Goal: Task Accomplishment & Management: Complete application form

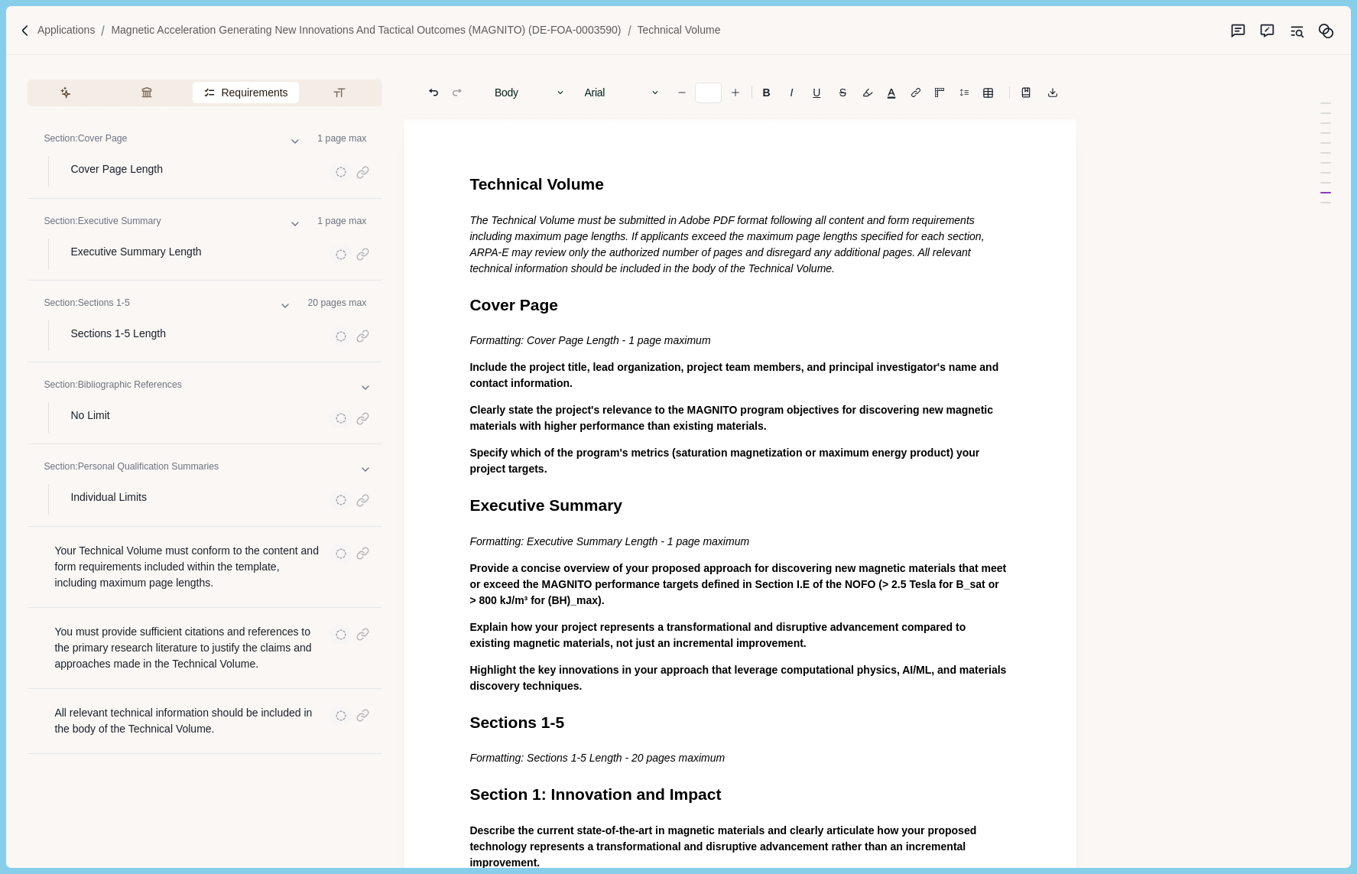
scroll to position [1712, 0]
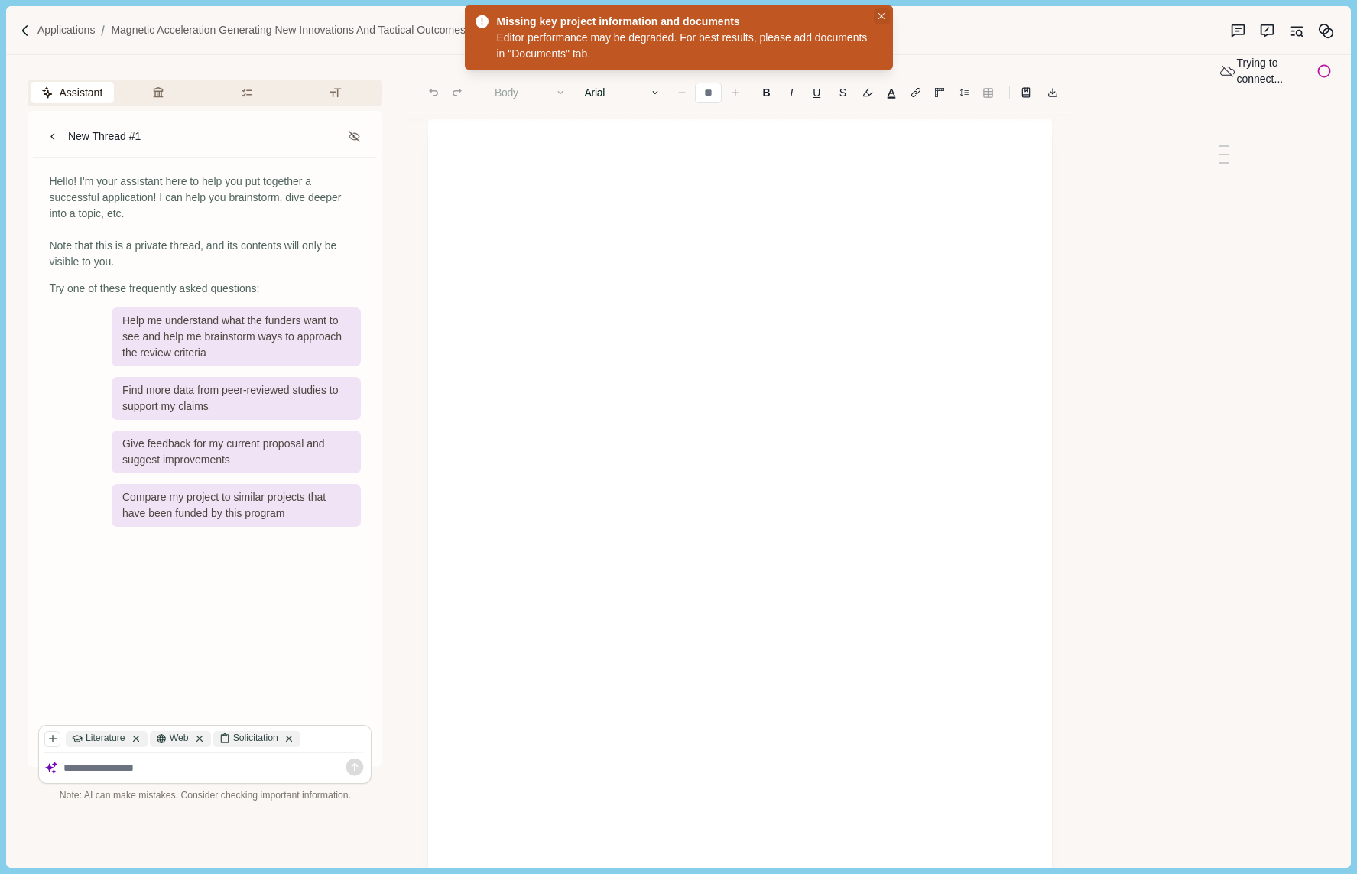
click at [878, 18] on icon "Close" at bounding box center [881, 16] width 7 height 7
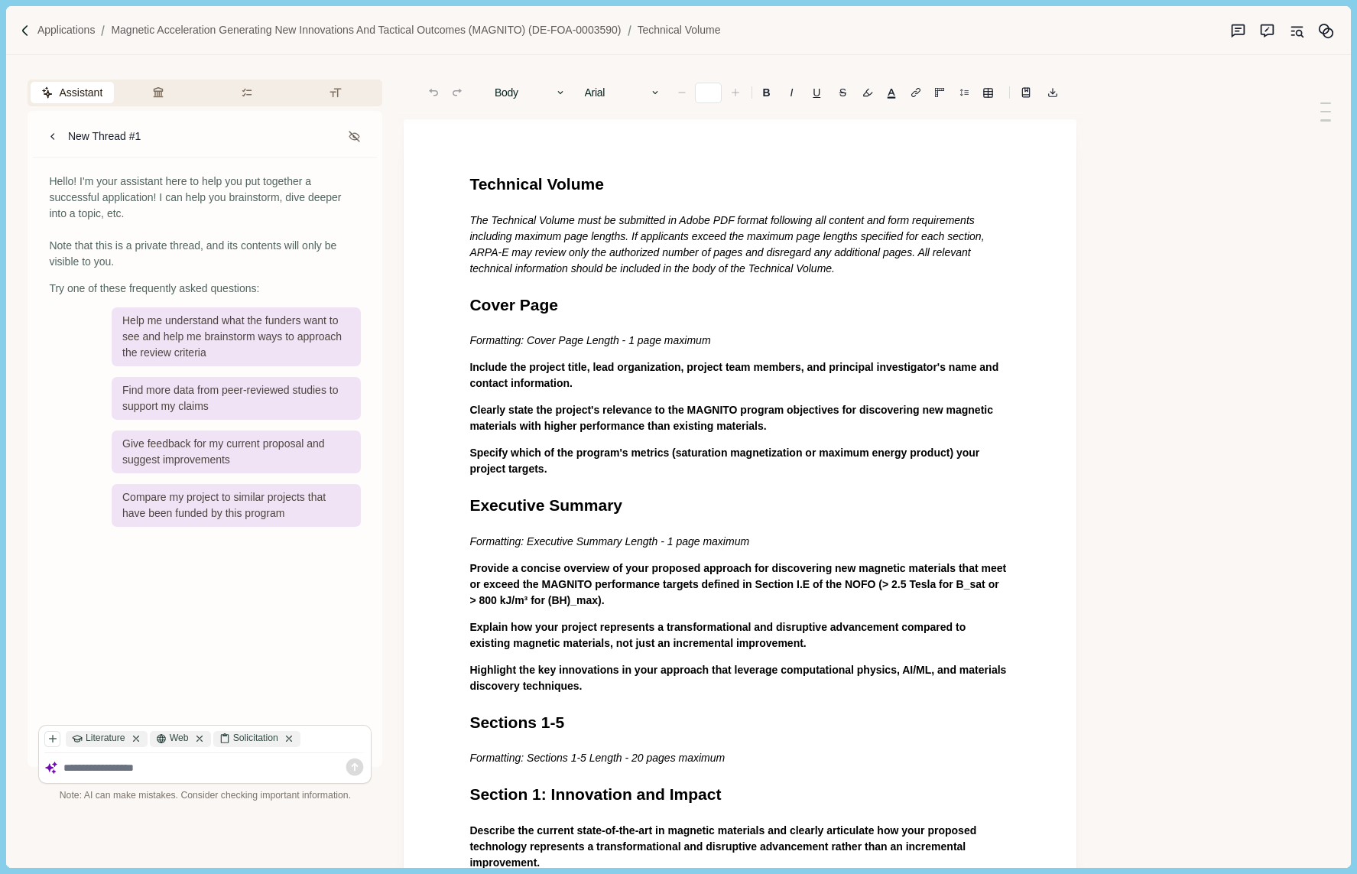
type input "**"
click at [1323, 28] on icon "Memory" at bounding box center [1326, 31] width 16 height 16
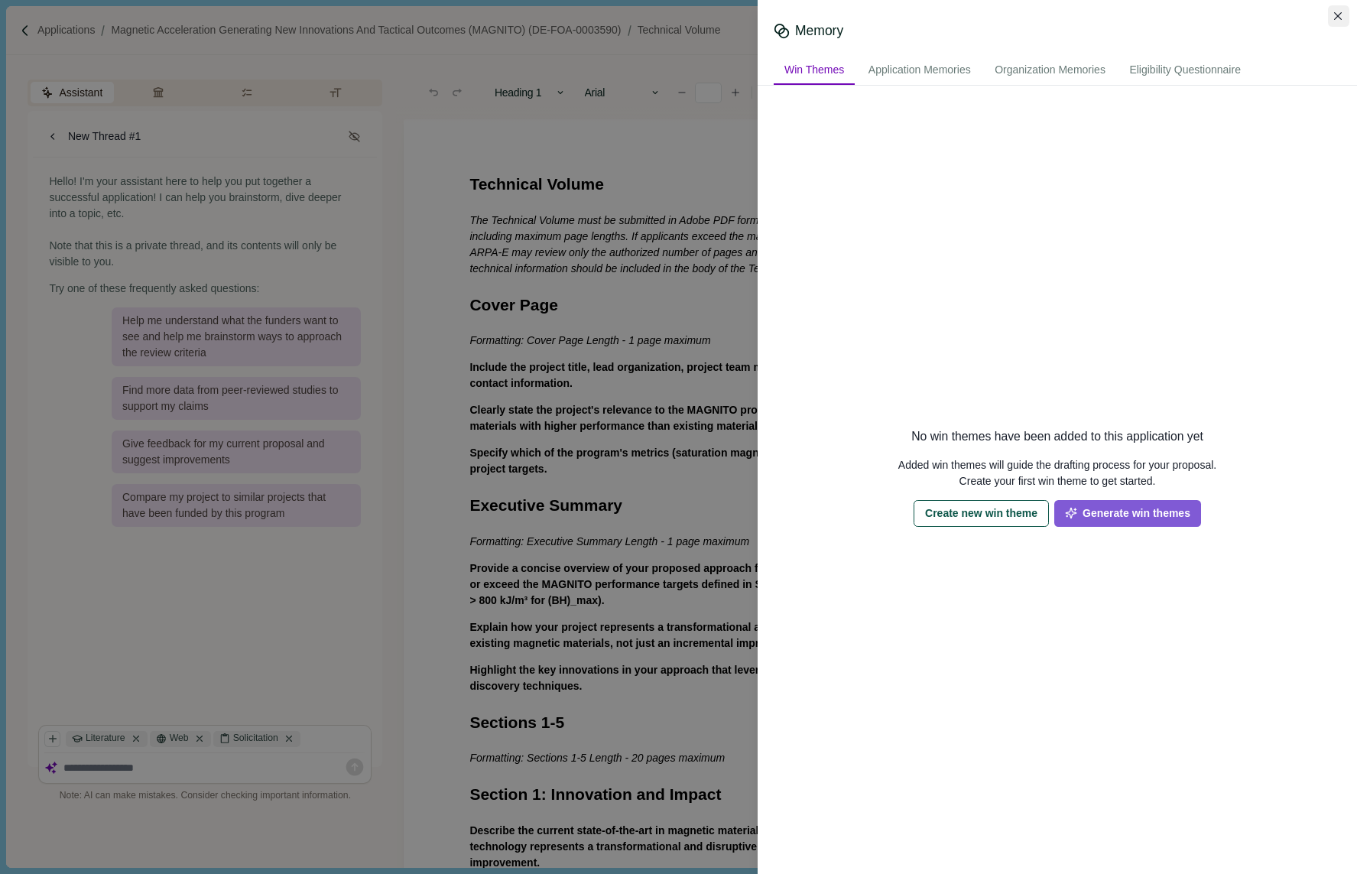
click at [1339, 16] on icon "Close" at bounding box center [1338, 16] width 8 height 8
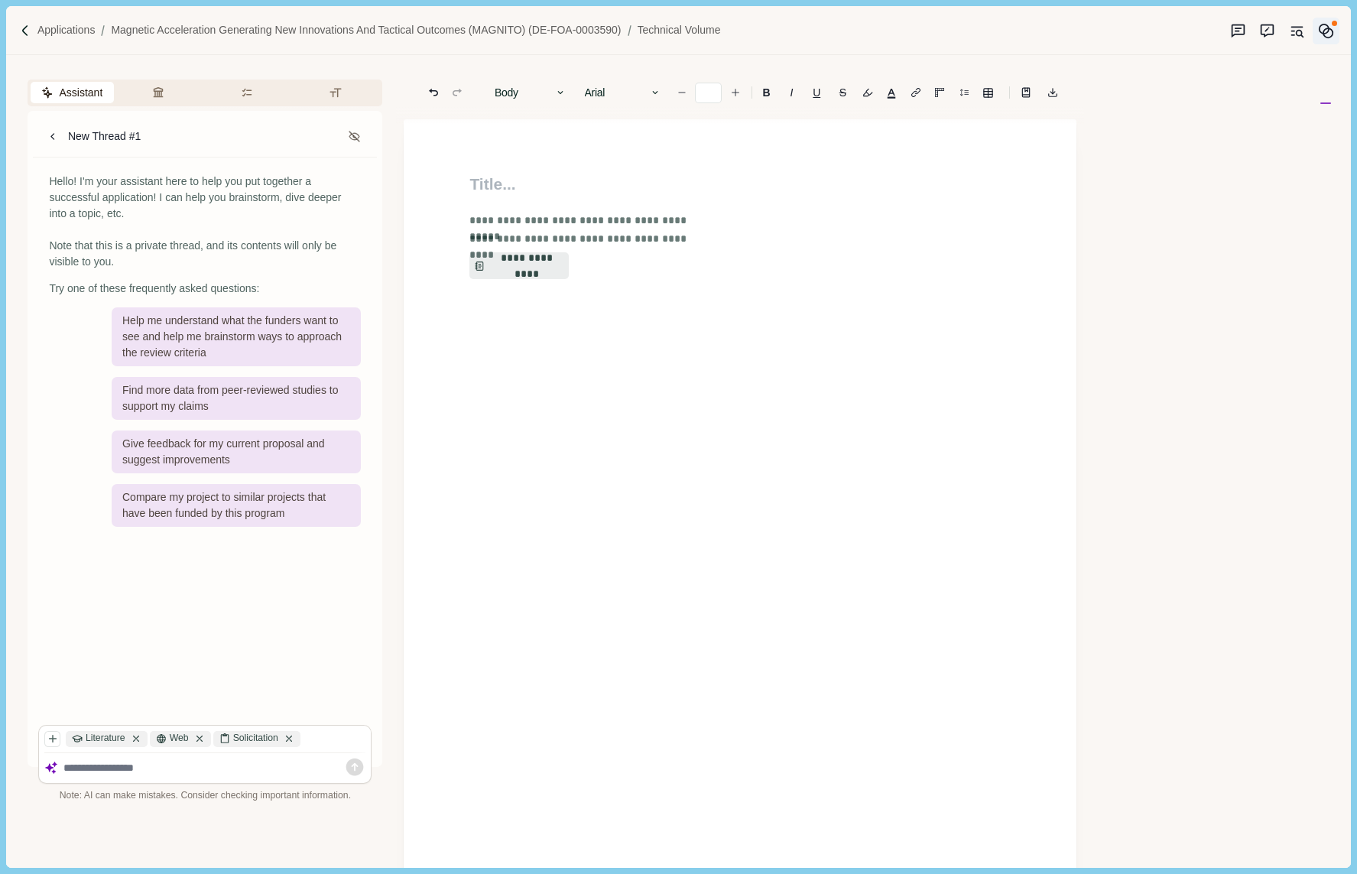
click at [1329, 38] on icon "Memory" at bounding box center [1326, 31] width 16 height 16
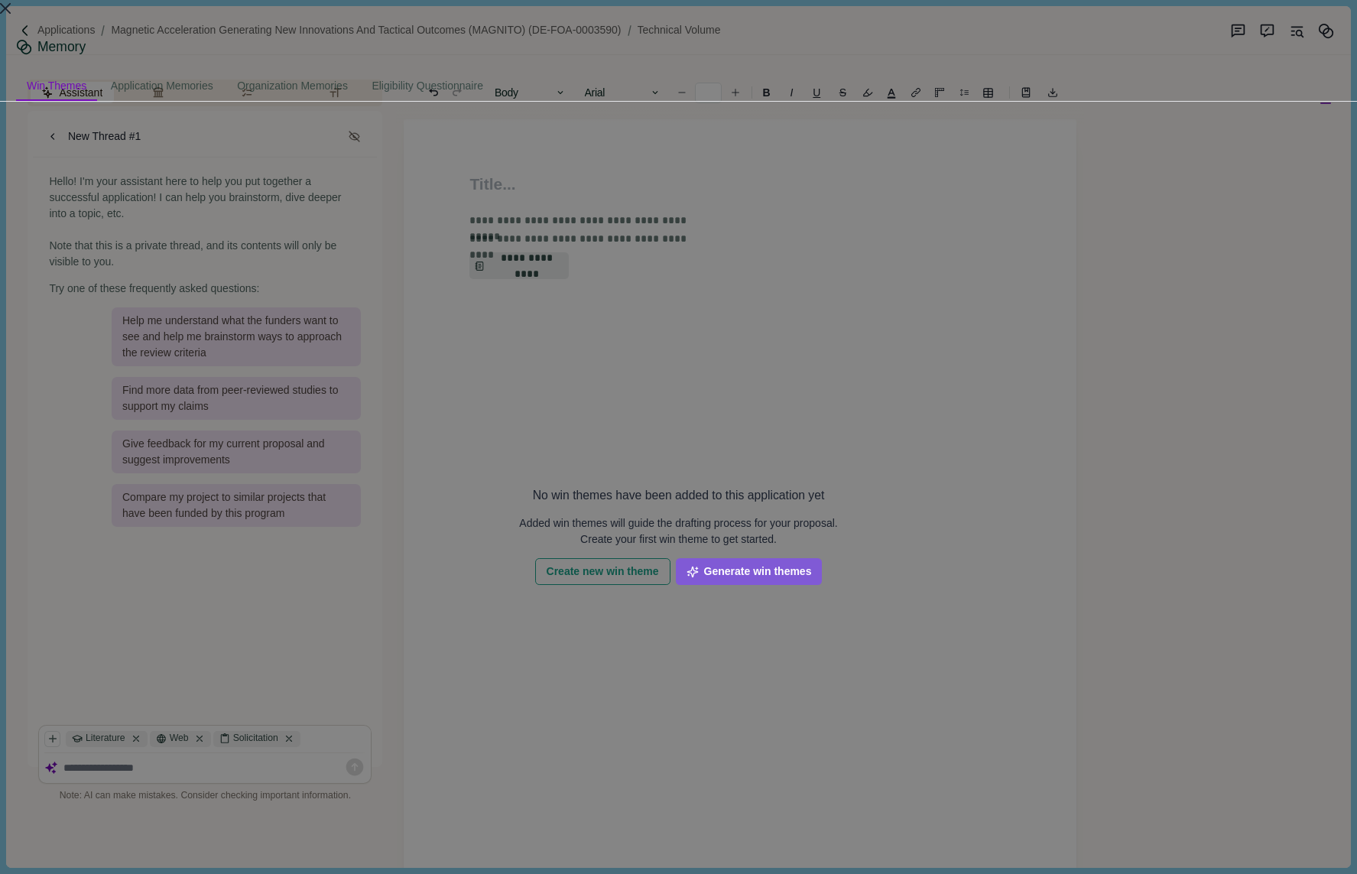
click at [11, 16] on button "Close" at bounding box center [5, 8] width 11 height 16
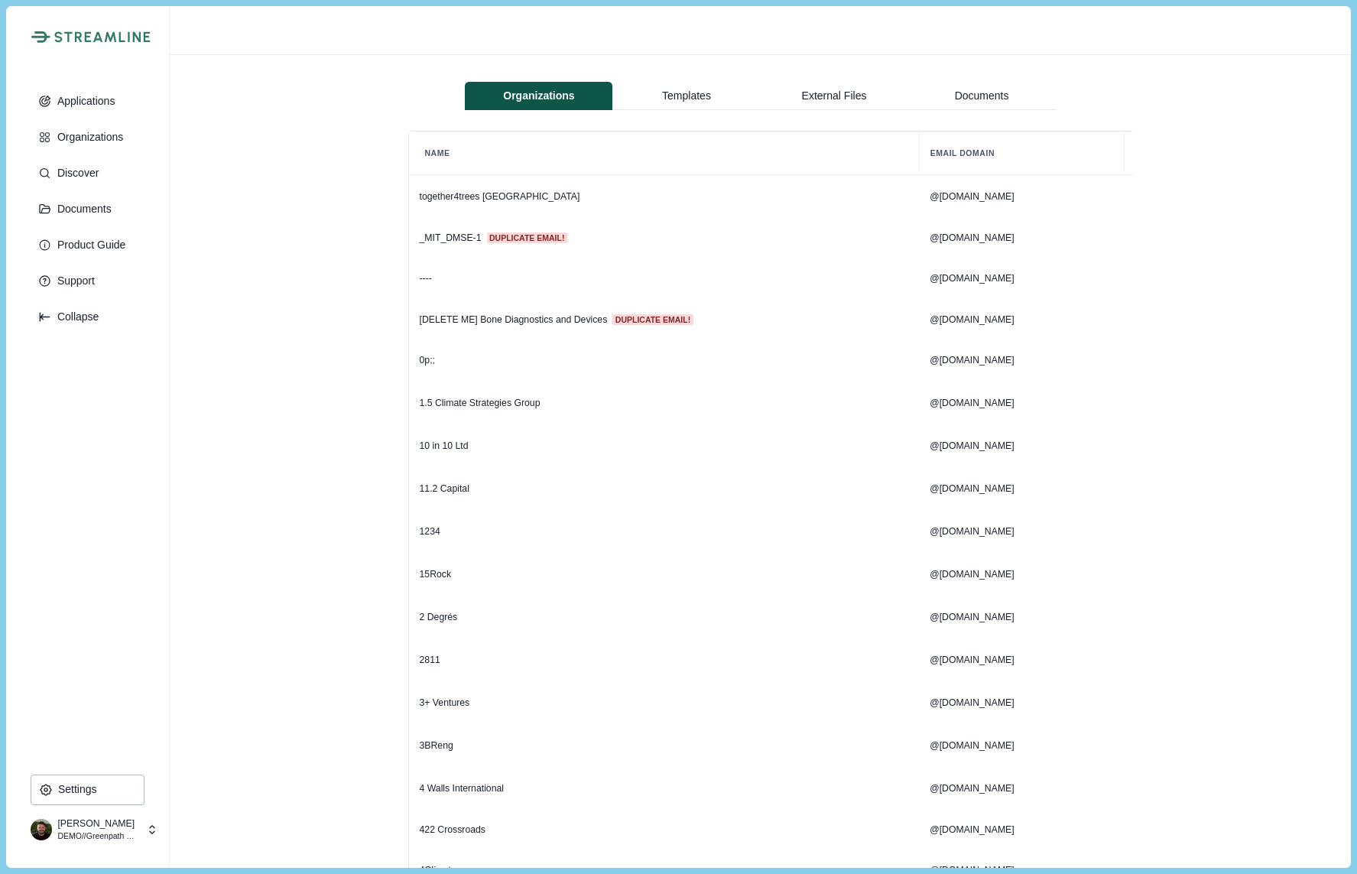
click at [99, 825] on p "Nick Pearson" at bounding box center [97, 823] width 80 height 14
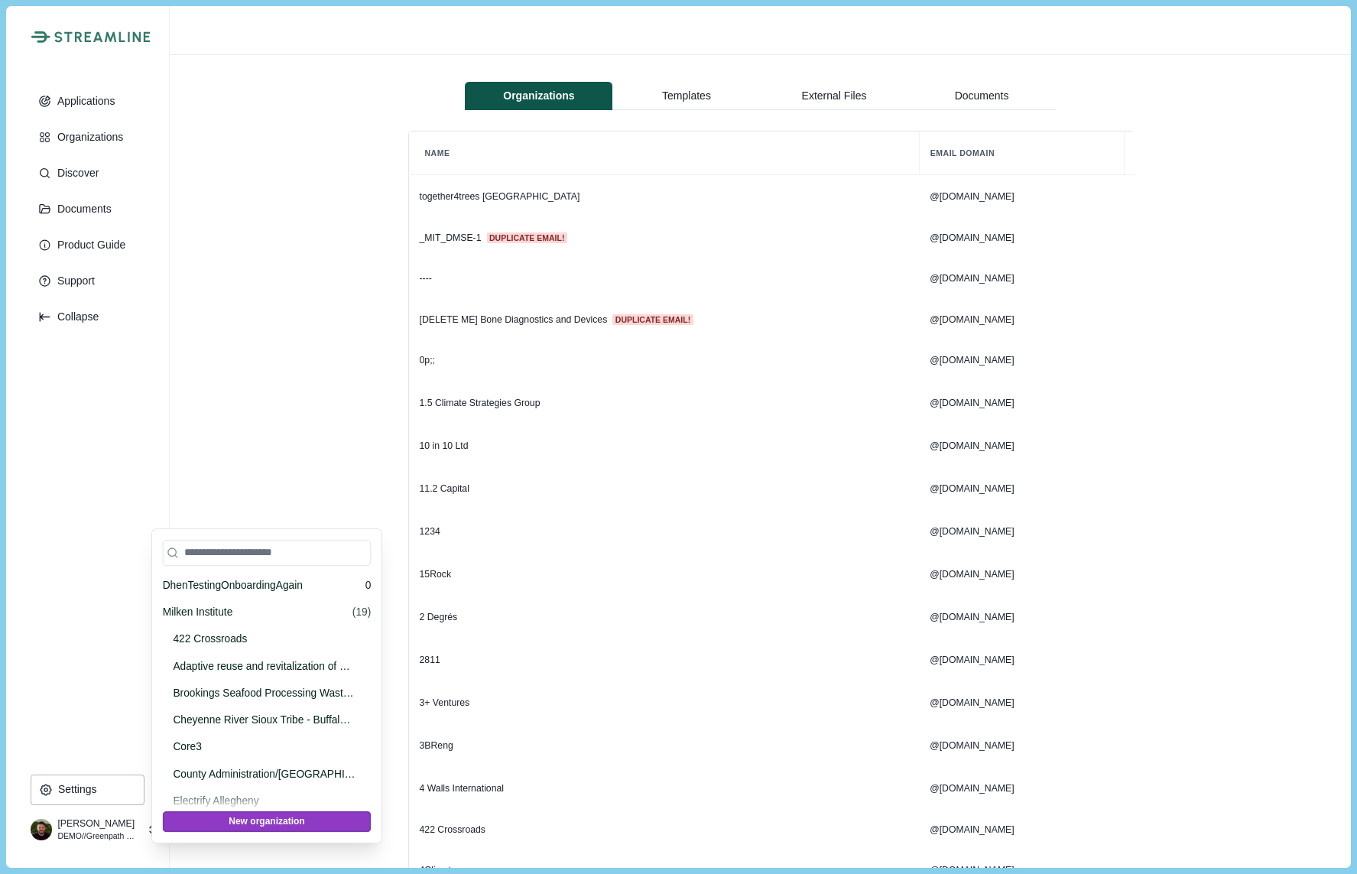
scroll to position [4535, 0]
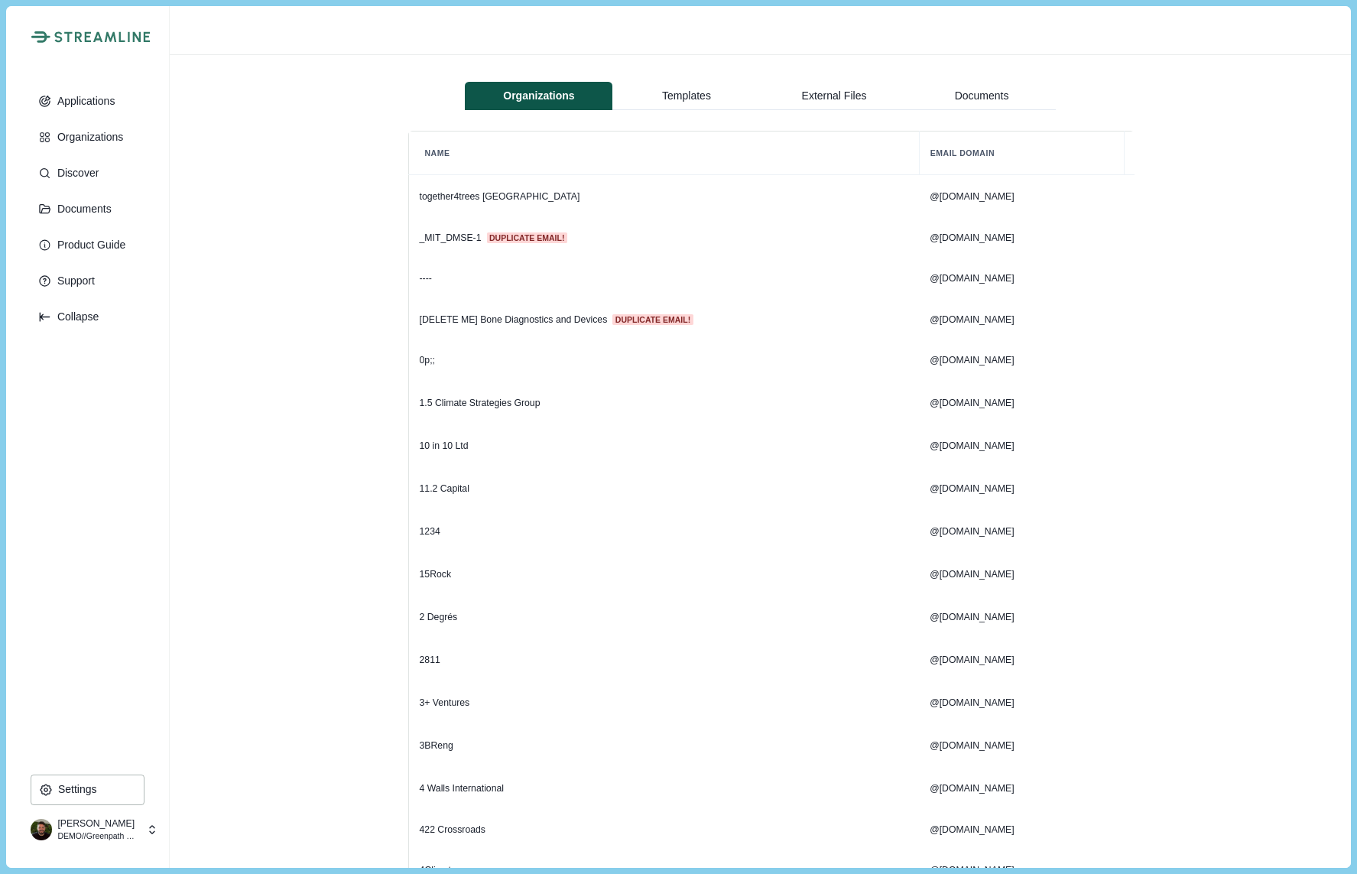
click at [111, 422] on div "Applications Organizations Discover Documents Product Guide Support Collapse" at bounding box center [88, 430] width 114 height 688
click at [80, 96] on p "Applications" at bounding box center [83, 101] width 63 height 13
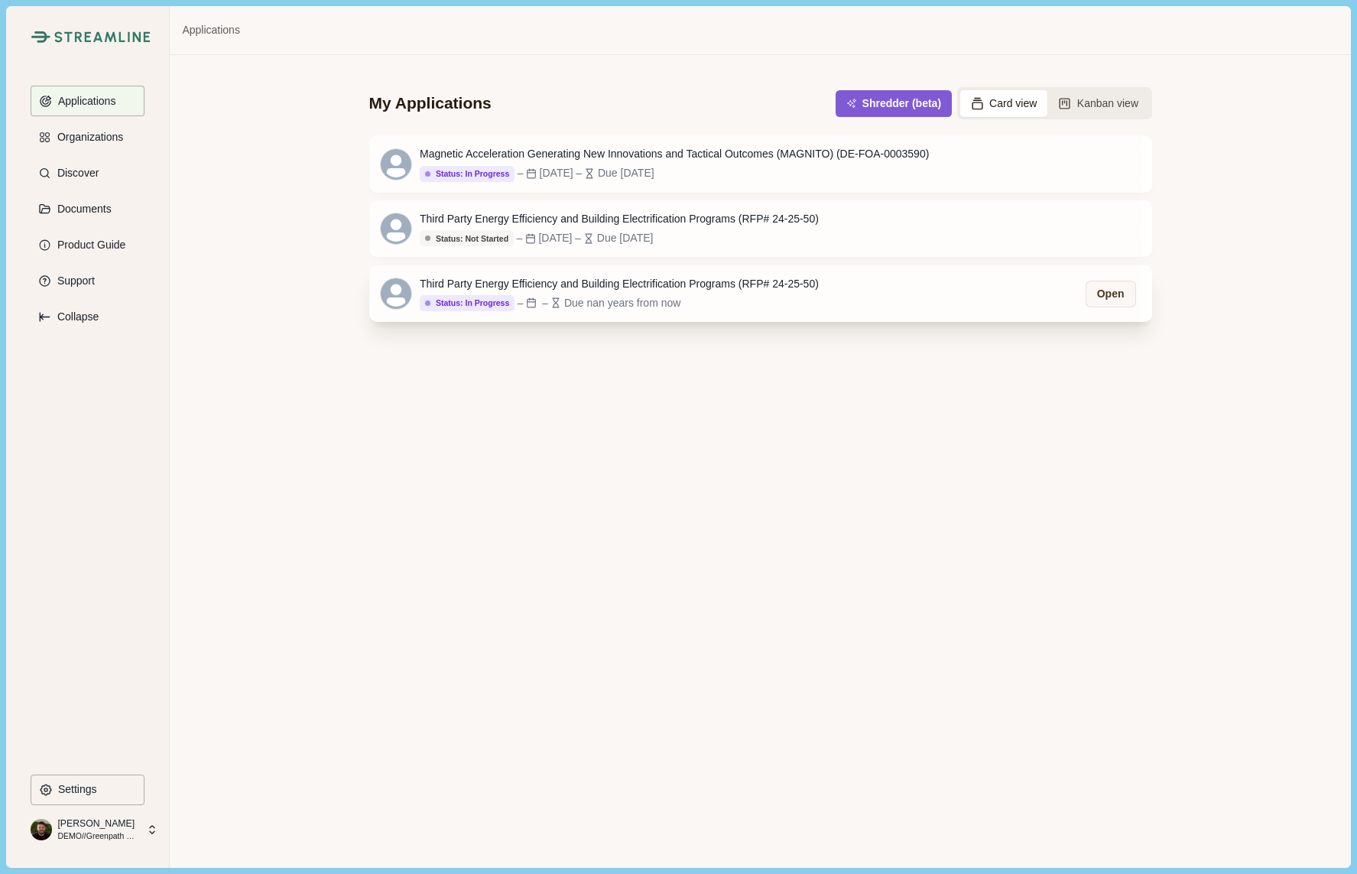
click at [661, 283] on div "Third Party Energy Efficiency and Building Electrification Programs (RFP# 24-25…" at bounding box center [619, 284] width 399 height 16
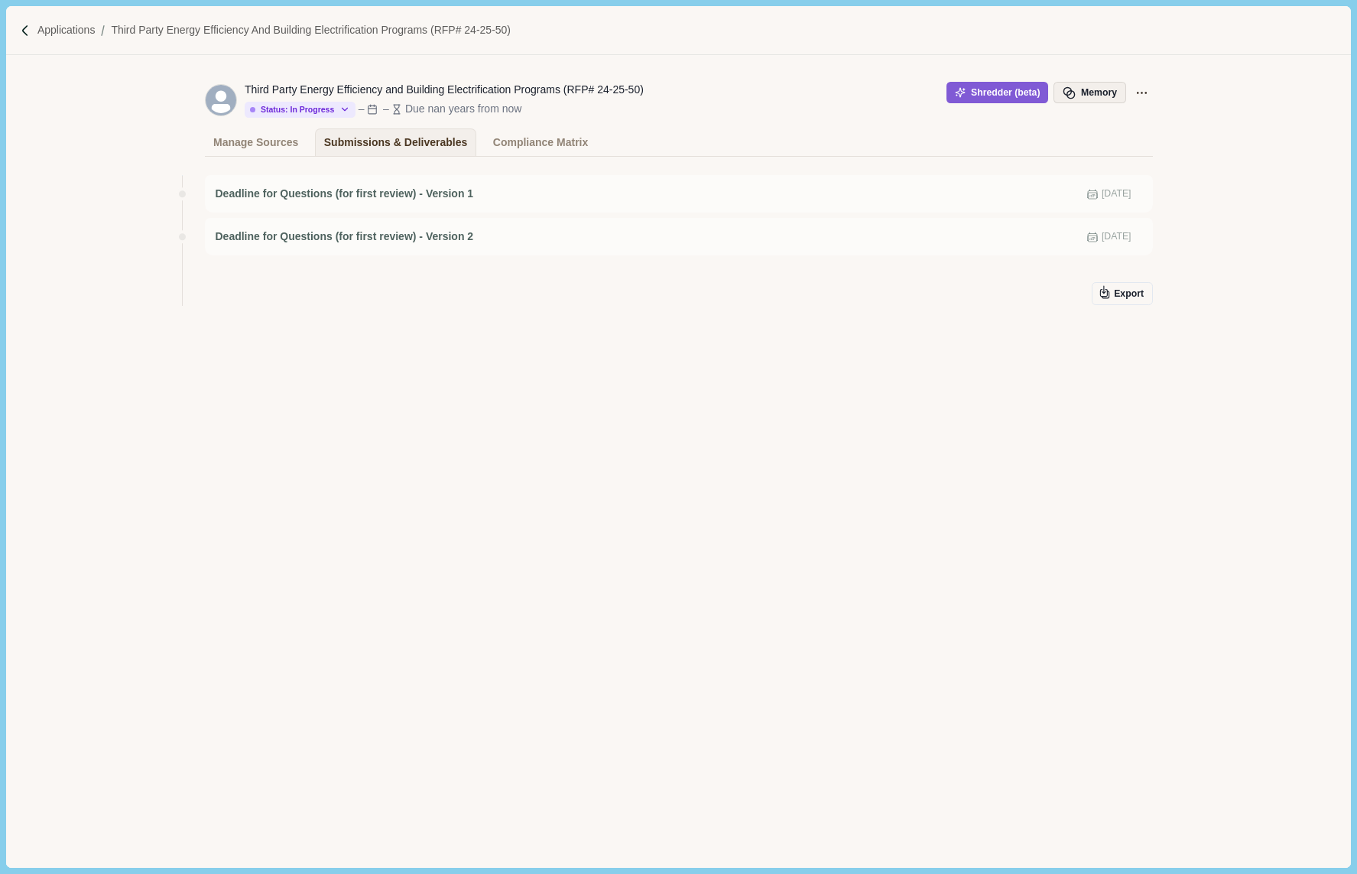
click at [1079, 89] on button "Memory" at bounding box center [1089, 92] width 72 height 21
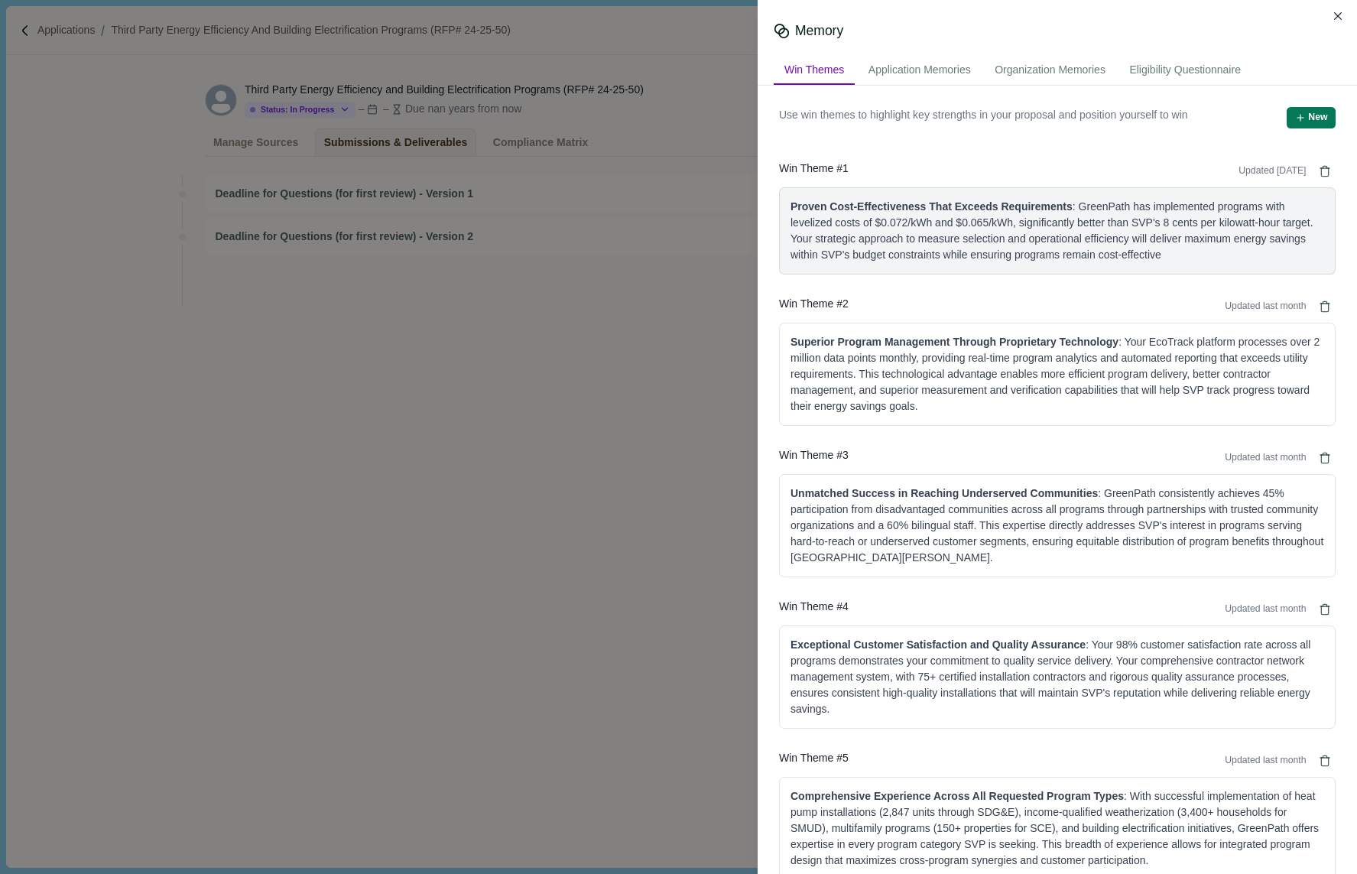
click at [1014, 231] on div "Proven Cost-Effectiveness That Exceeds Requirements : GreenPath has implemented…" at bounding box center [1057, 231] width 534 height 64
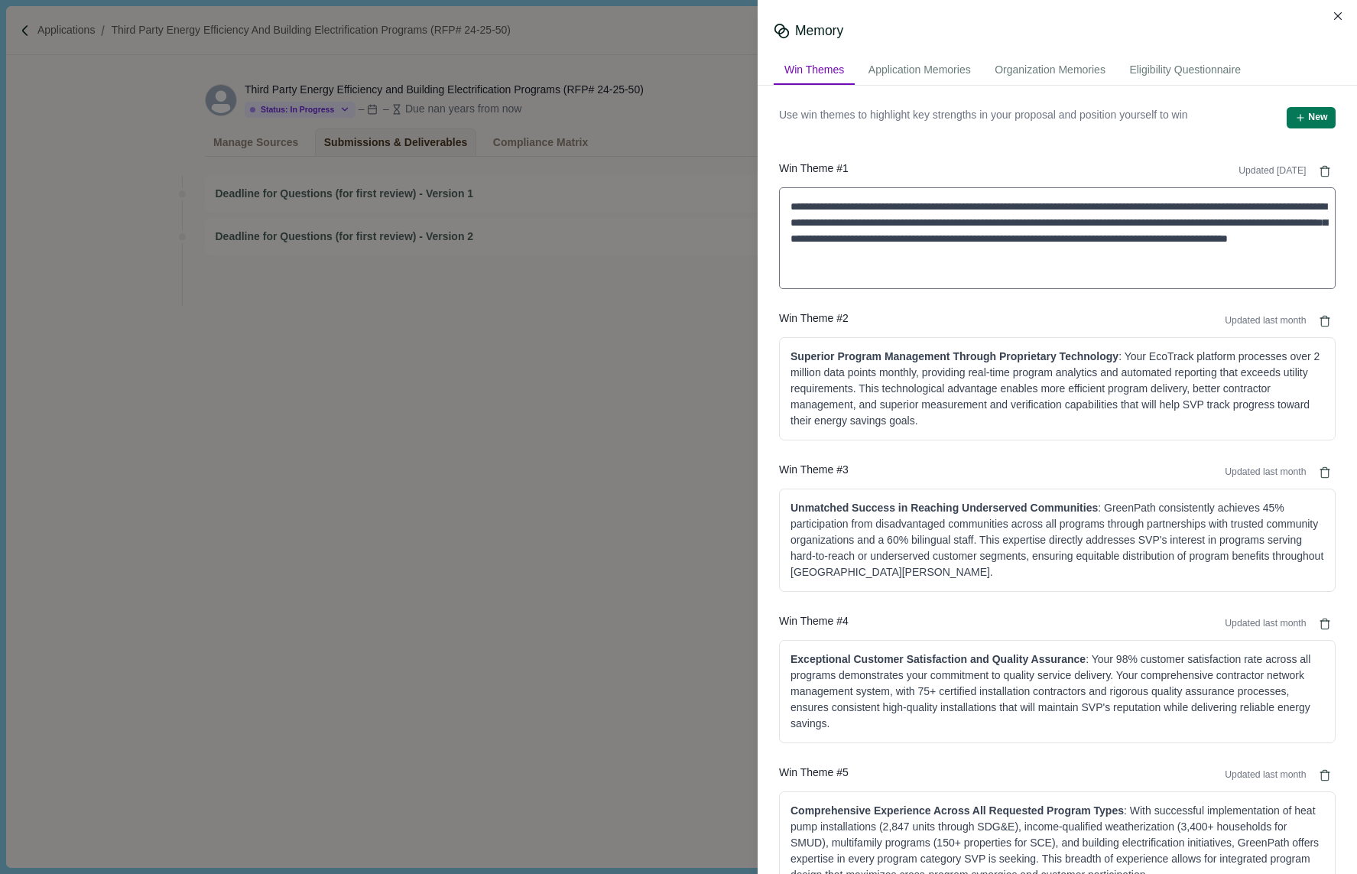
click at [966, 214] on textarea "**********" at bounding box center [1057, 238] width 557 height 102
type textarea "**********"
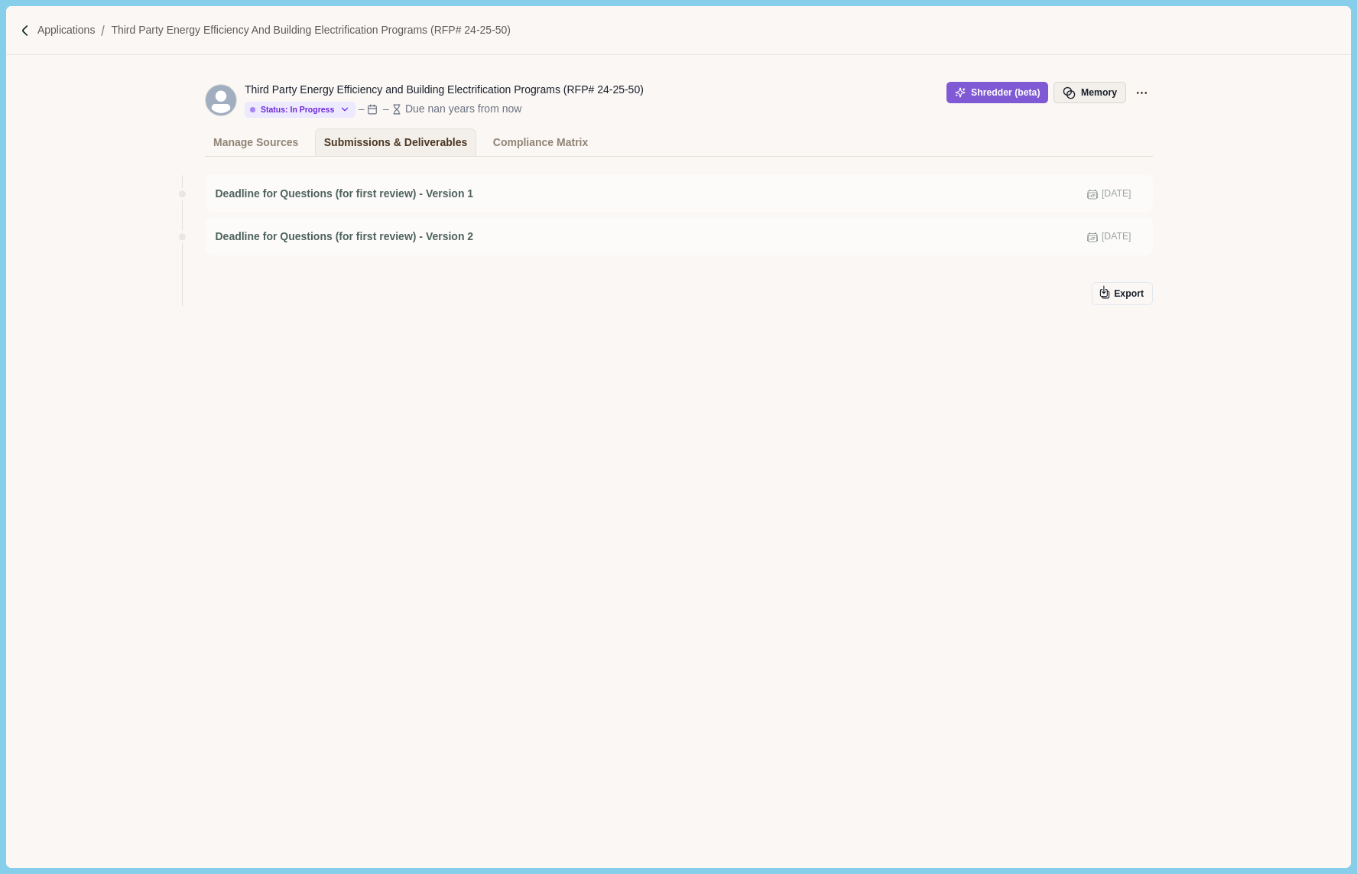
click at [1077, 87] on span "button" at bounding box center [1072, 93] width 19 height 14
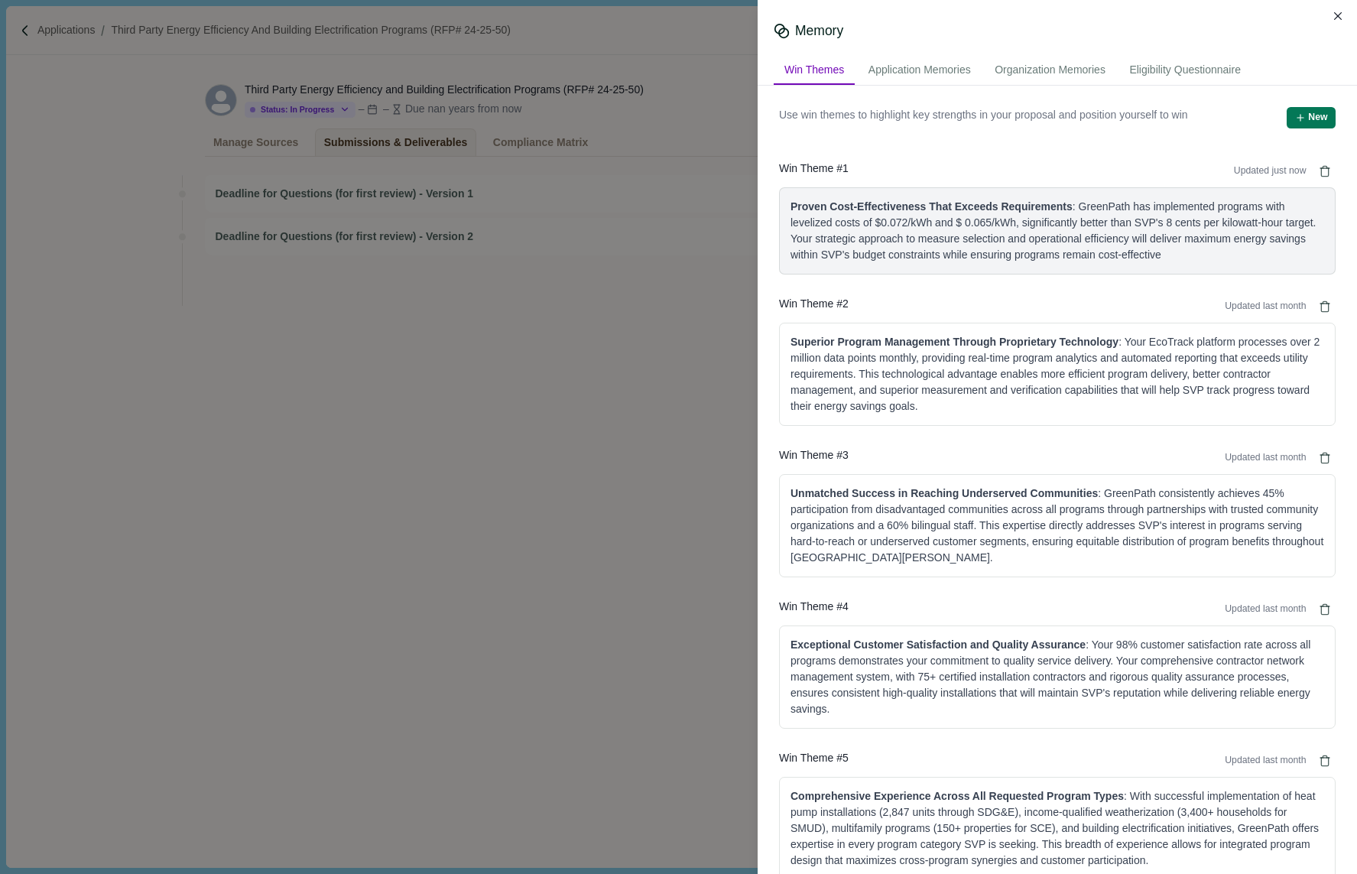
click at [949, 219] on div "Proven Cost-Effectiveness That Exceeds Requirements : GreenPath has implemented…" at bounding box center [1057, 231] width 534 height 64
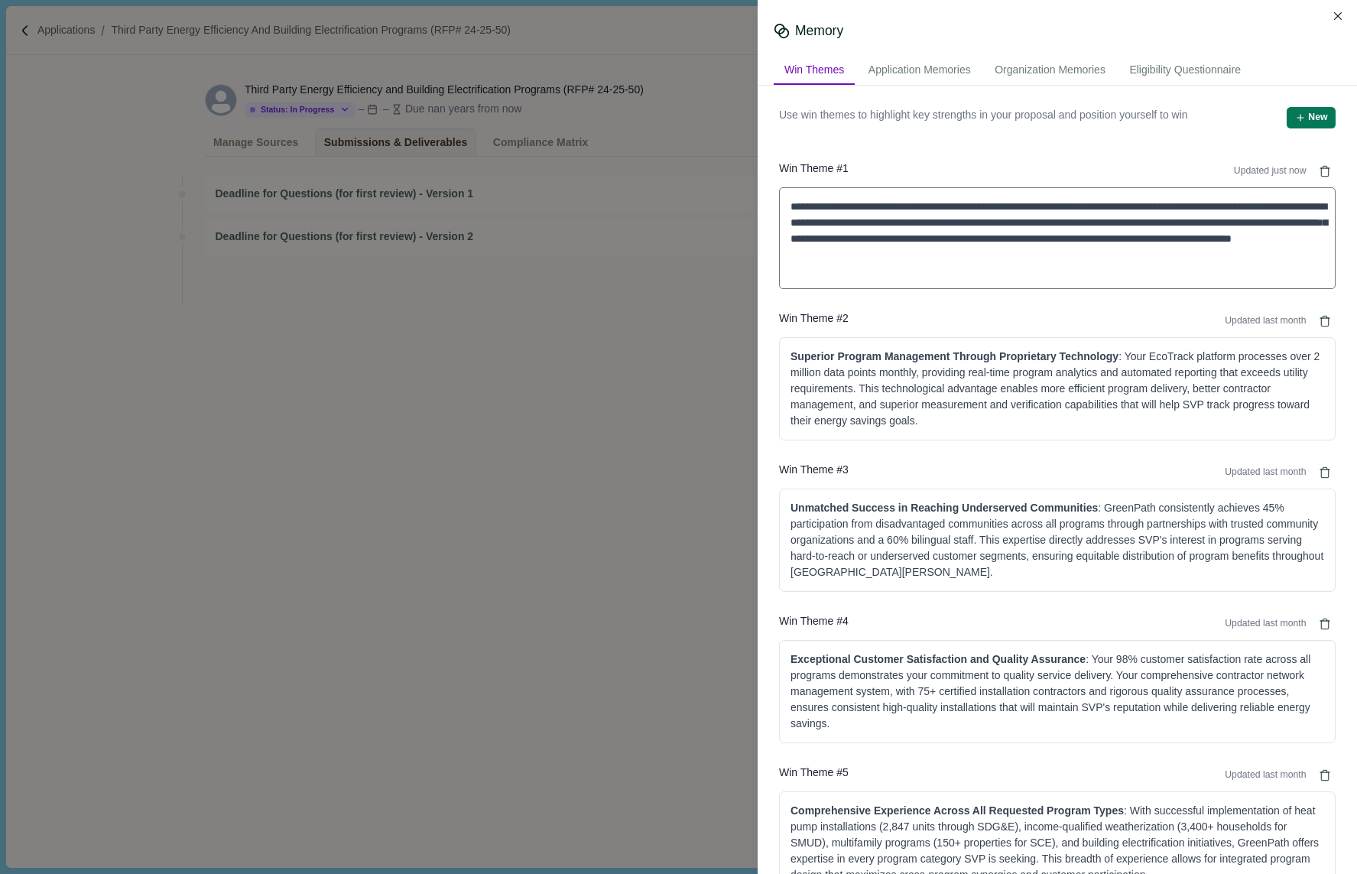
click at [940, 222] on textarea "**********" at bounding box center [1057, 238] width 557 height 102
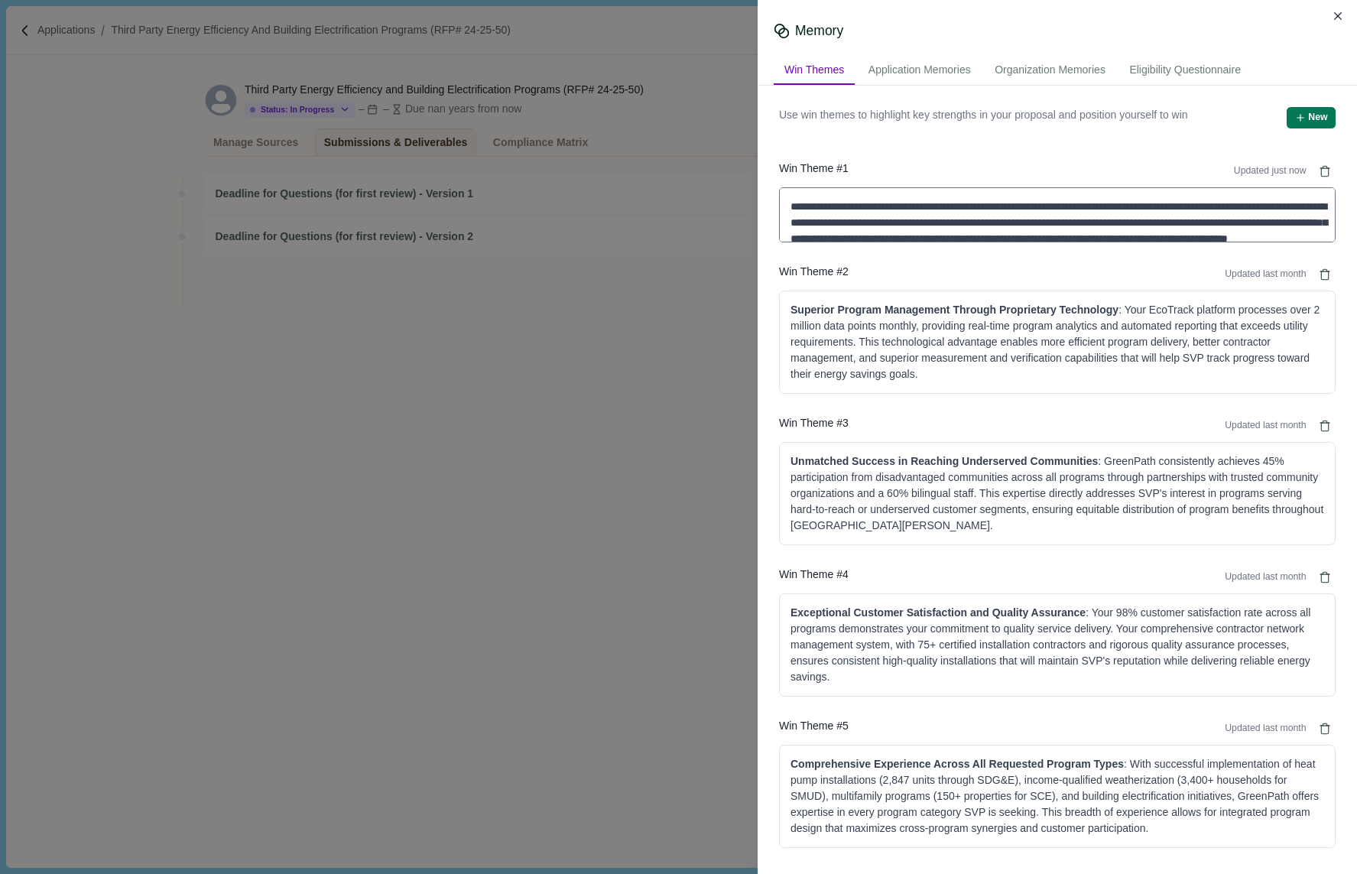
type textarea "**********"
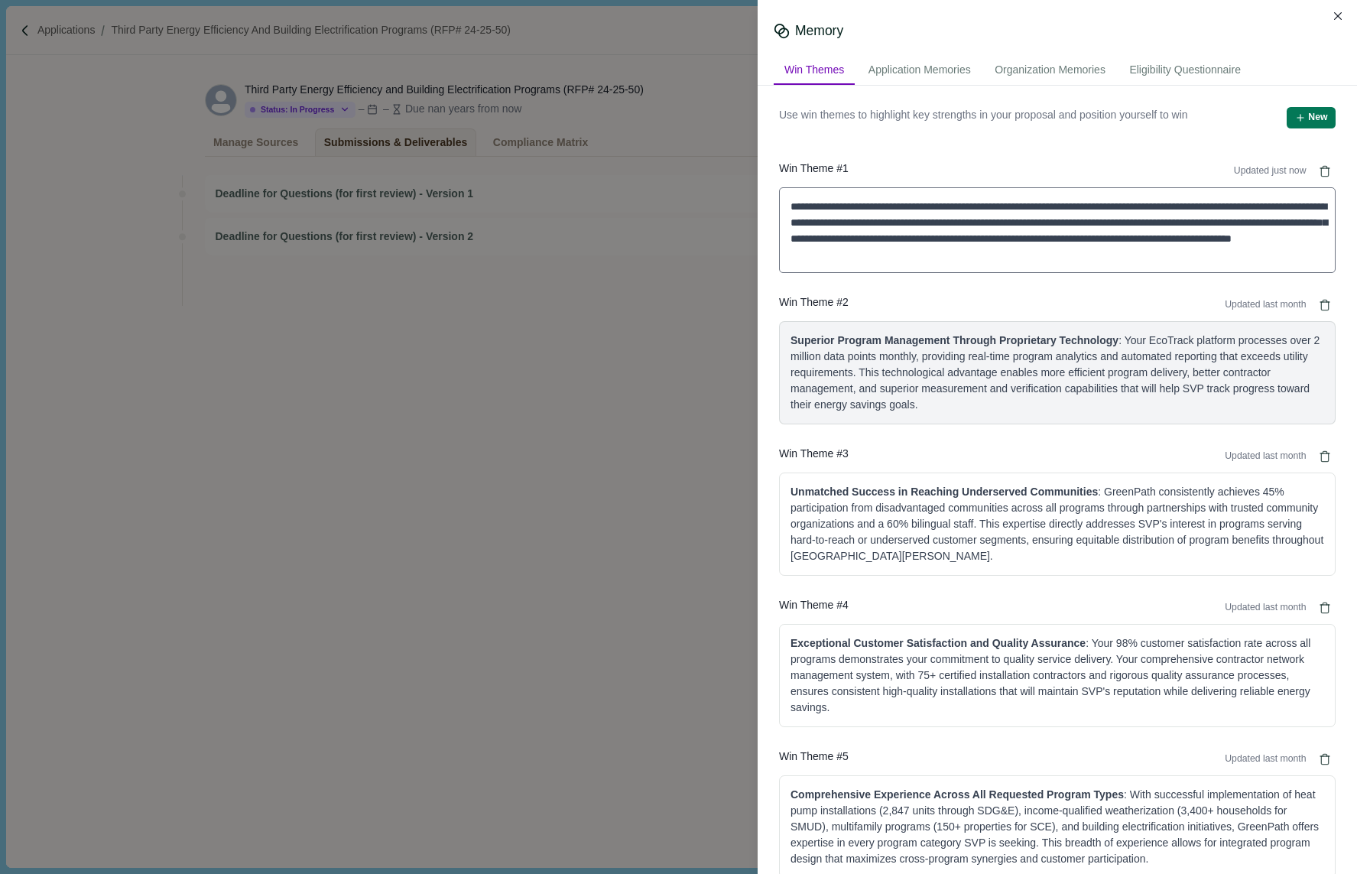
click at [1063, 350] on div "Superior Program Management Through Proprietary Technology : Your EcoTrack plat…" at bounding box center [1057, 373] width 534 height 80
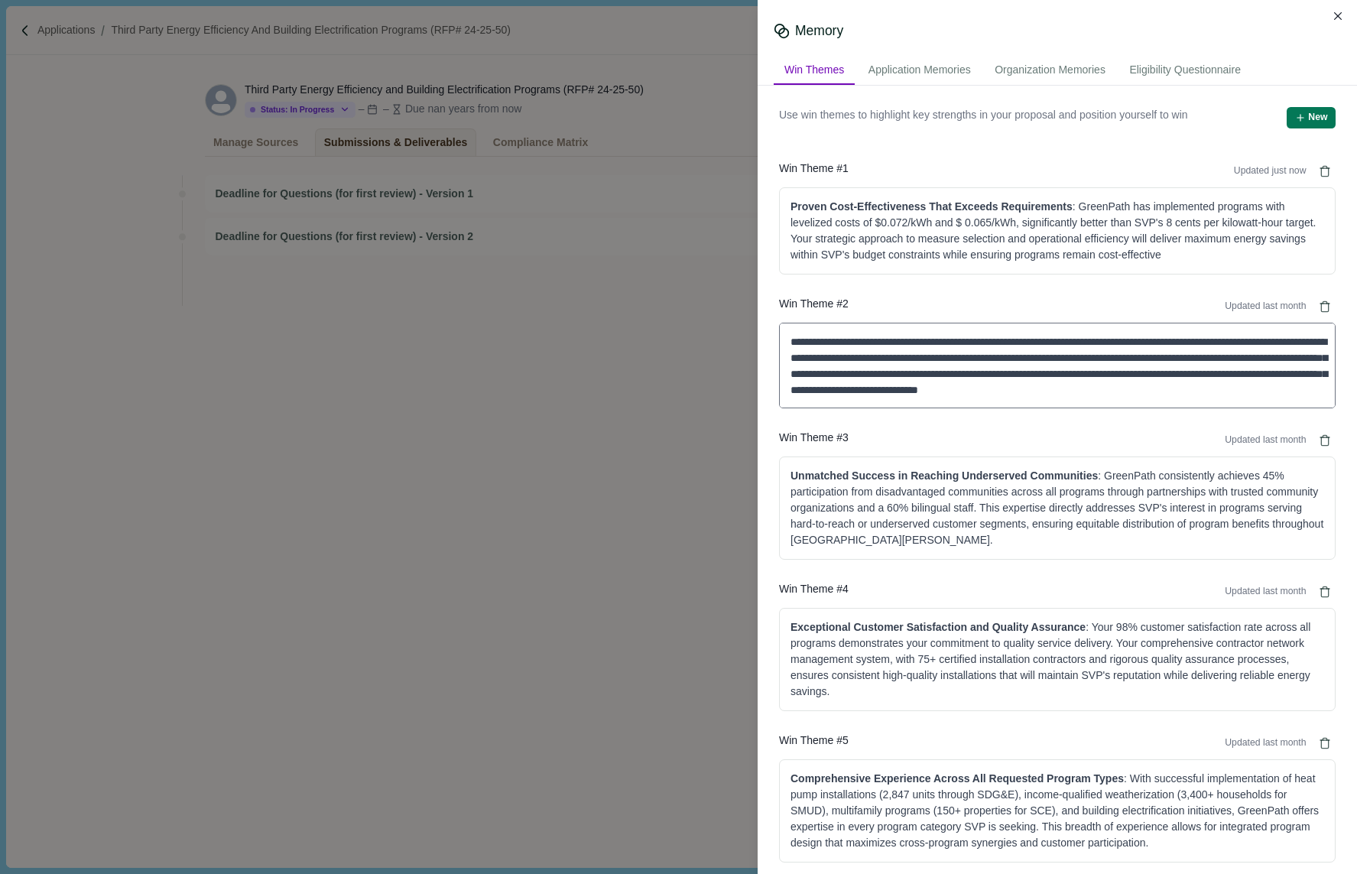
click at [1060, 357] on textarea "**********" at bounding box center [1057, 366] width 557 height 86
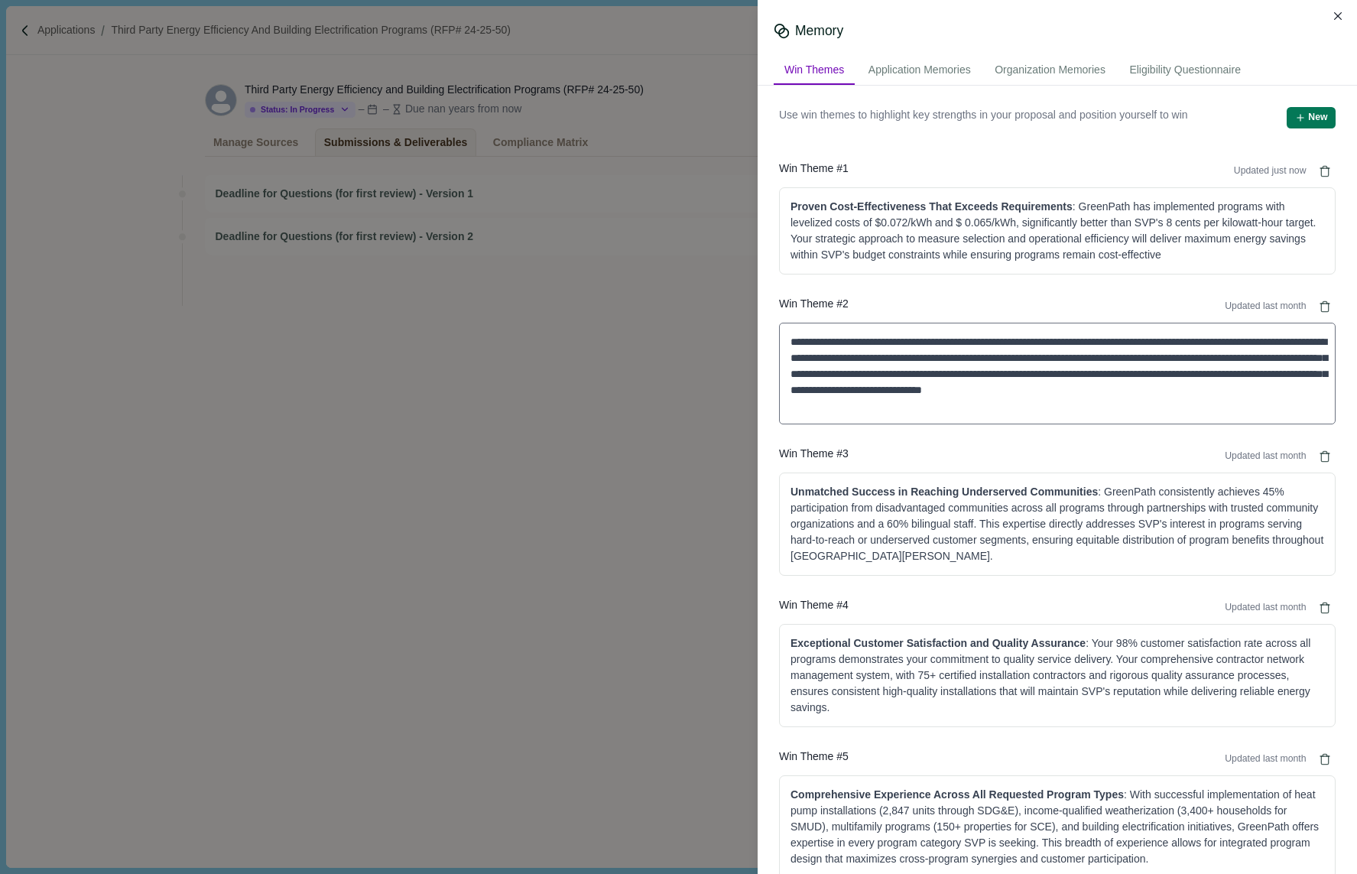
type textarea "**********"
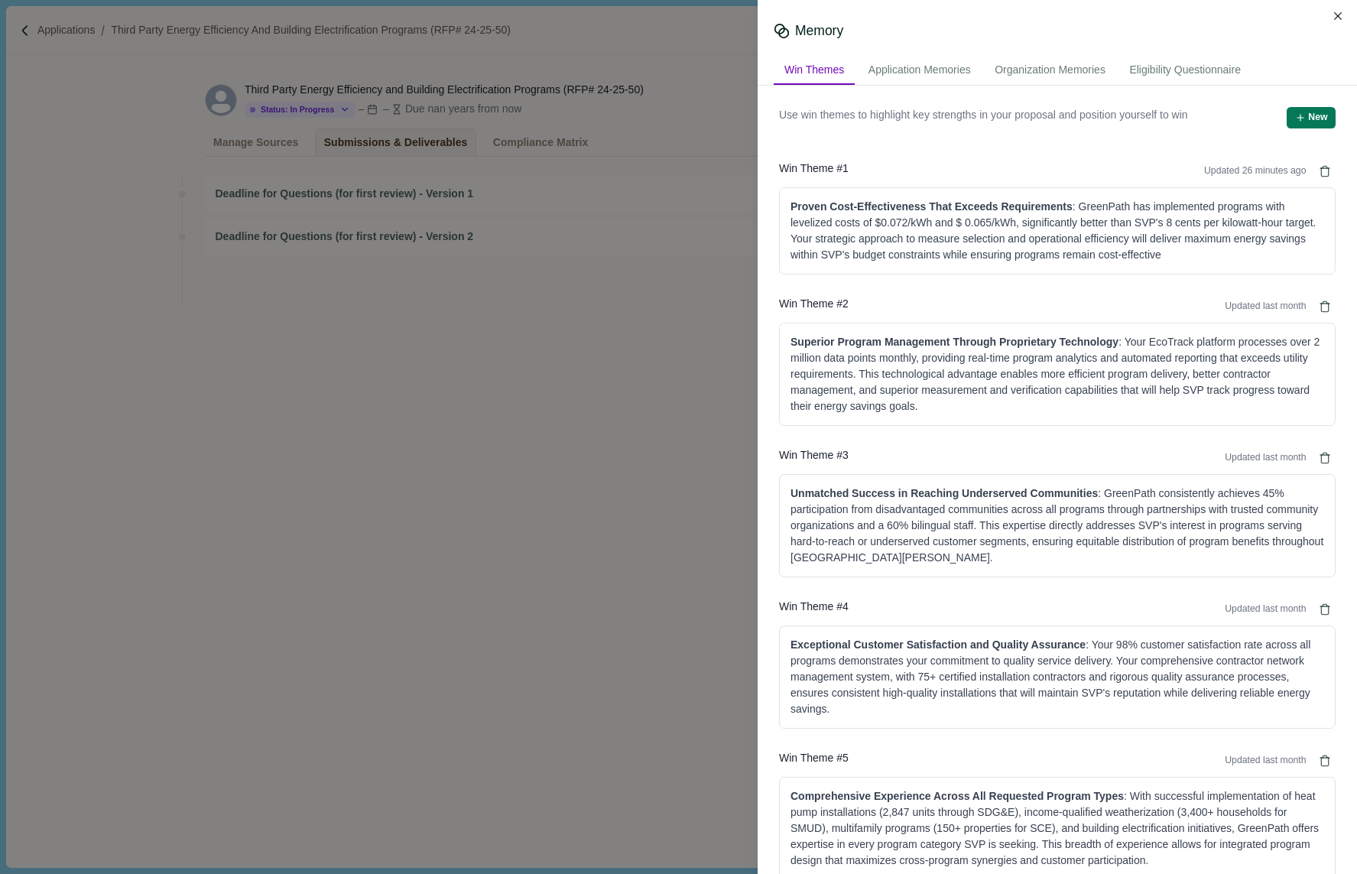
click at [586, 266] on div "Memory Win Themes Application Memories Organization Memories Eligibility Questi…" at bounding box center [678, 437] width 1357 height 874
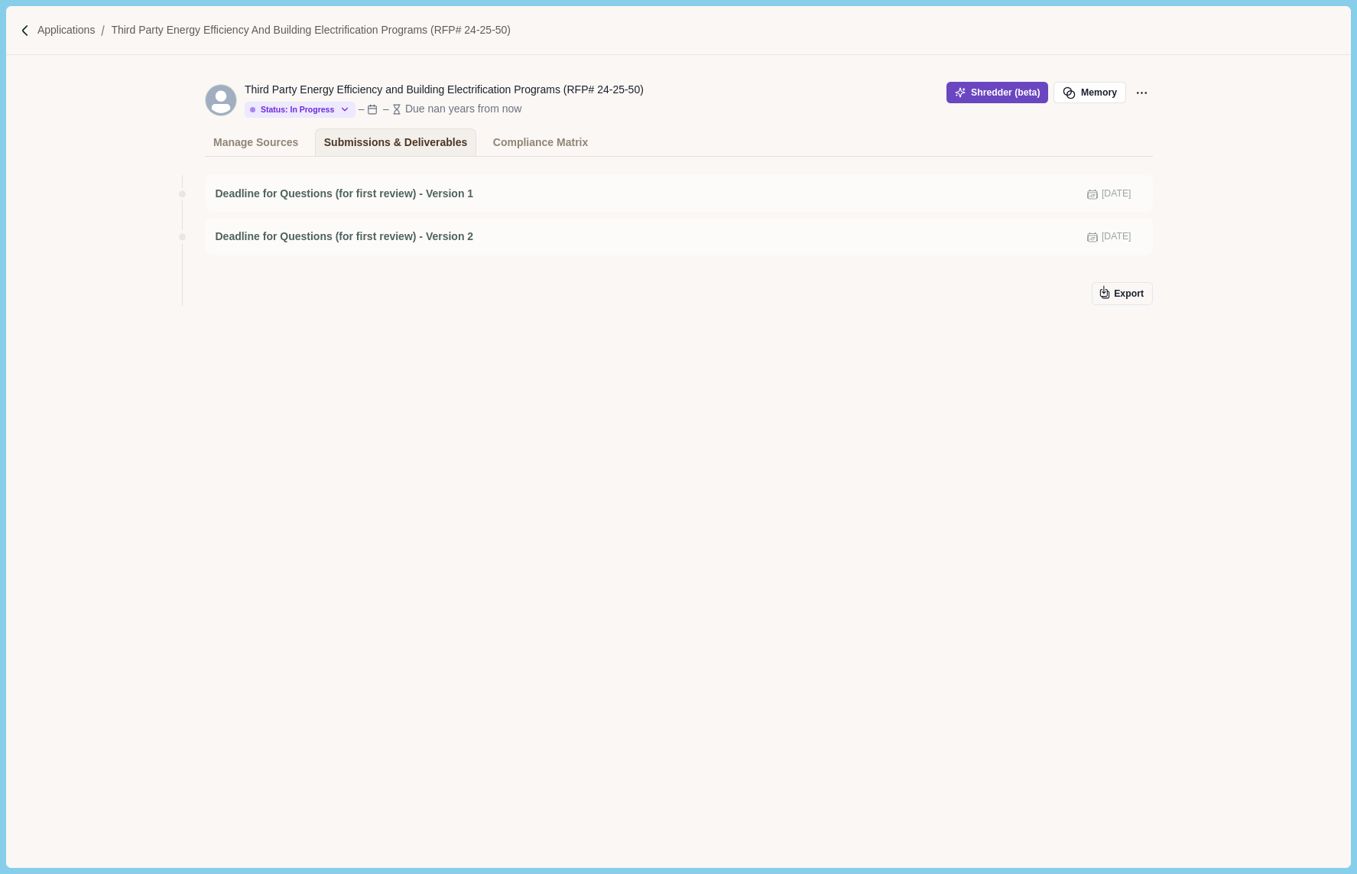
click at [977, 94] on button "Shredder (beta)" at bounding box center [997, 92] width 102 height 21
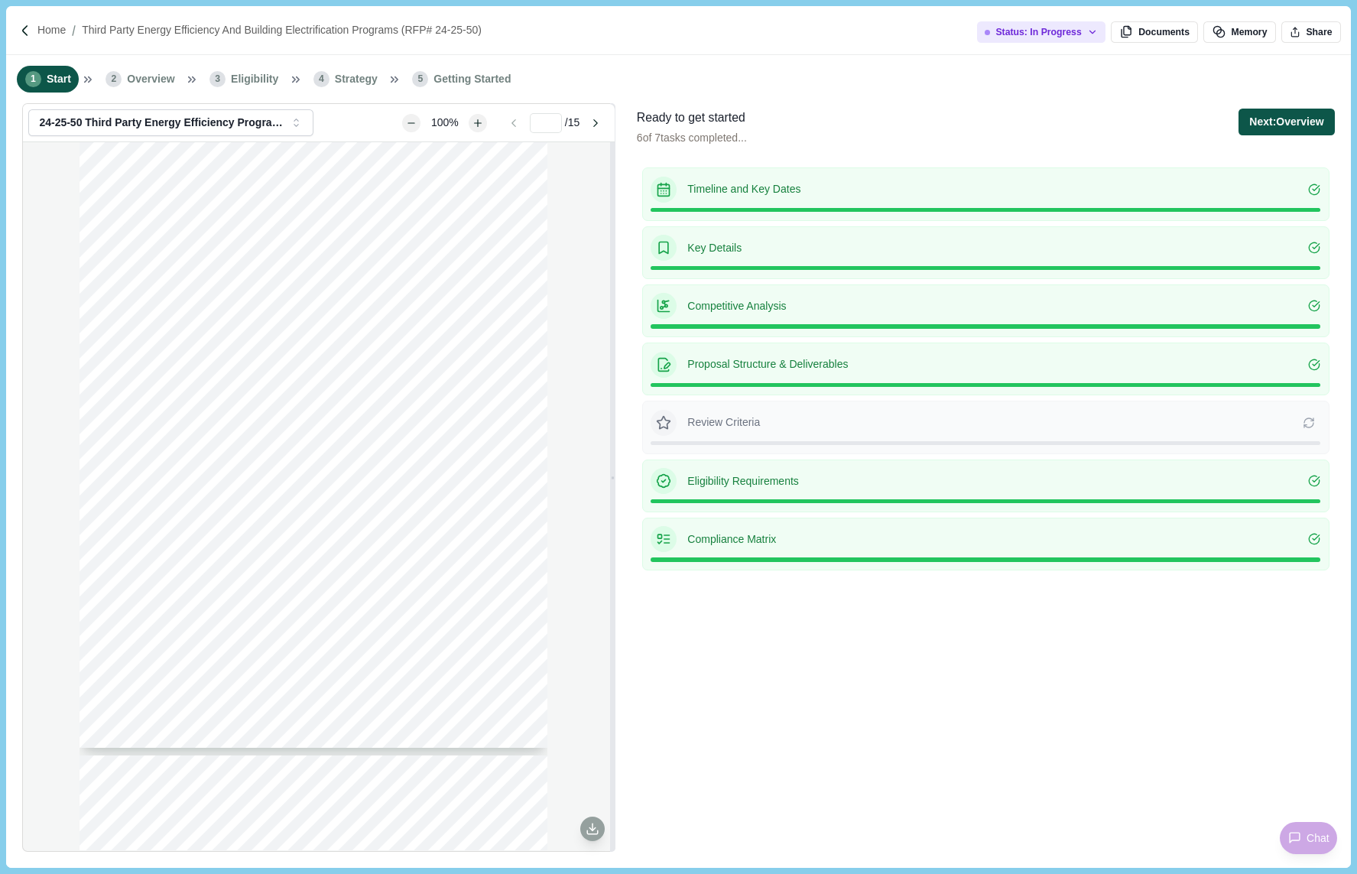
click at [1258, 129] on button "Next: Overview" at bounding box center [1286, 122] width 96 height 27
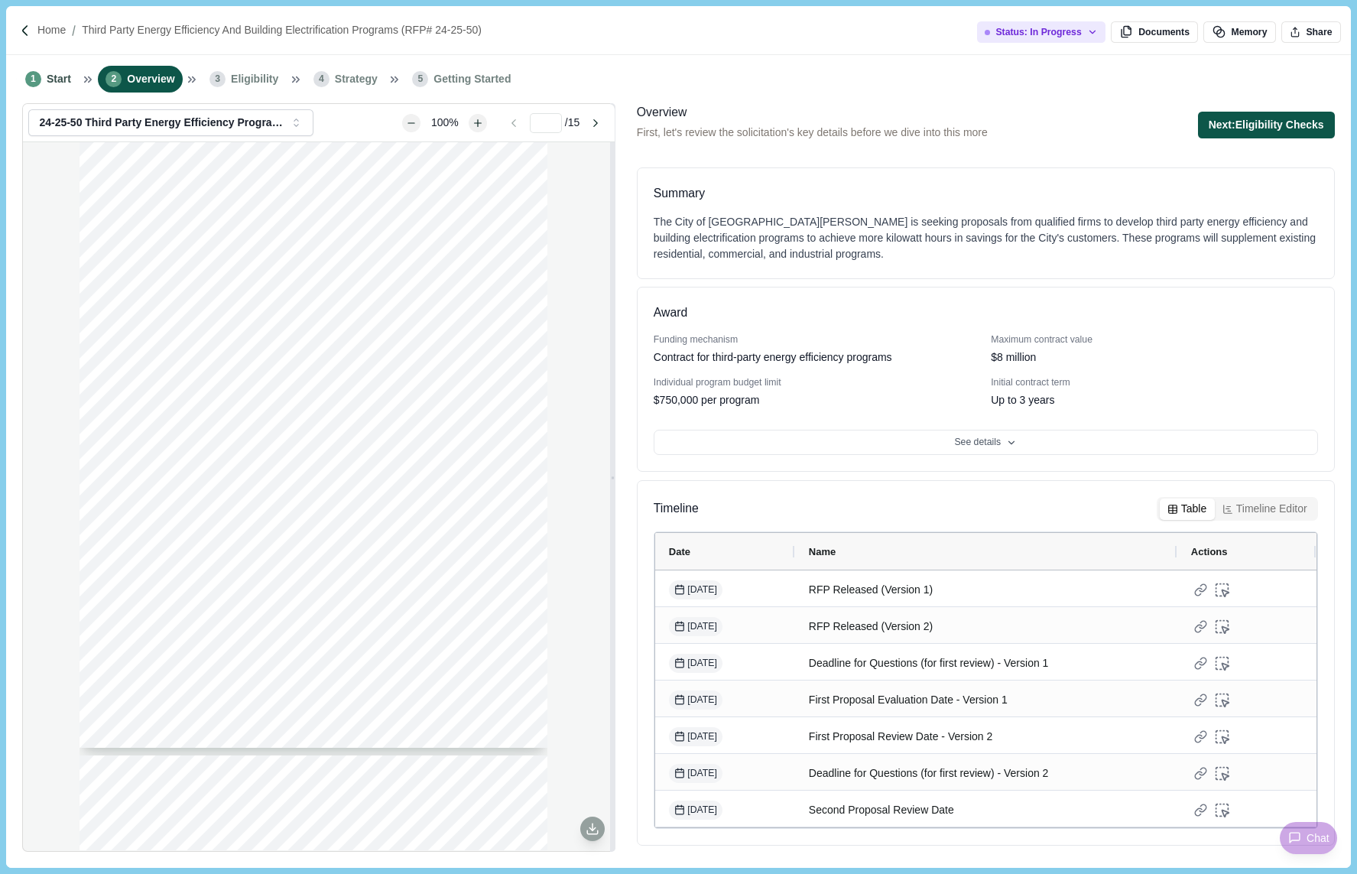
click at [1275, 122] on button "Next: Eligibility Checks" at bounding box center [1266, 125] width 137 height 27
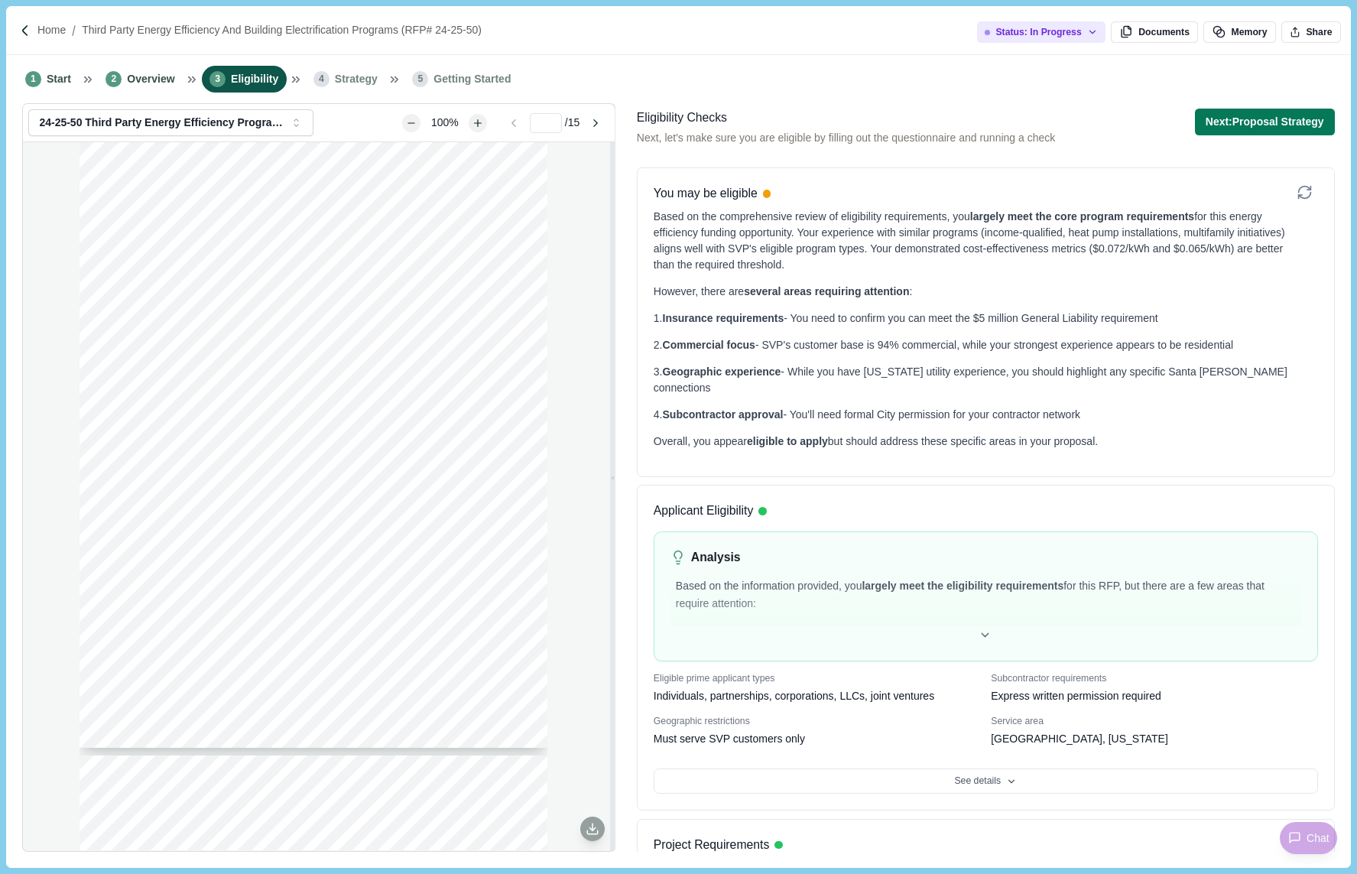
click at [1275, 122] on button "Next: Proposal Strategy" at bounding box center [1265, 122] width 140 height 27
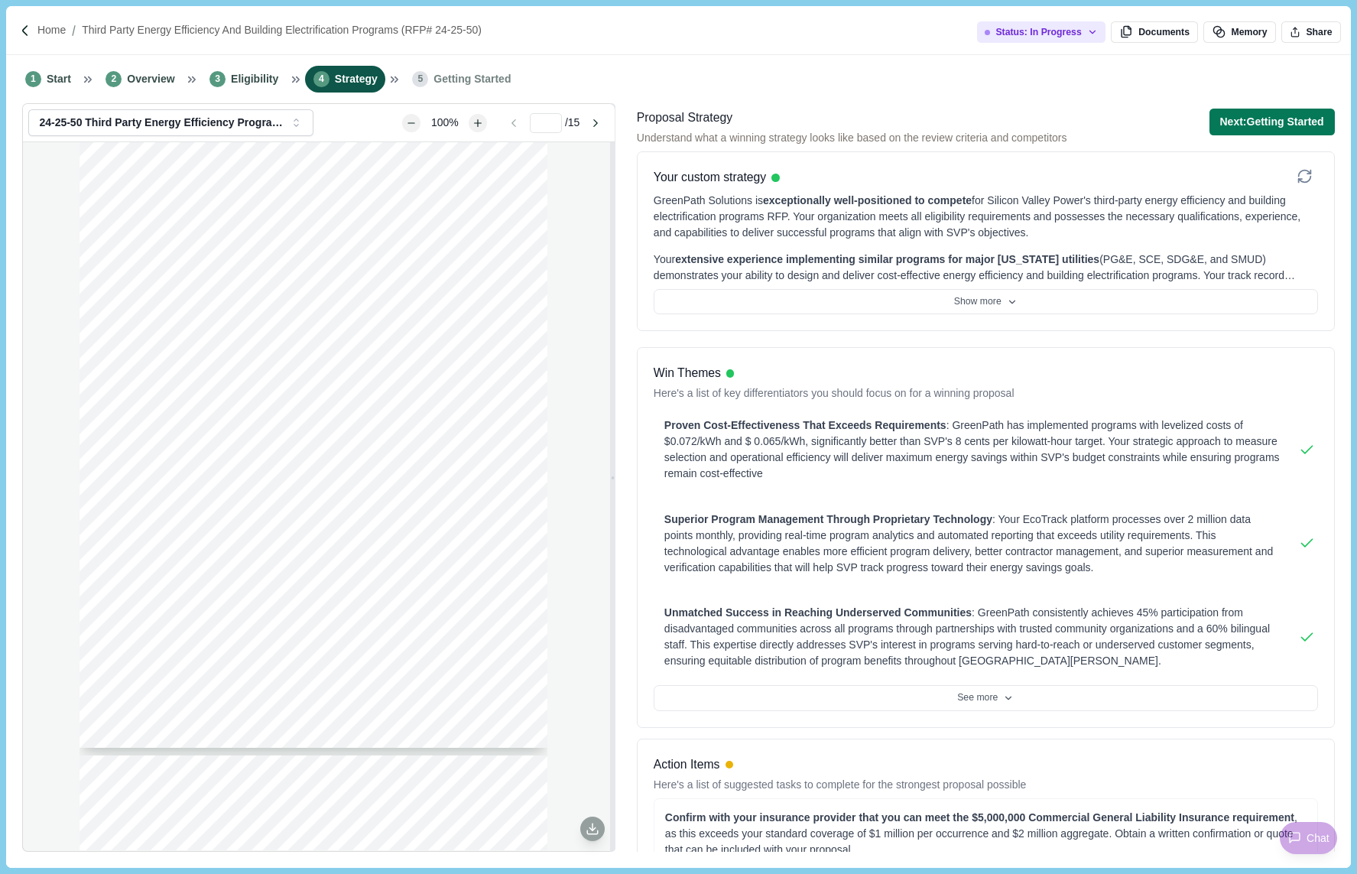
click at [1275, 122] on button "Next: Getting Started" at bounding box center [1271, 122] width 125 height 27
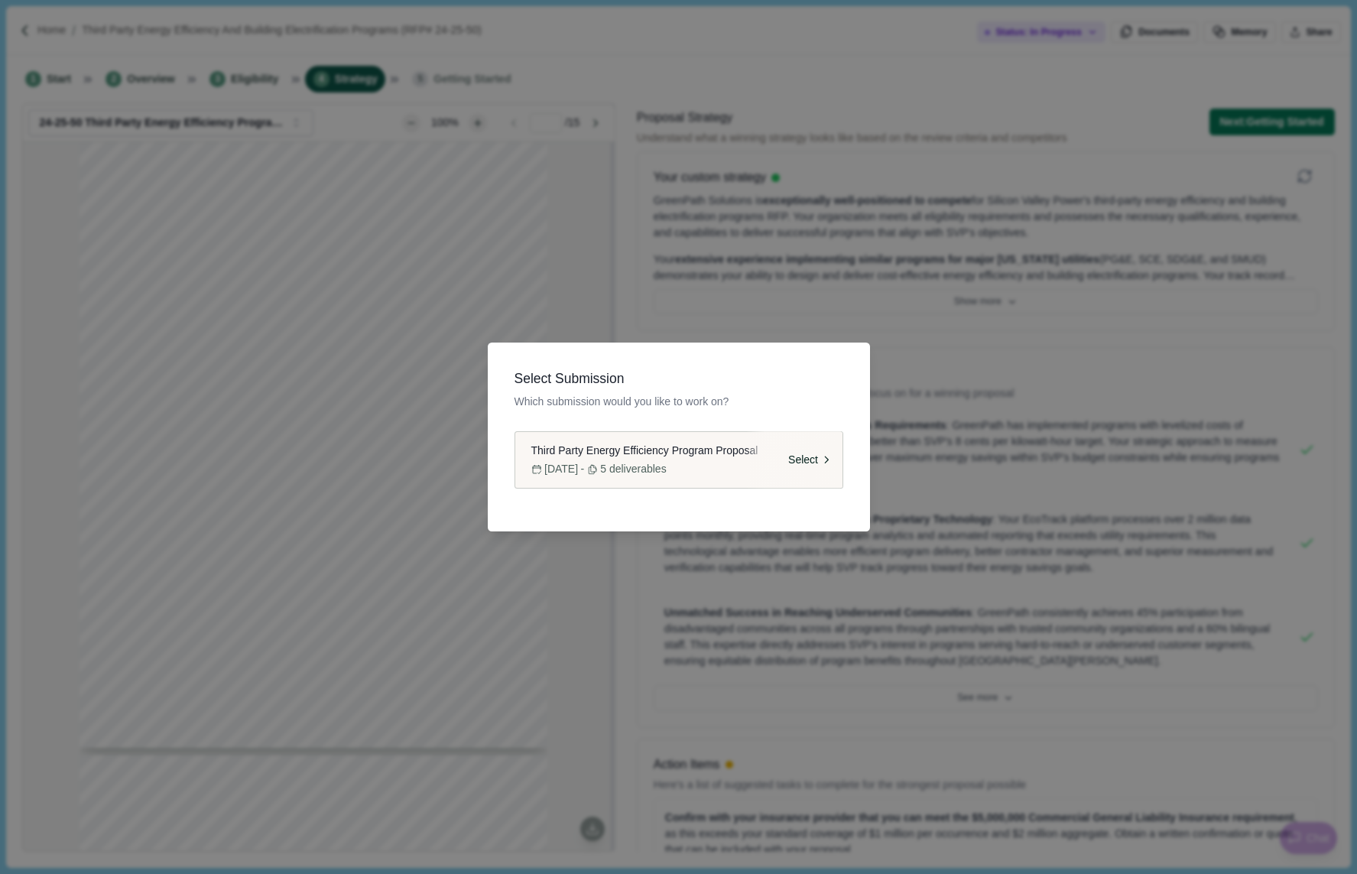
click at [690, 448] on span "Third Party Energy Efficiency Program Proposal" at bounding box center [644, 451] width 227 height 16
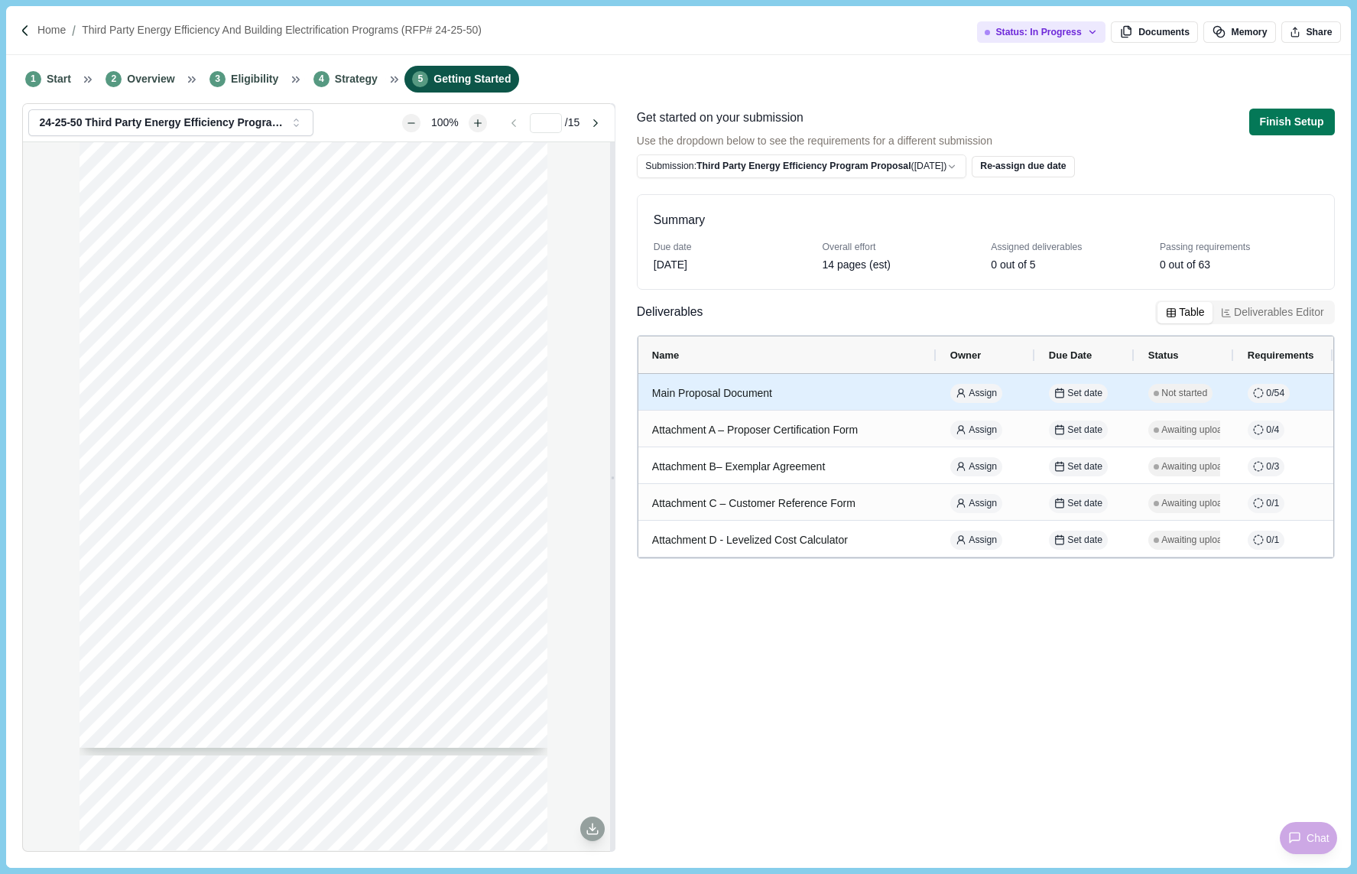
click at [758, 397] on div "Main Proposal Document" at bounding box center [787, 393] width 271 height 30
select select "********"
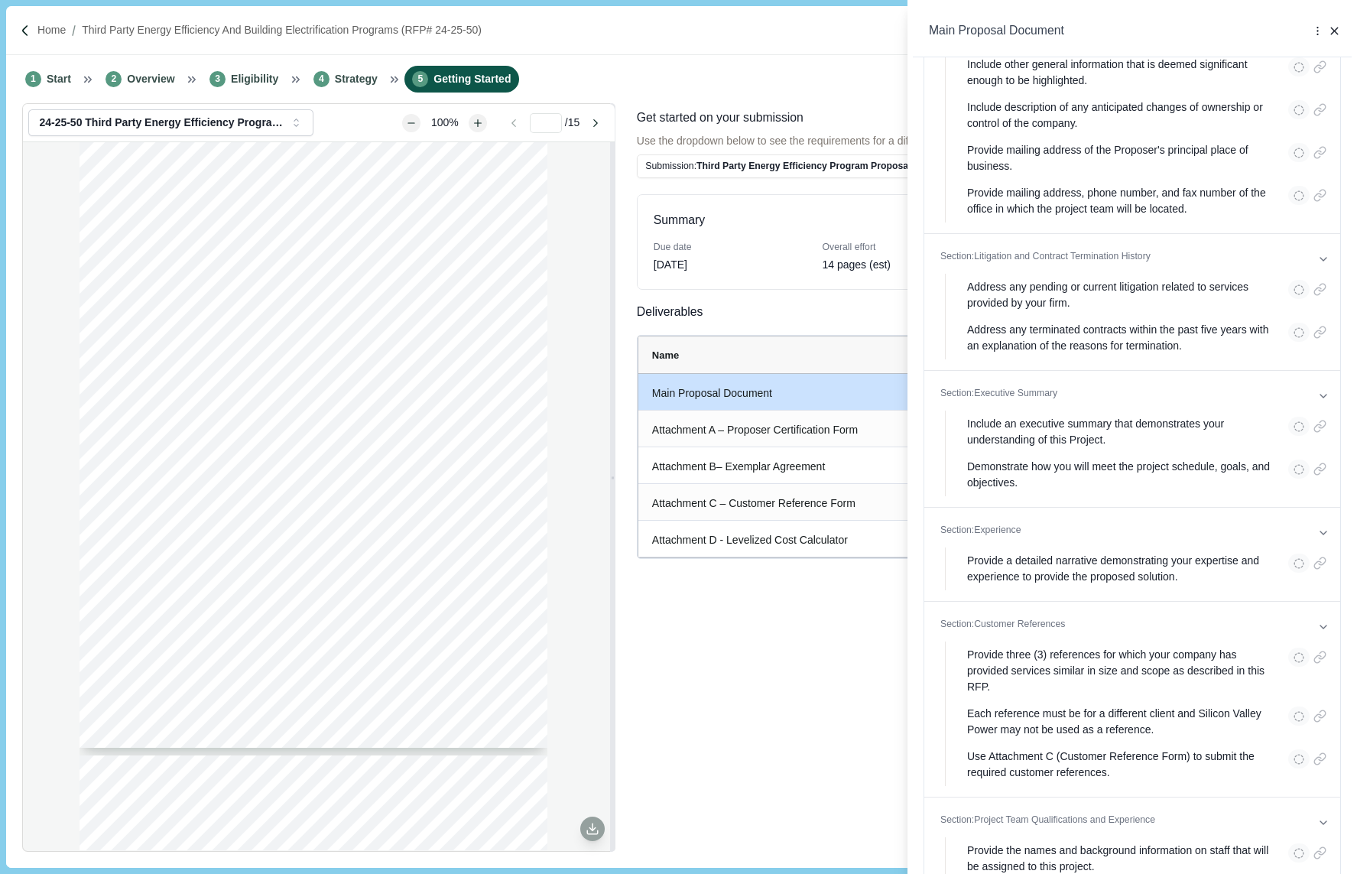
scroll to position [690, 0]
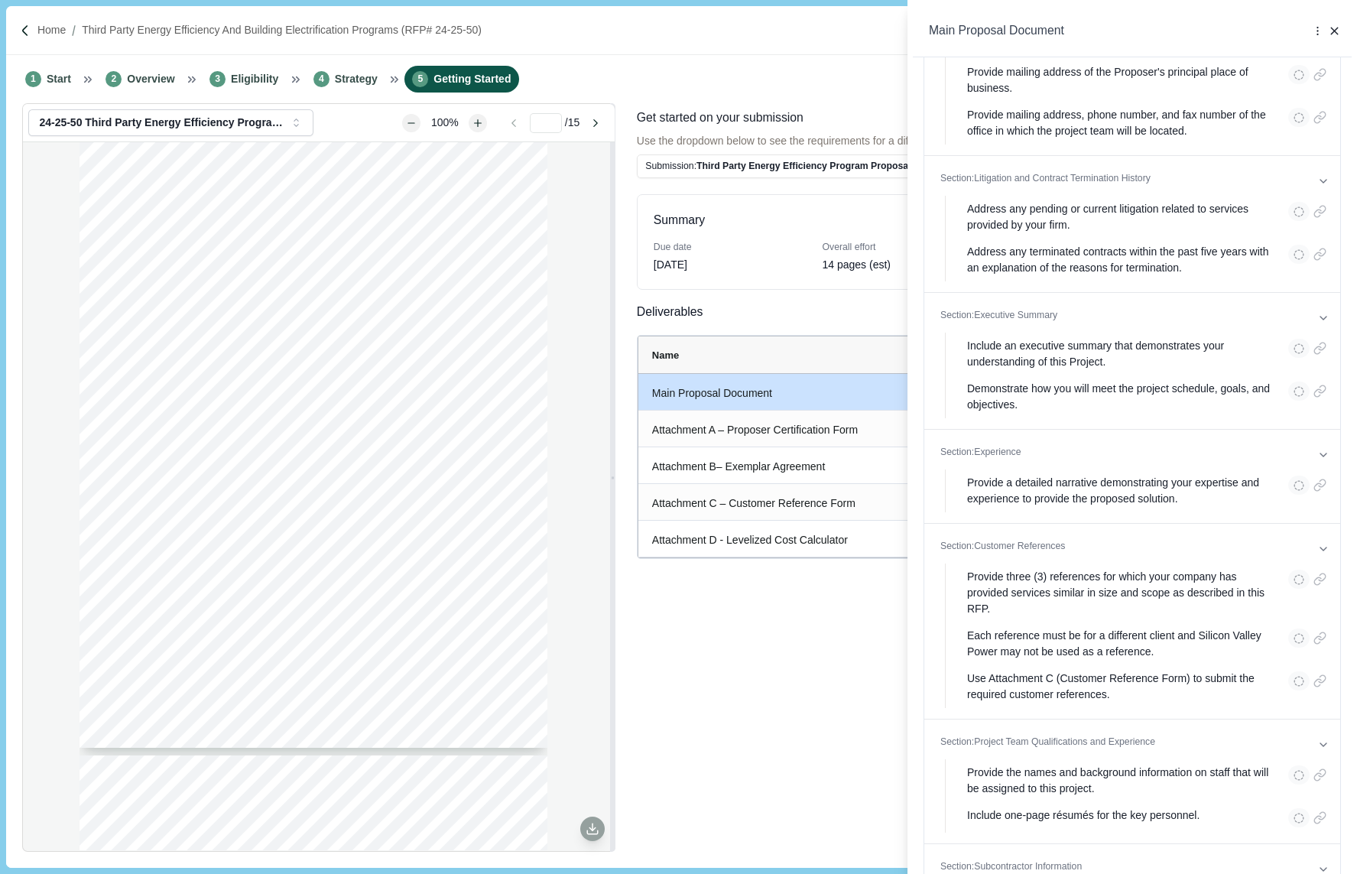
click at [759, 609] on div "**********" at bounding box center [678, 437] width 1357 height 874
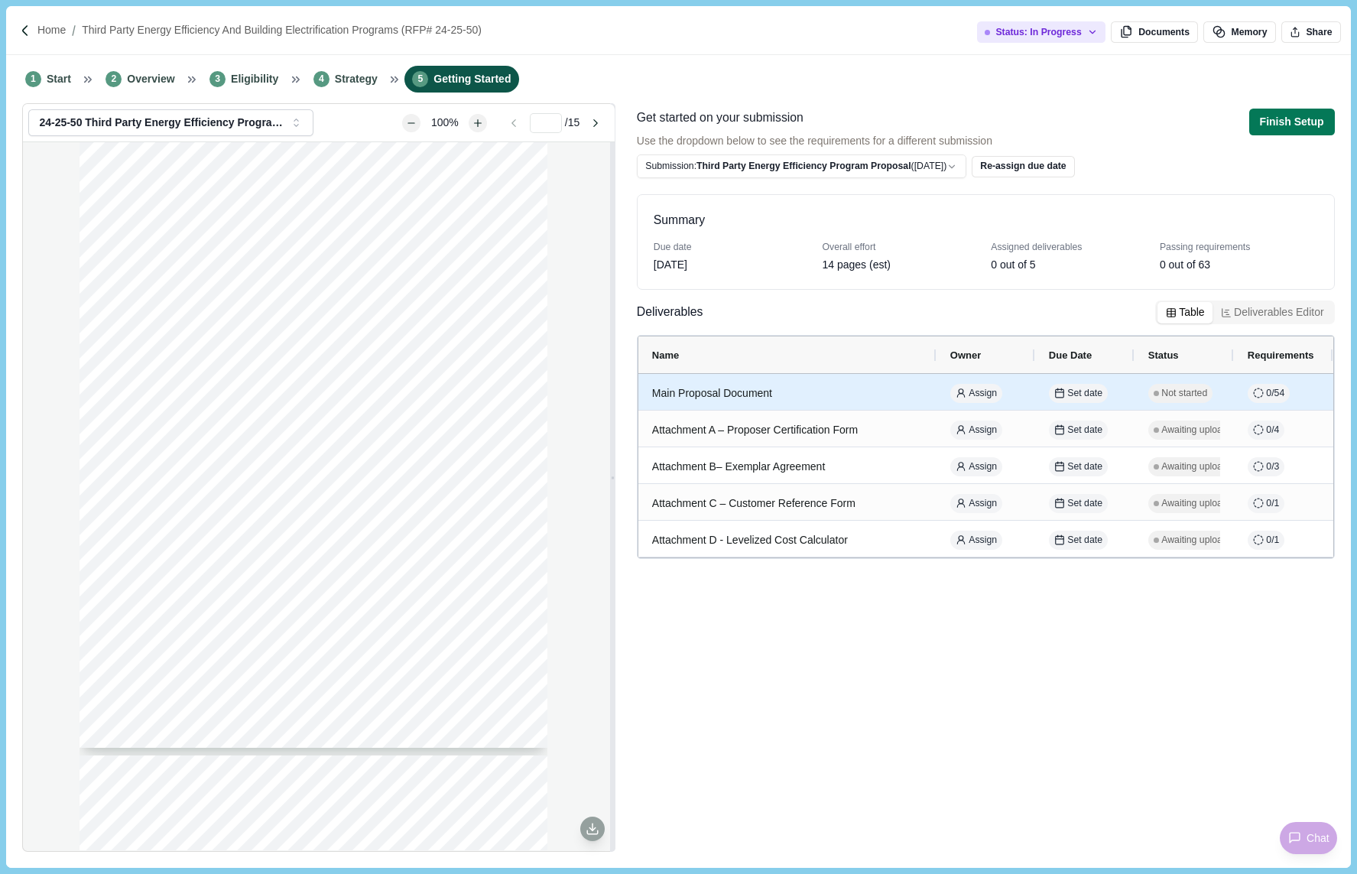
click at [777, 401] on div "Main Proposal Document" at bounding box center [787, 393] width 271 height 30
select select "********"
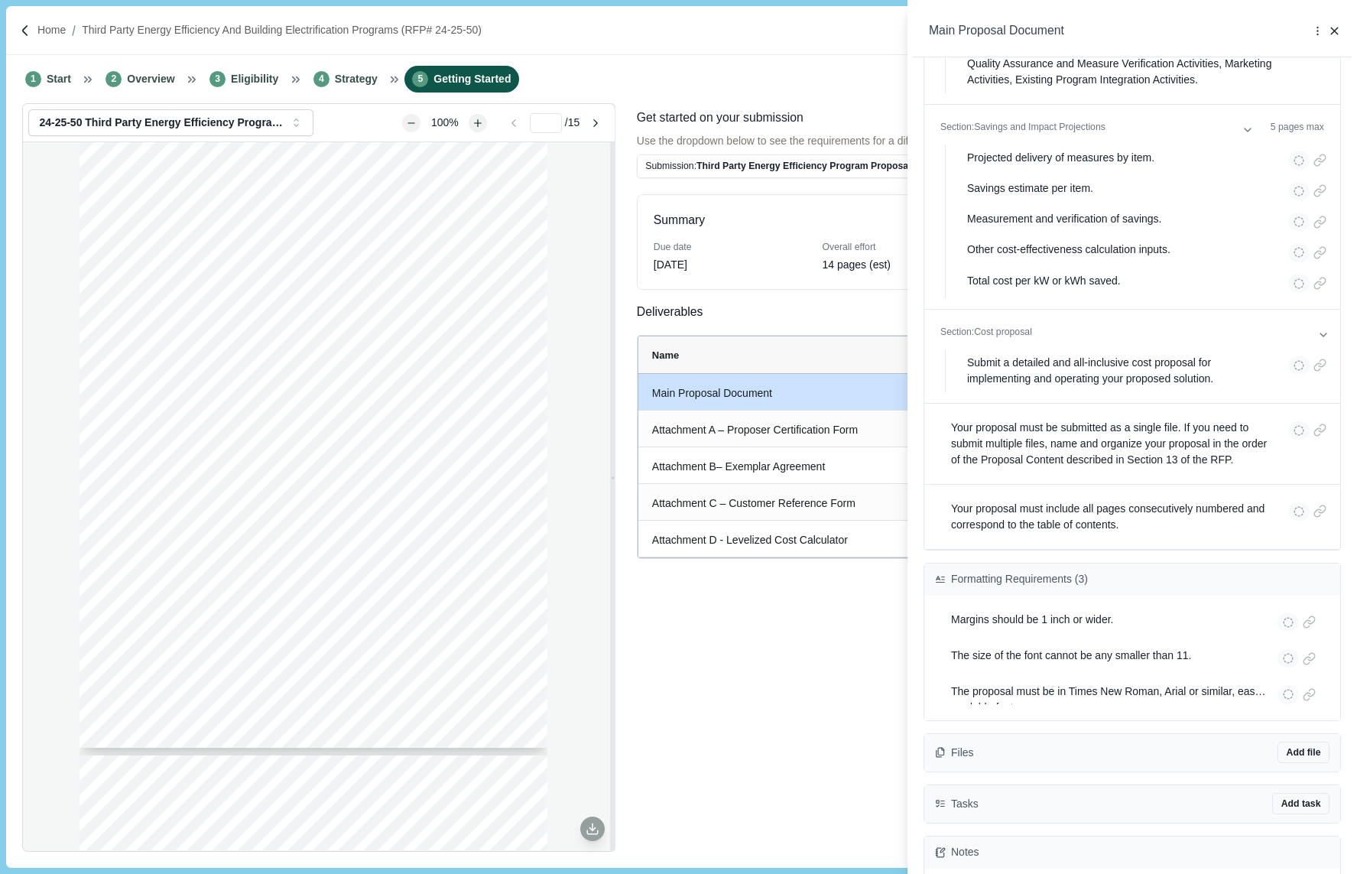
scroll to position [2944, 0]
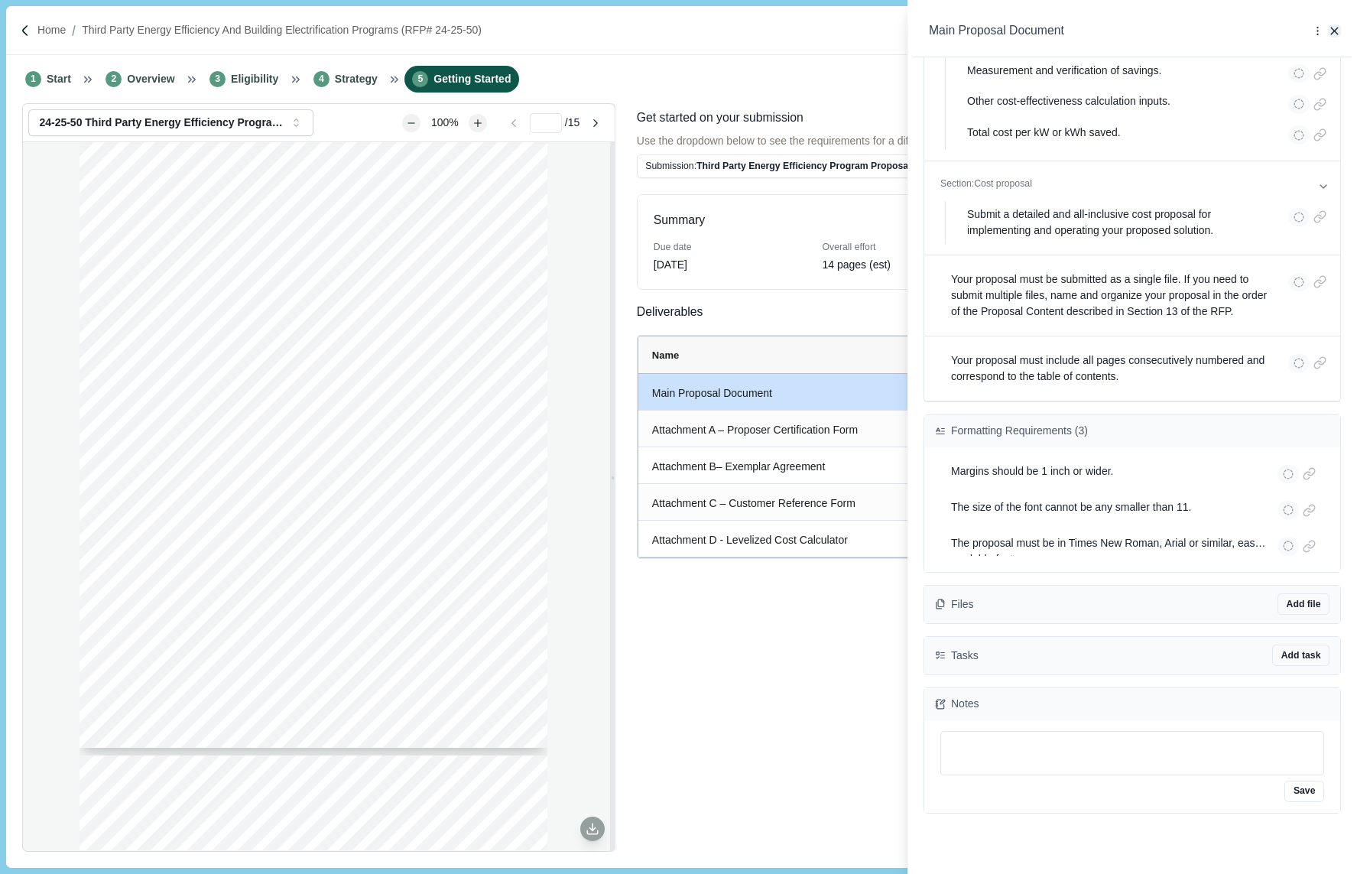
click at [1335, 30] on icon "button" at bounding box center [1334, 31] width 7 height 7
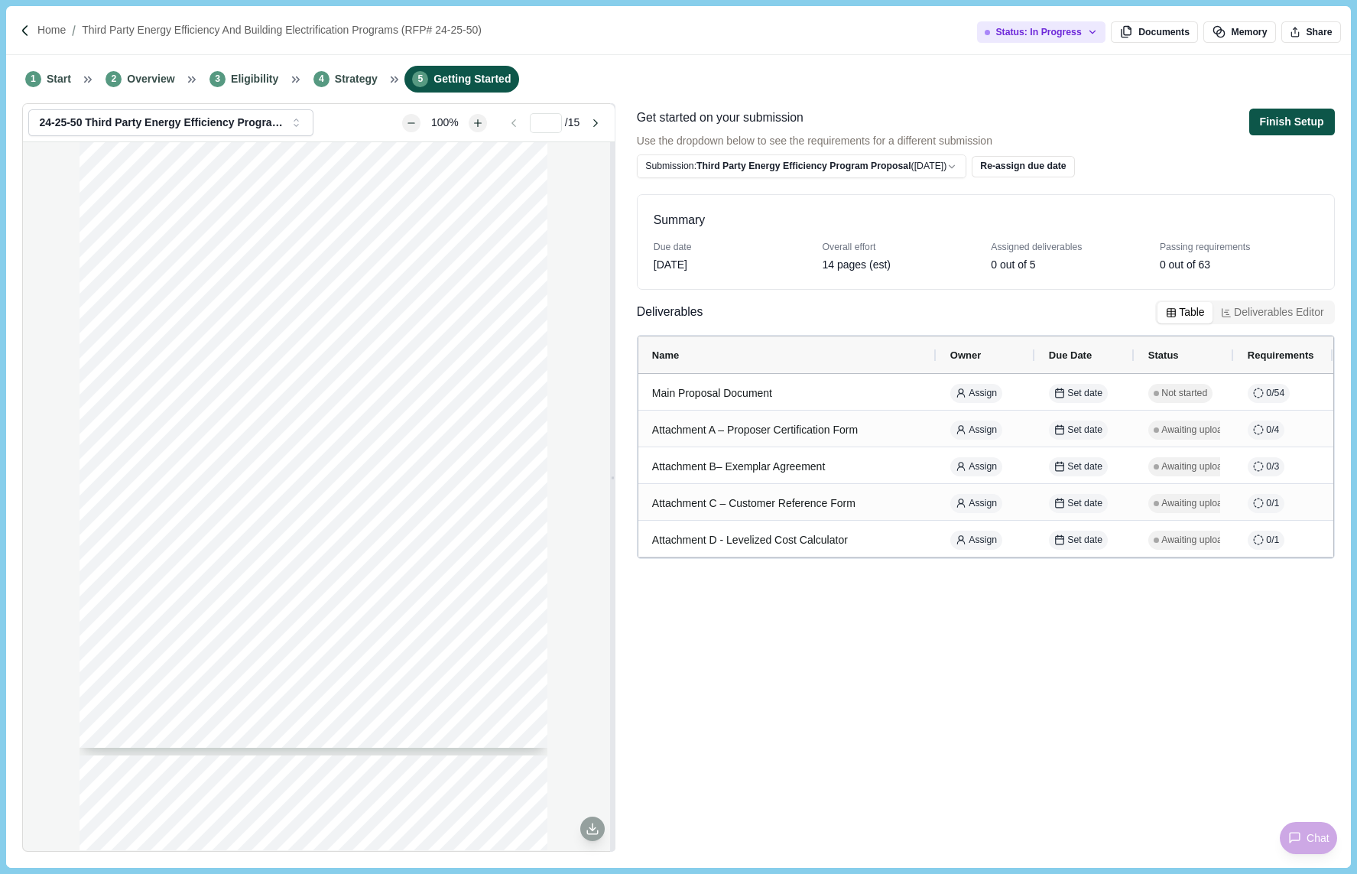
click at [1295, 118] on button "Finish Setup" at bounding box center [1292, 122] width 86 height 27
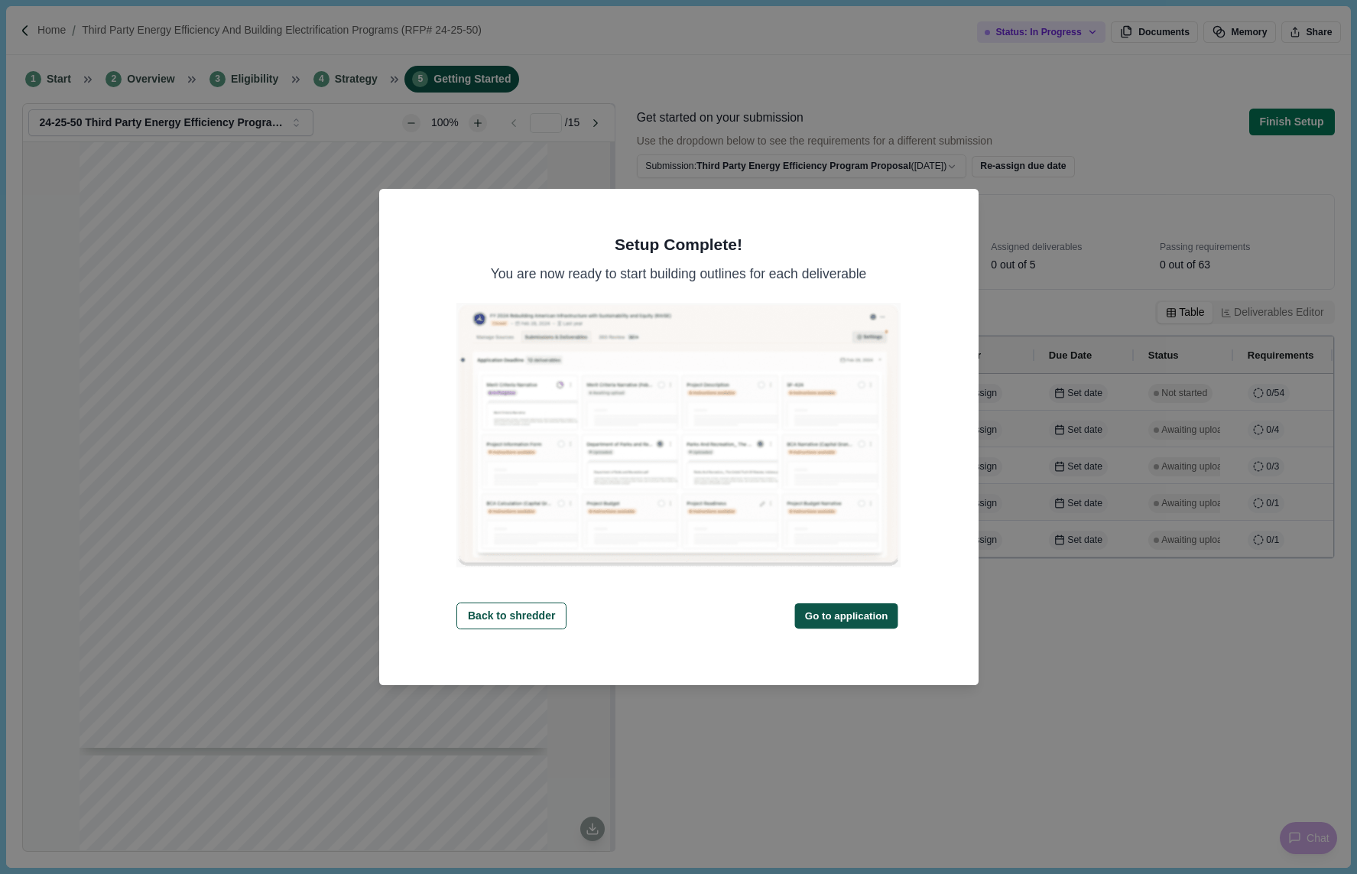
click at [831, 608] on button "Go to application" at bounding box center [845, 614] width 103 height 25
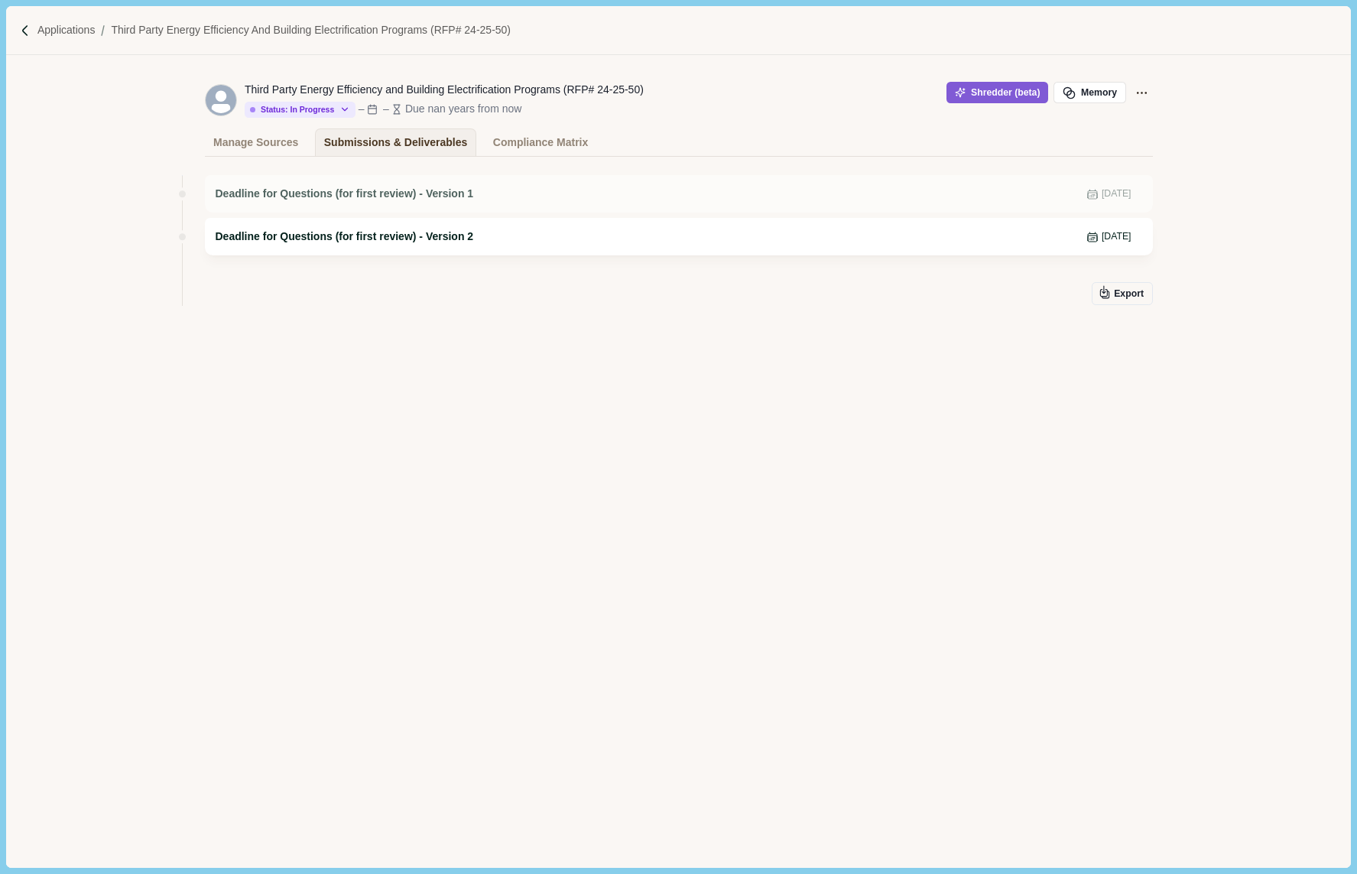
click at [443, 227] on div "Deadline for Questions (for first review) - Version 2 Apr 11, 2025" at bounding box center [679, 236] width 948 height 37
click at [443, 235] on span "Deadline for Questions (for first review) - Version 2" at bounding box center [345, 237] width 258 height 16
click at [443, 187] on span "Deadline for Questions (for first review) - Version 1" at bounding box center [345, 194] width 258 height 16
click at [535, 135] on div "Compliance Matrix" at bounding box center [540, 142] width 95 height 27
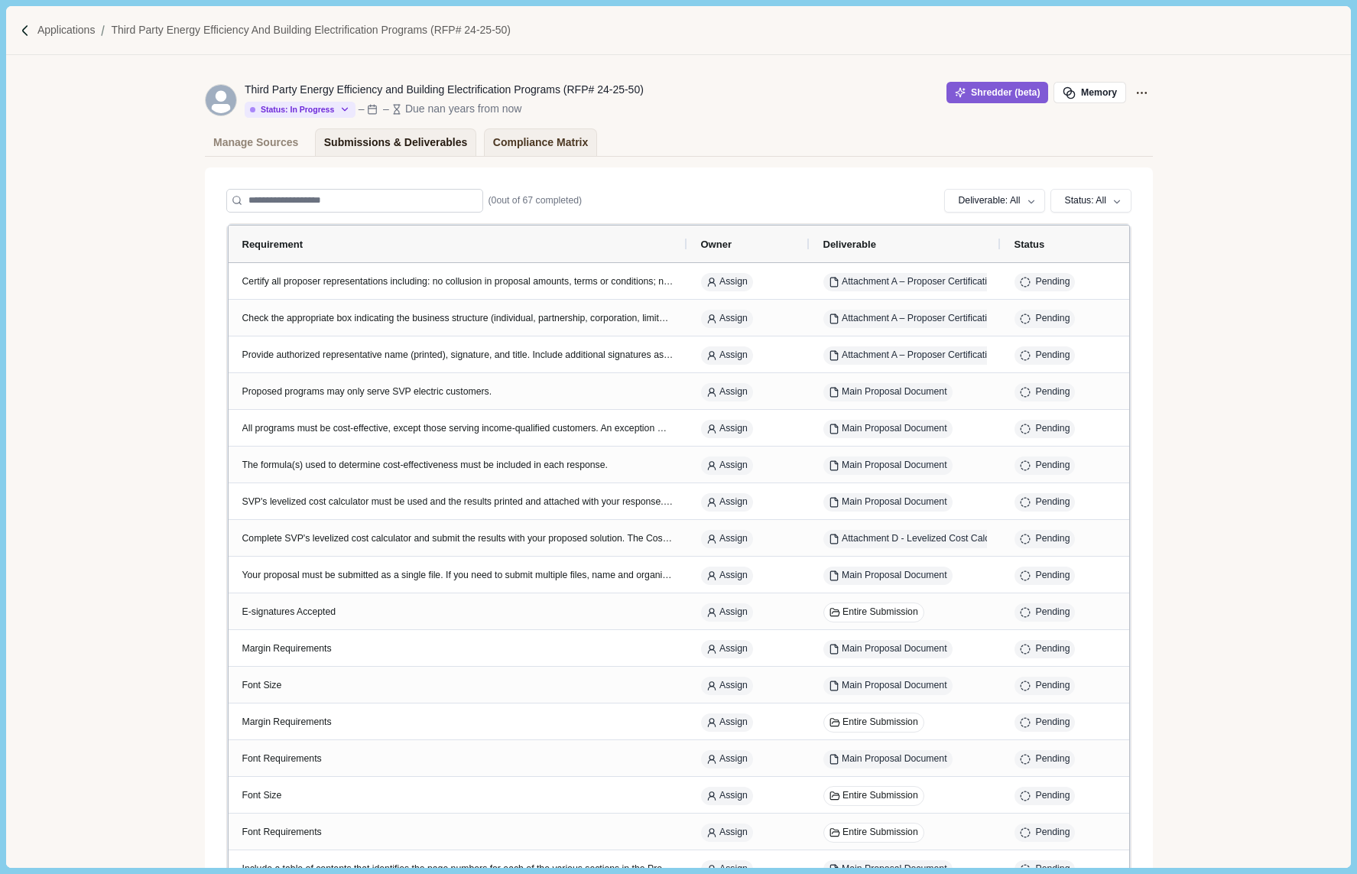
click at [441, 154] on div "Submissions & Deliverables" at bounding box center [396, 142] width 144 height 27
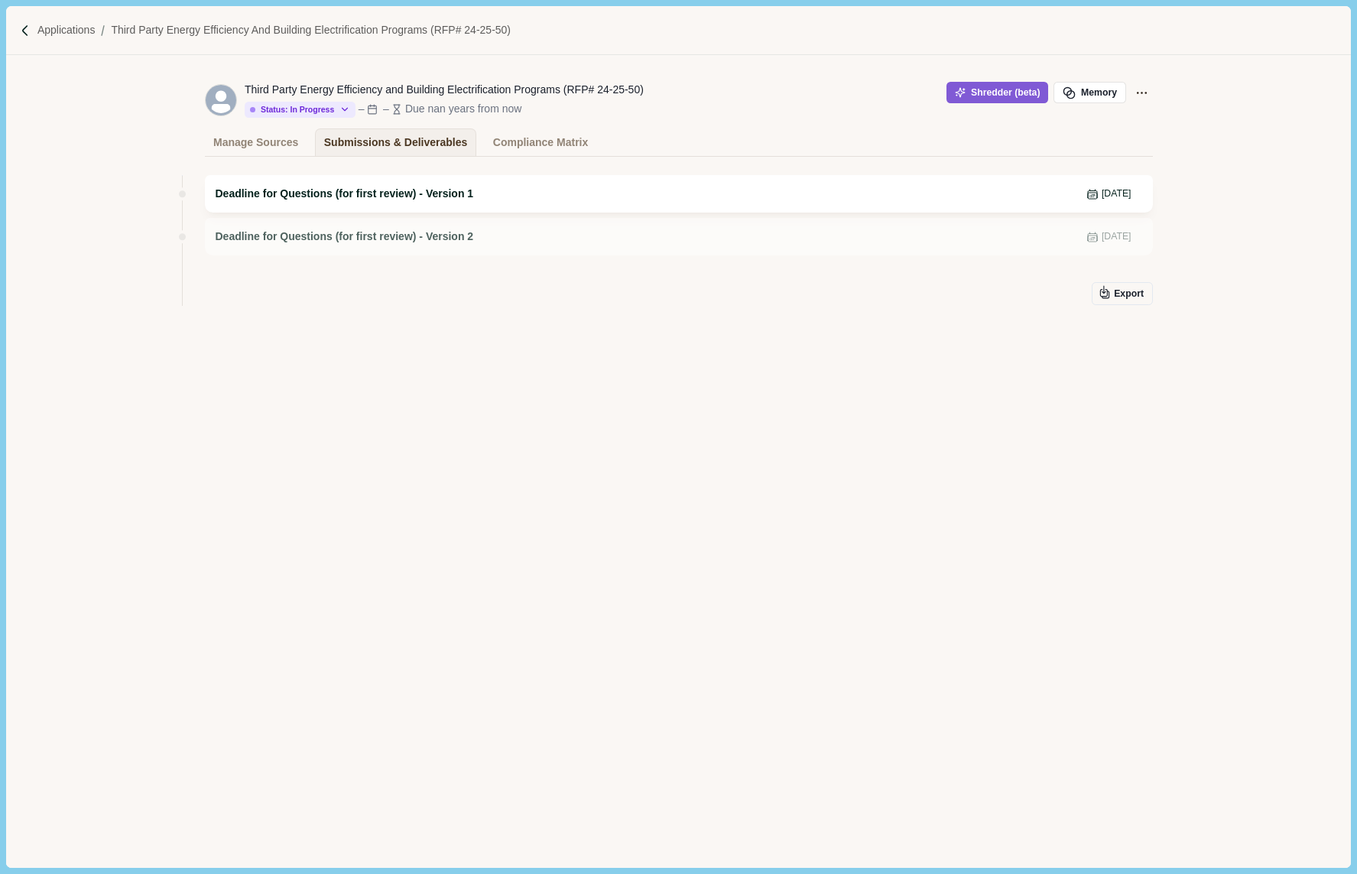
click at [304, 191] on span "Deadline for Questions (for first review) - Version 1" at bounding box center [345, 194] width 258 height 16
click at [537, 147] on div "Compliance Matrix" at bounding box center [540, 142] width 95 height 27
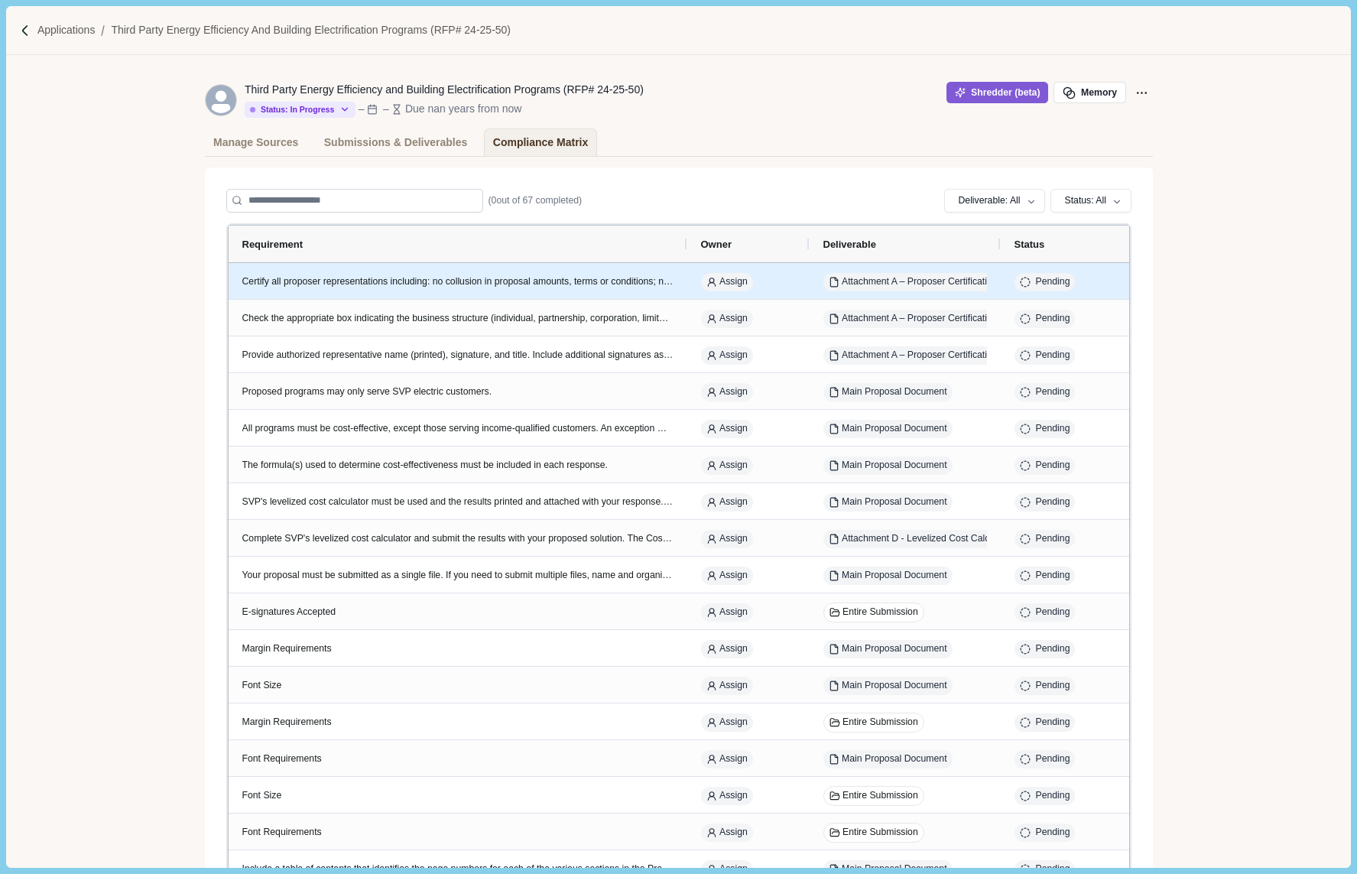
click at [566, 278] on div "Certify all proposer representations including: no collusion in proposal amount…" at bounding box center [457, 282] width 431 height 14
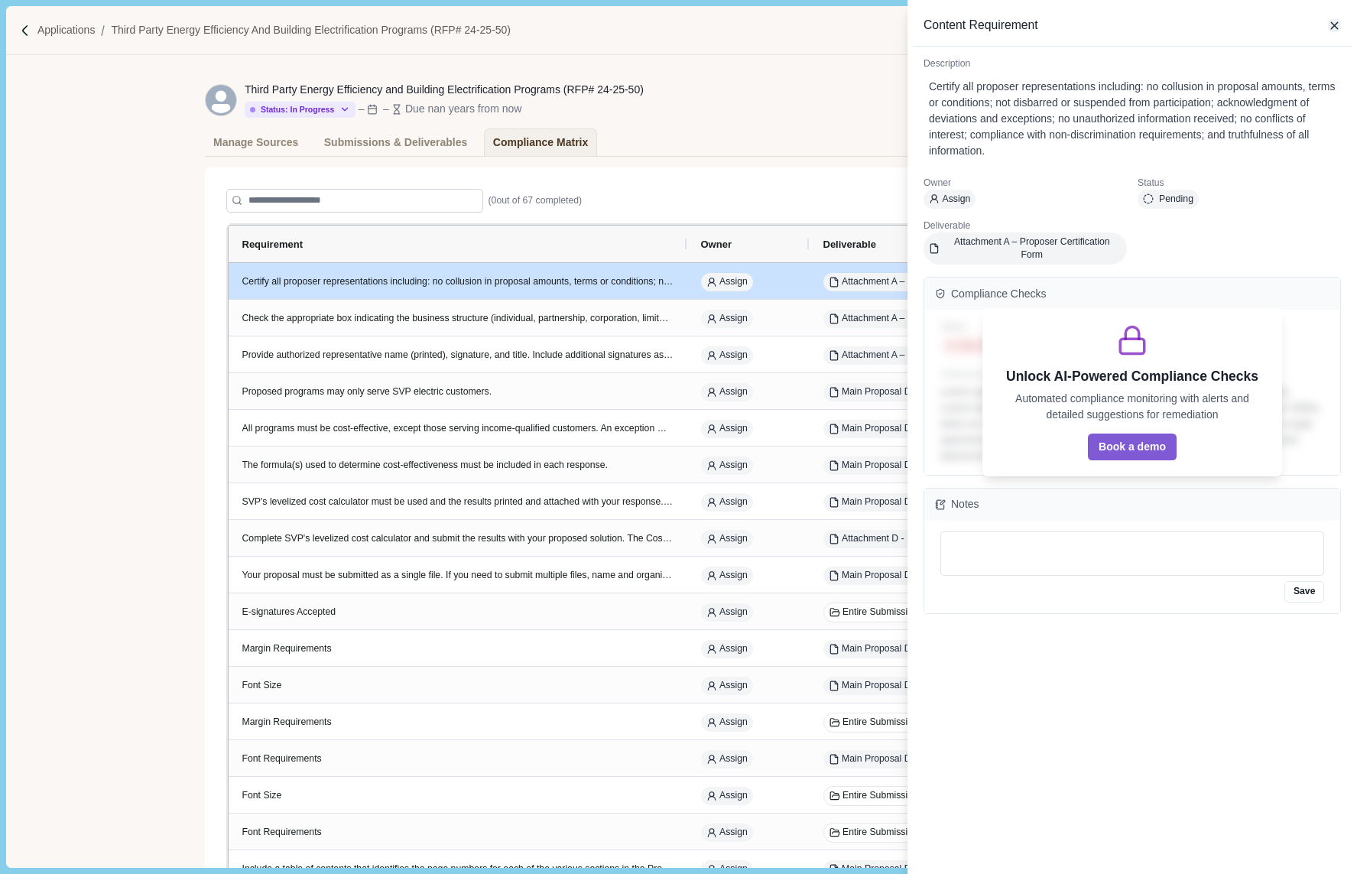
click at [1338, 21] on icon "button" at bounding box center [1335, 26] width 14 height 14
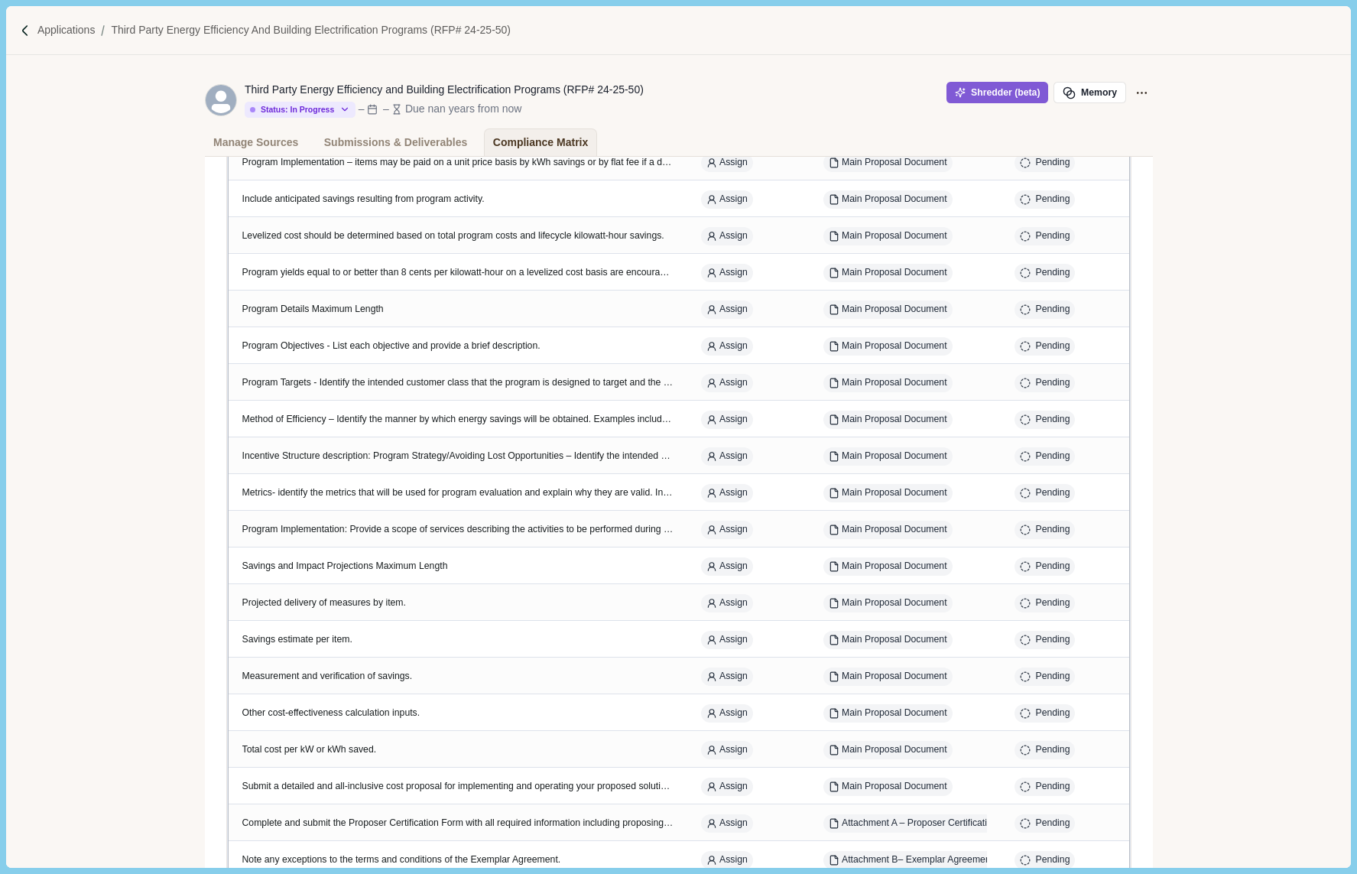
scroll to position [1953, 0]
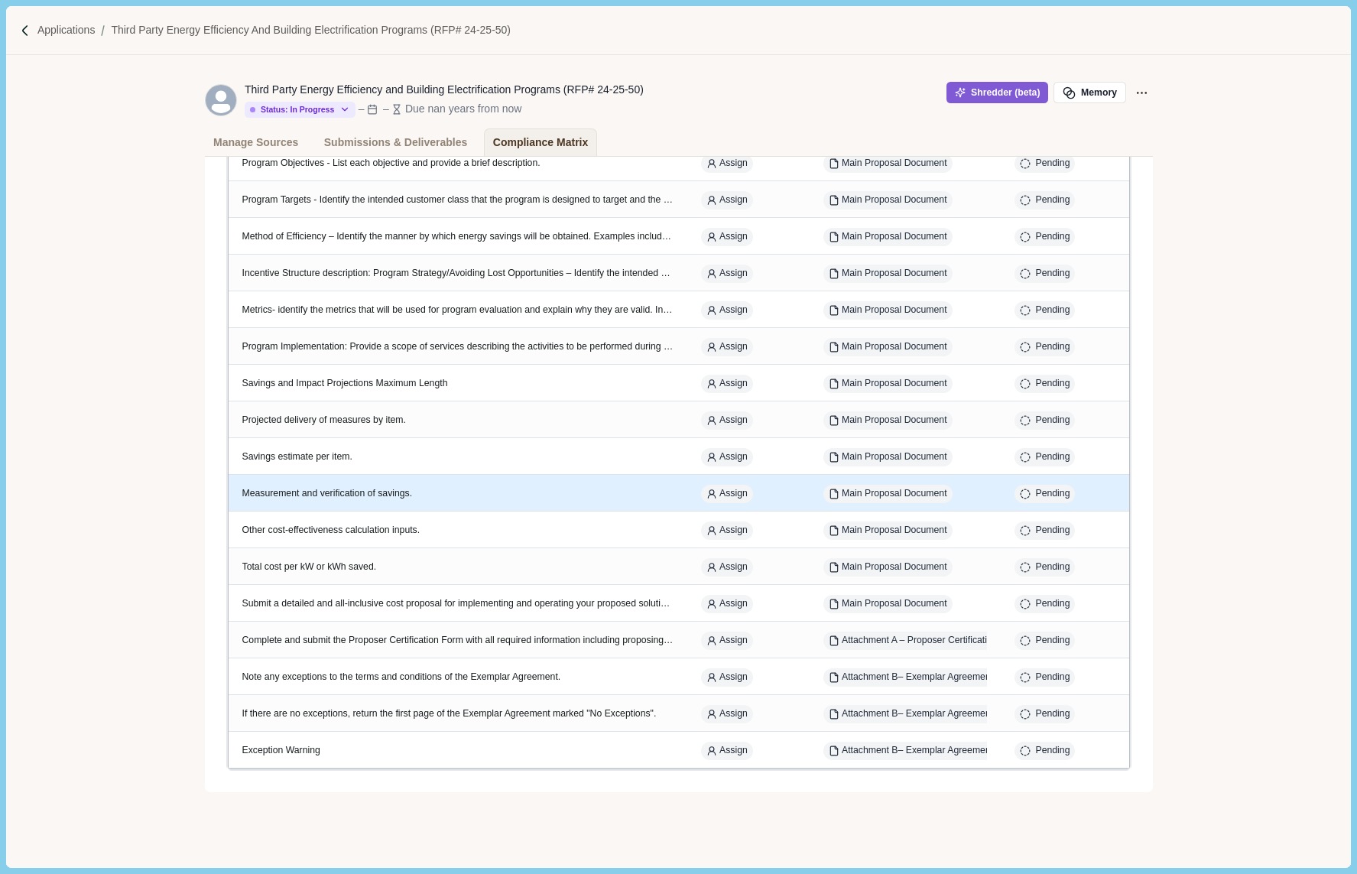
click at [425, 494] on div "Measurement and verification of savings." at bounding box center [457, 494] width 431 height 14
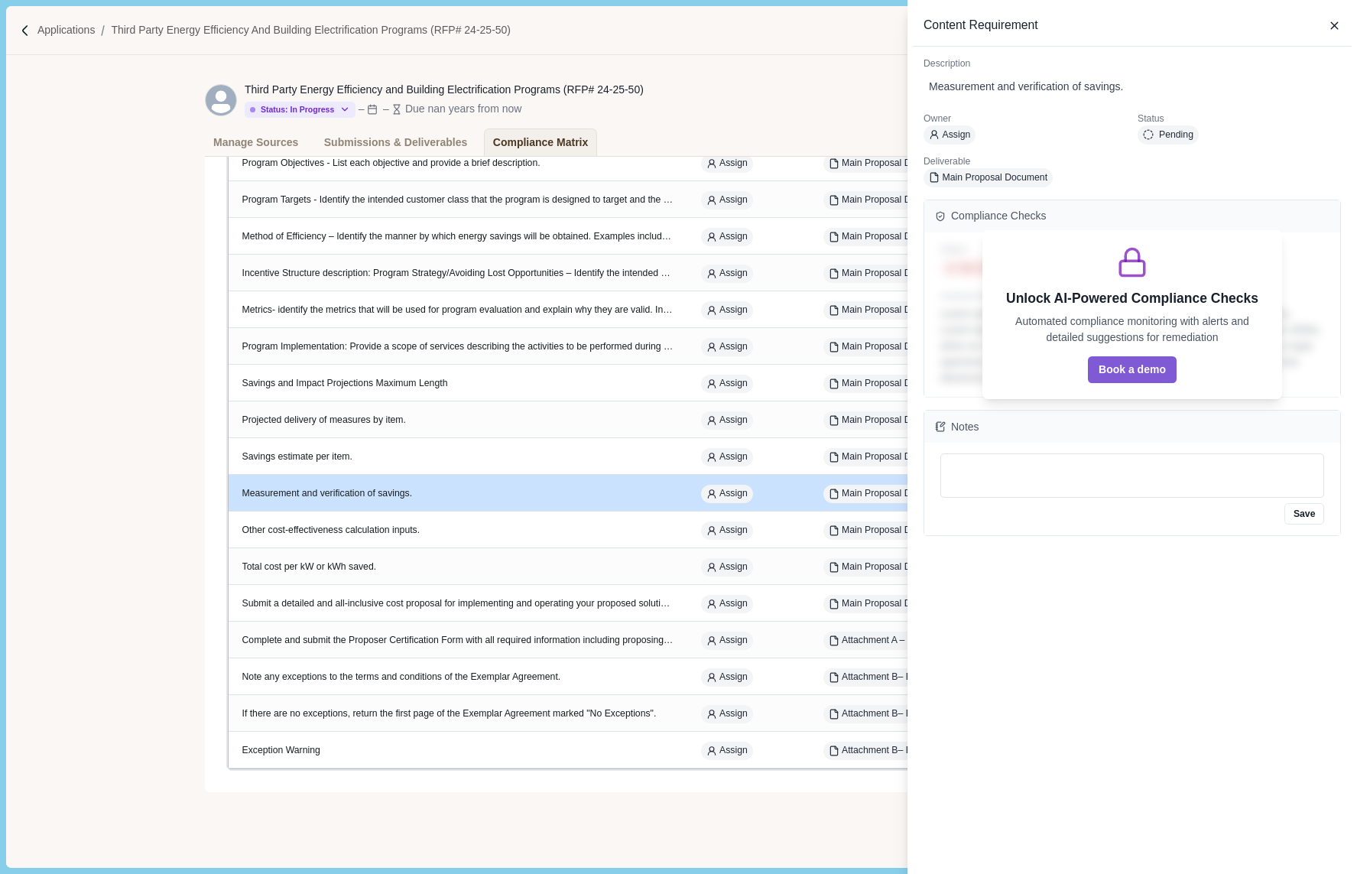
click at [752, 107] on div "Content Requirement Description Measurement and verification of savings. Owner …" at bounding box center [678, 437] width 1357 height 874
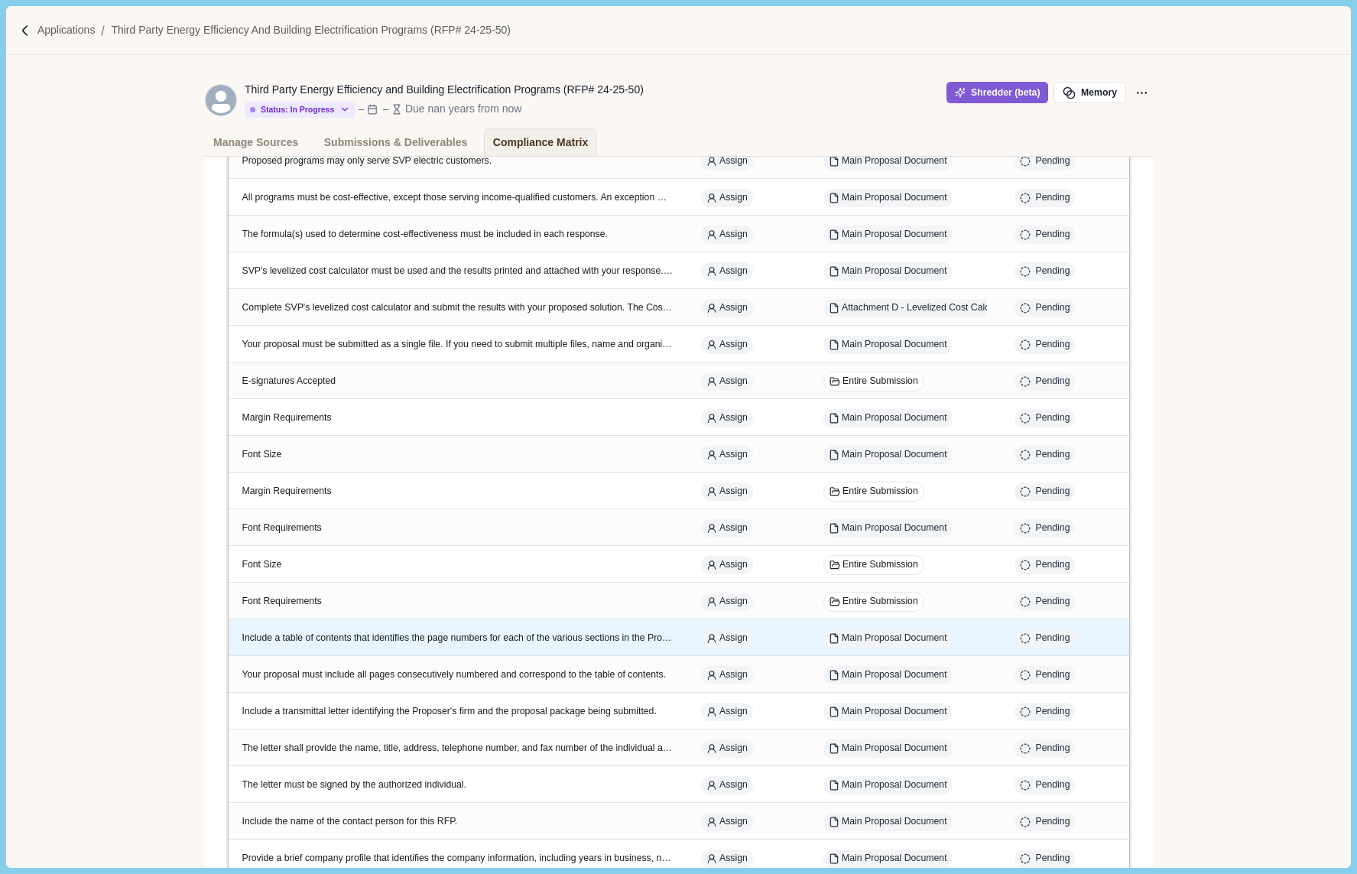
scroll to position [6, 0]
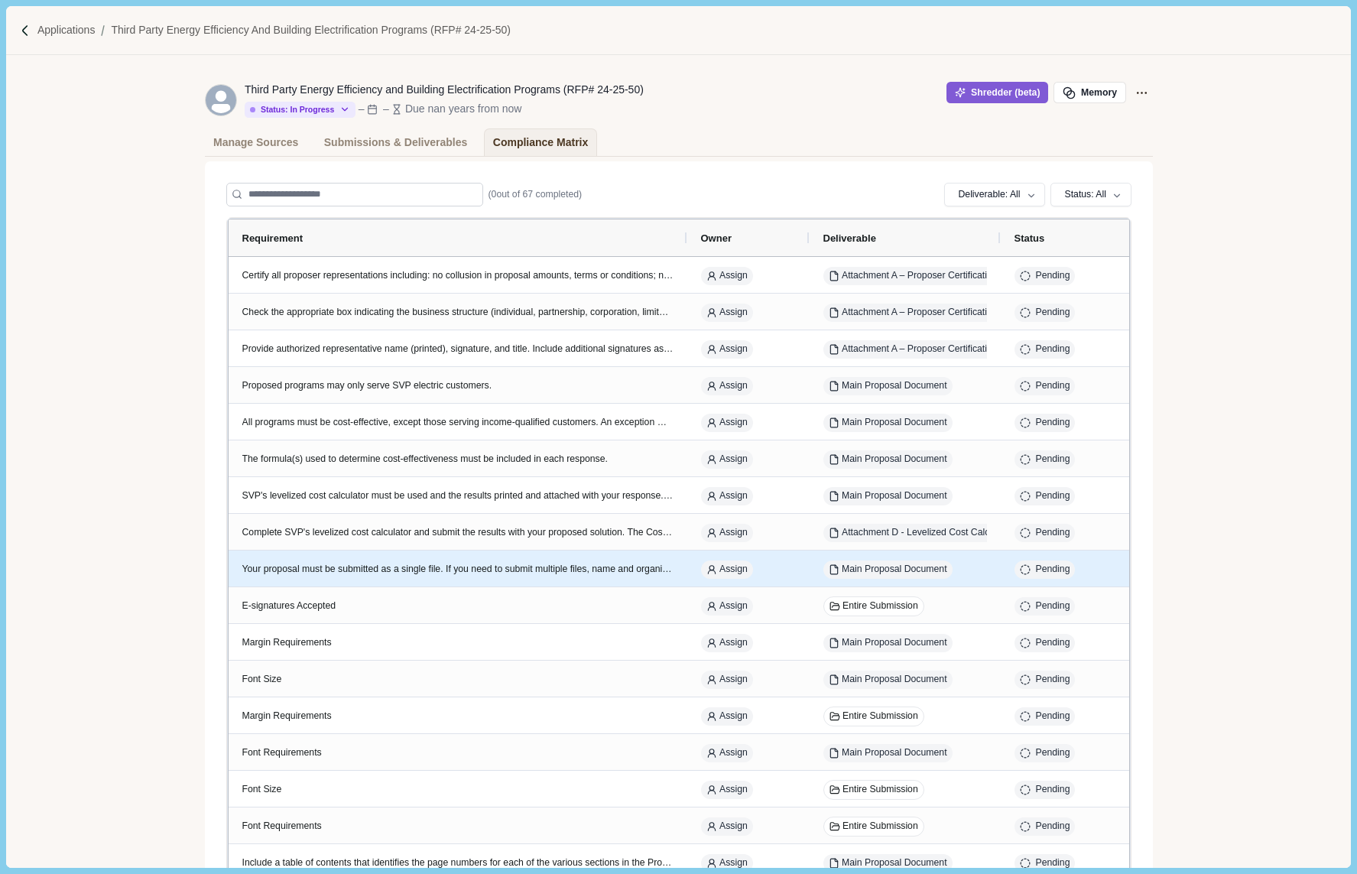
click at [541, 569] on div "Your proposal must be submitted as a single file. If you need to submit multipl…" at bounding box center [457, 570] width 431 height 14
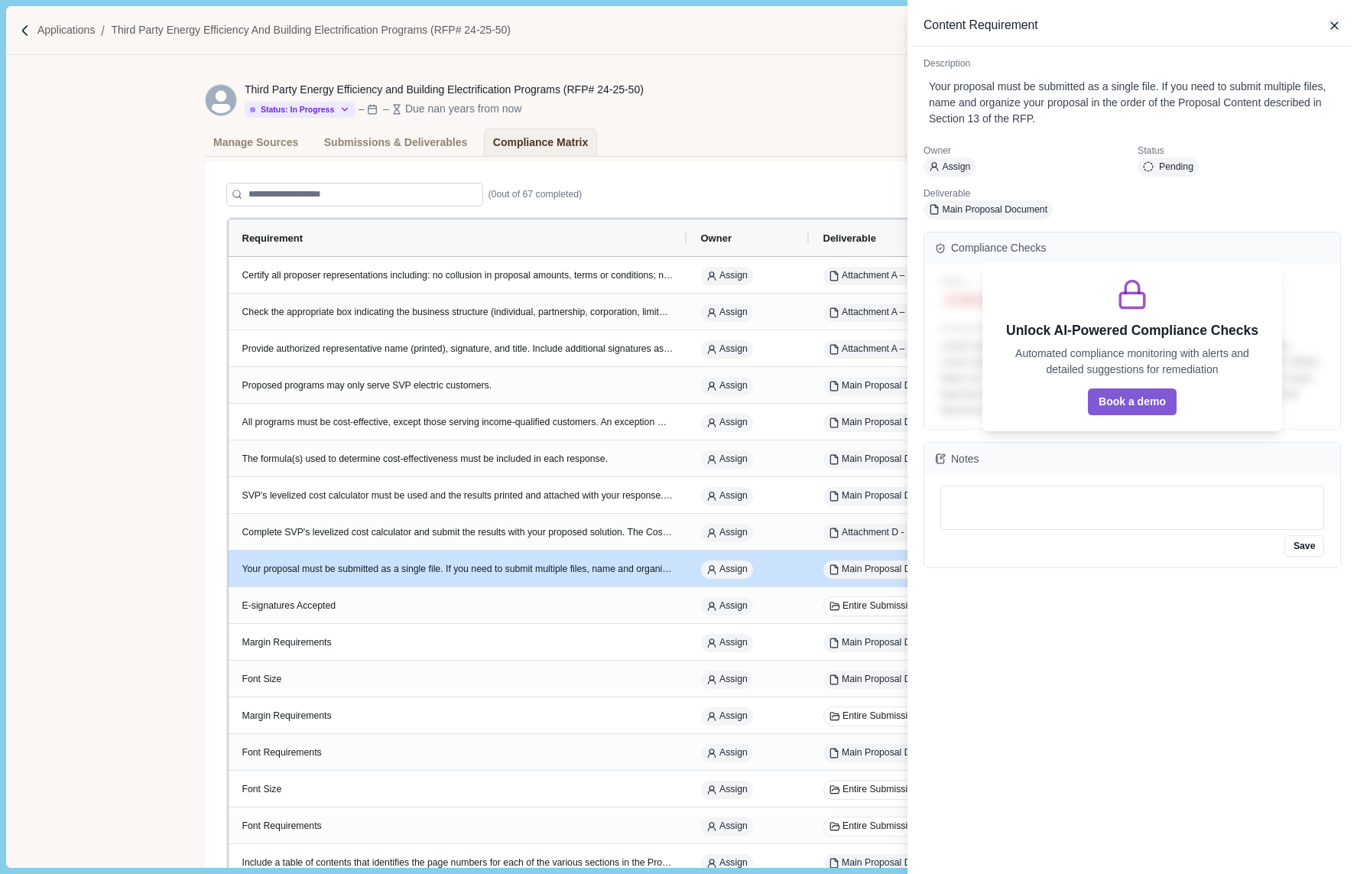
click at [1339, 27] on icon "button" at bounding box center [1335, 26] width 14 height 14
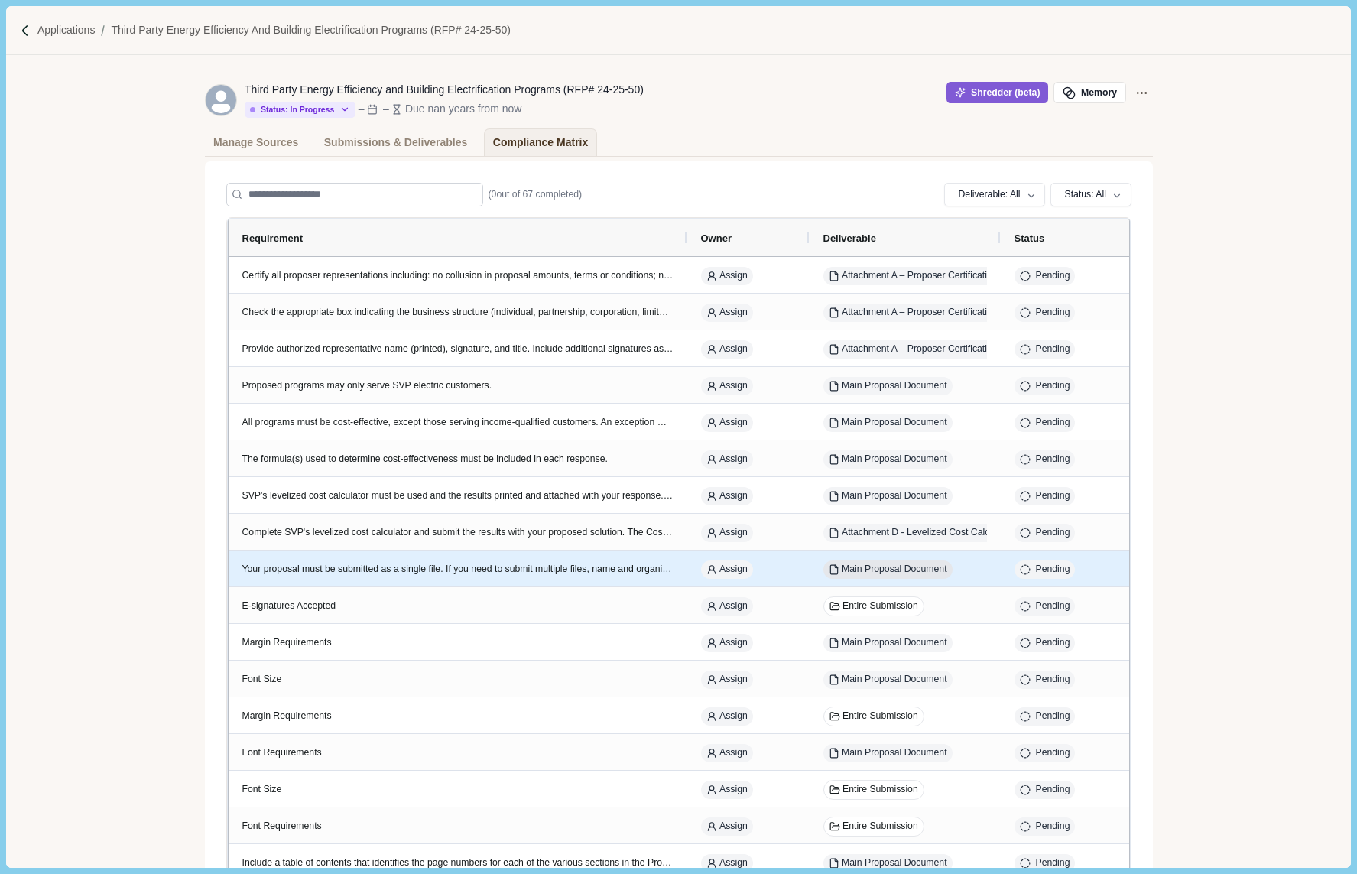
click at [891, 568] on button "Main Proposal Document" at bounding box center [887, 569] width 129 height 19
select select "********"
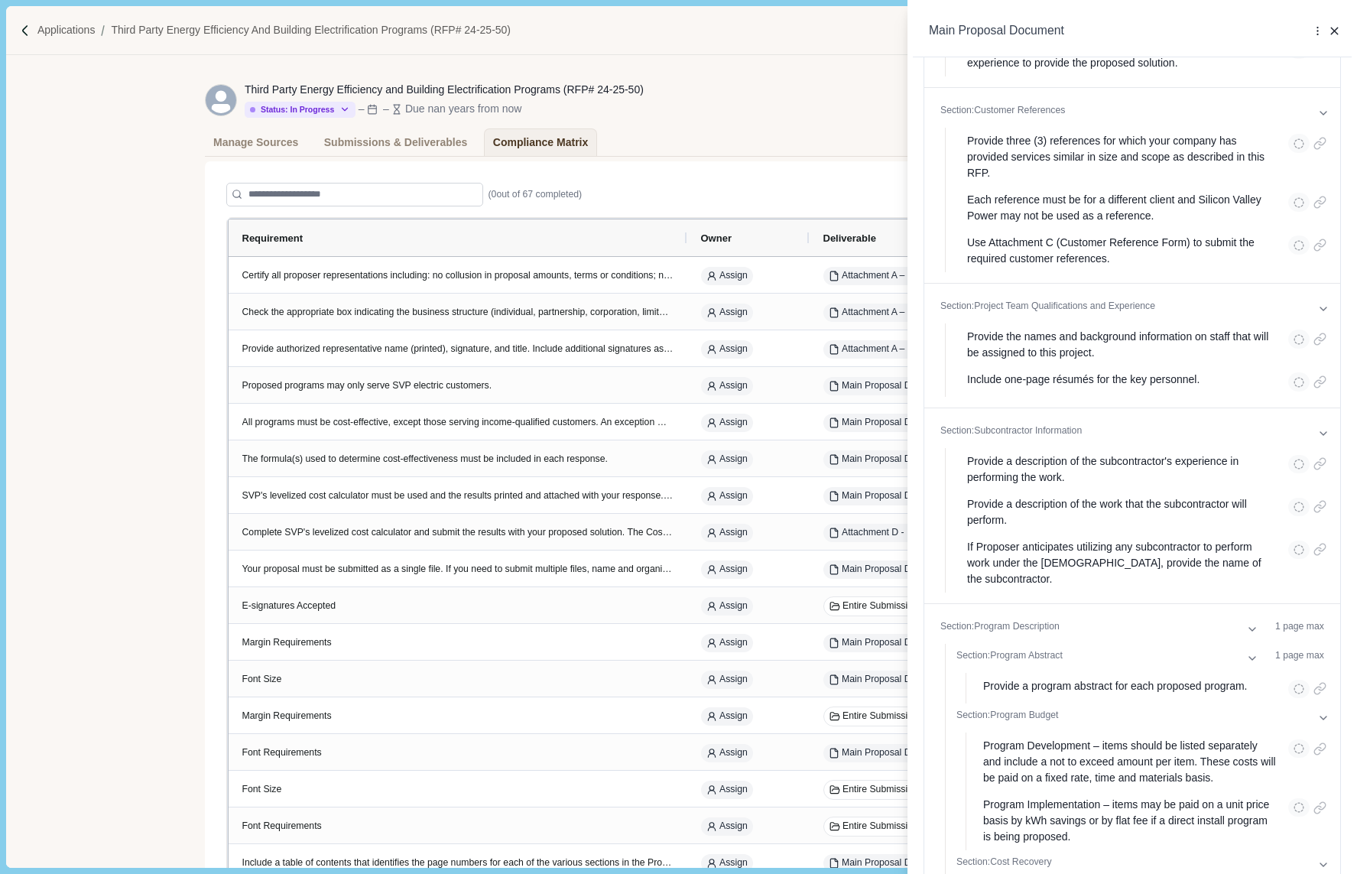
scroll to position [1106, 0]
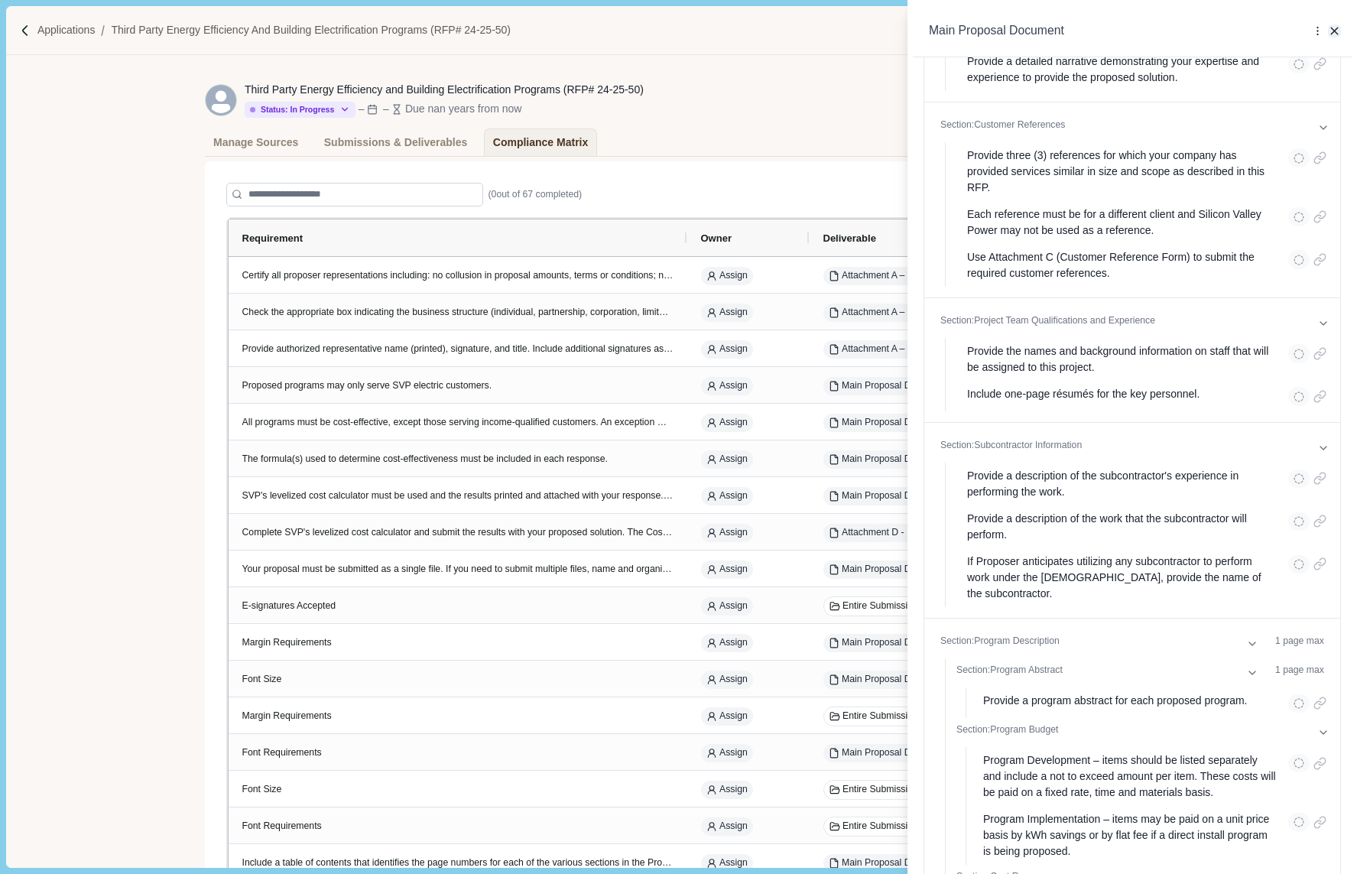
click at [1334, 27] on icon "button" at bounding box center [1335, 31] width 14 height 14
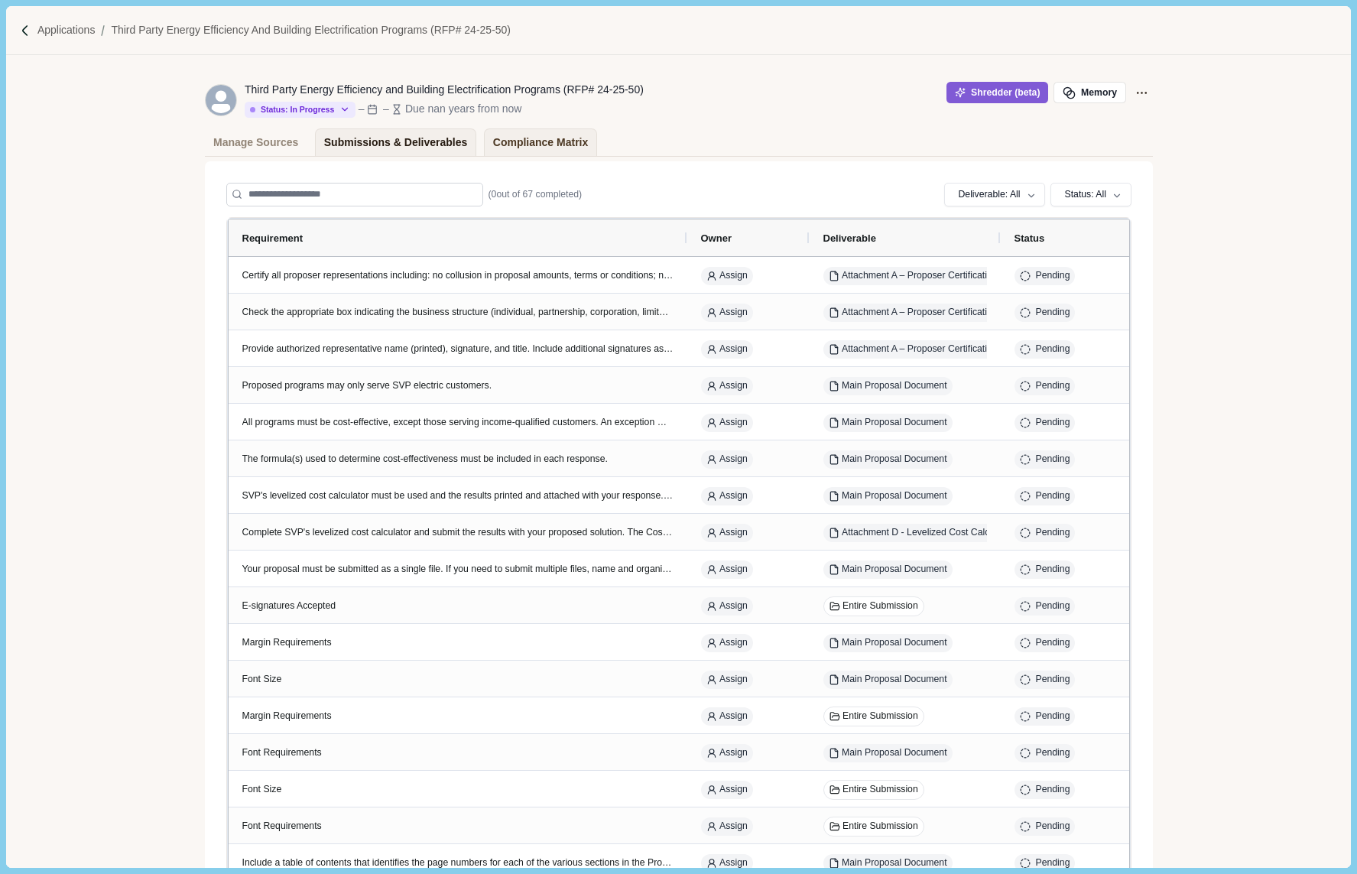
click at [433, 154] on div "Submissions & Deliverables" at bounding box center [396, 142] width 144 height 27
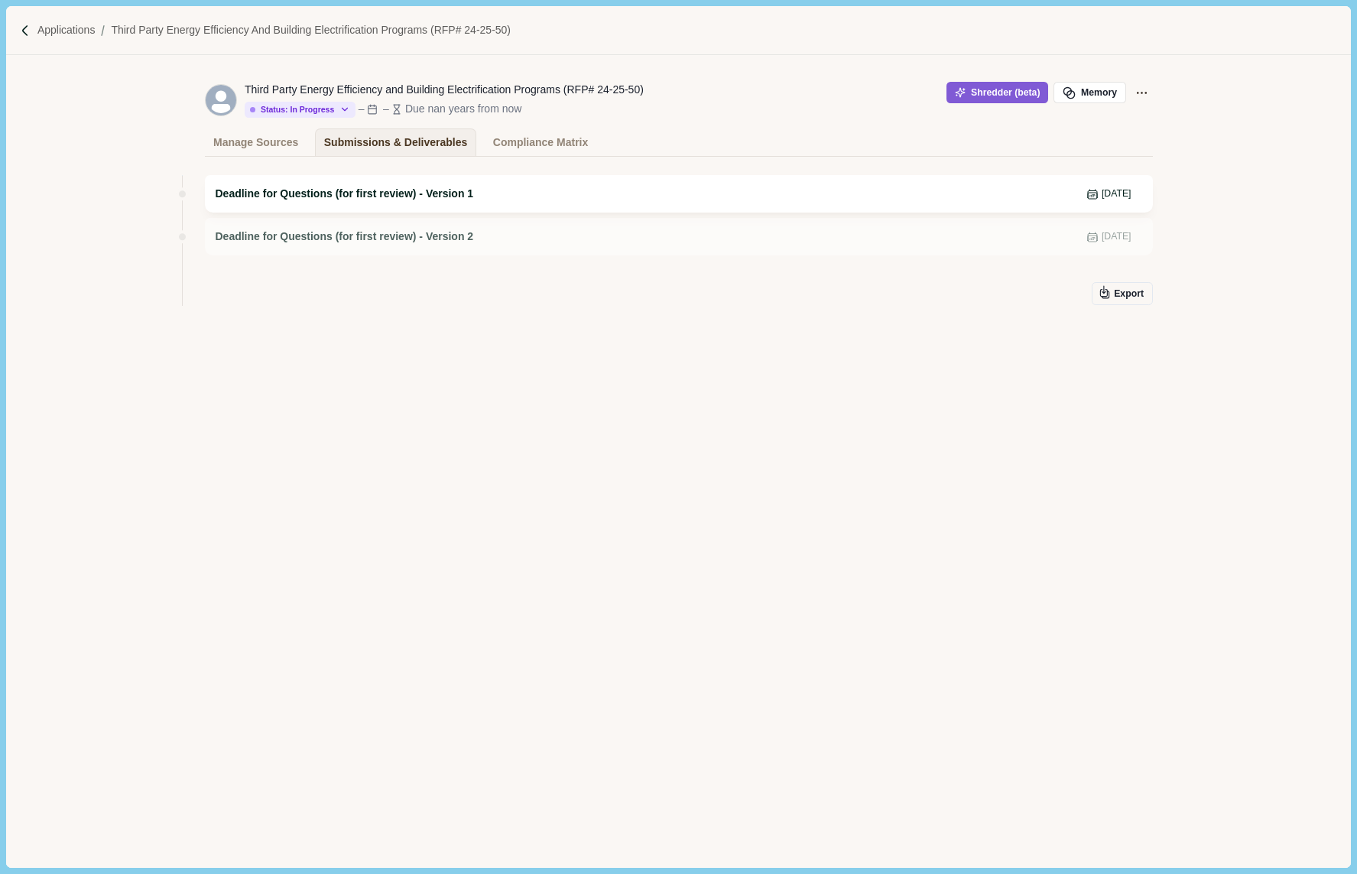
click at [332, 193] on span "Deadline for Questions (for first review) - Version 1" at bounding box center [345, 194] width 258 height 16
click at [343, 193] on span "Deadline for Questions (for first review) - Version 1" at bounding box center [345, 194] width 258 height 16
click at [325, 233] on span "Deadline for Questions (for first review) - Version 2" at bounding box center [345, 237] width 258 height 16
click at [1102, 239] on span "[DATE]" at bounding box center [1117, 237] width 30 height 14
click at [492, 182] on div "Deadline for Questions (for first review) - Version 1 Dec 18, 2024" at bounding box center [679, 193] width 948 height 37
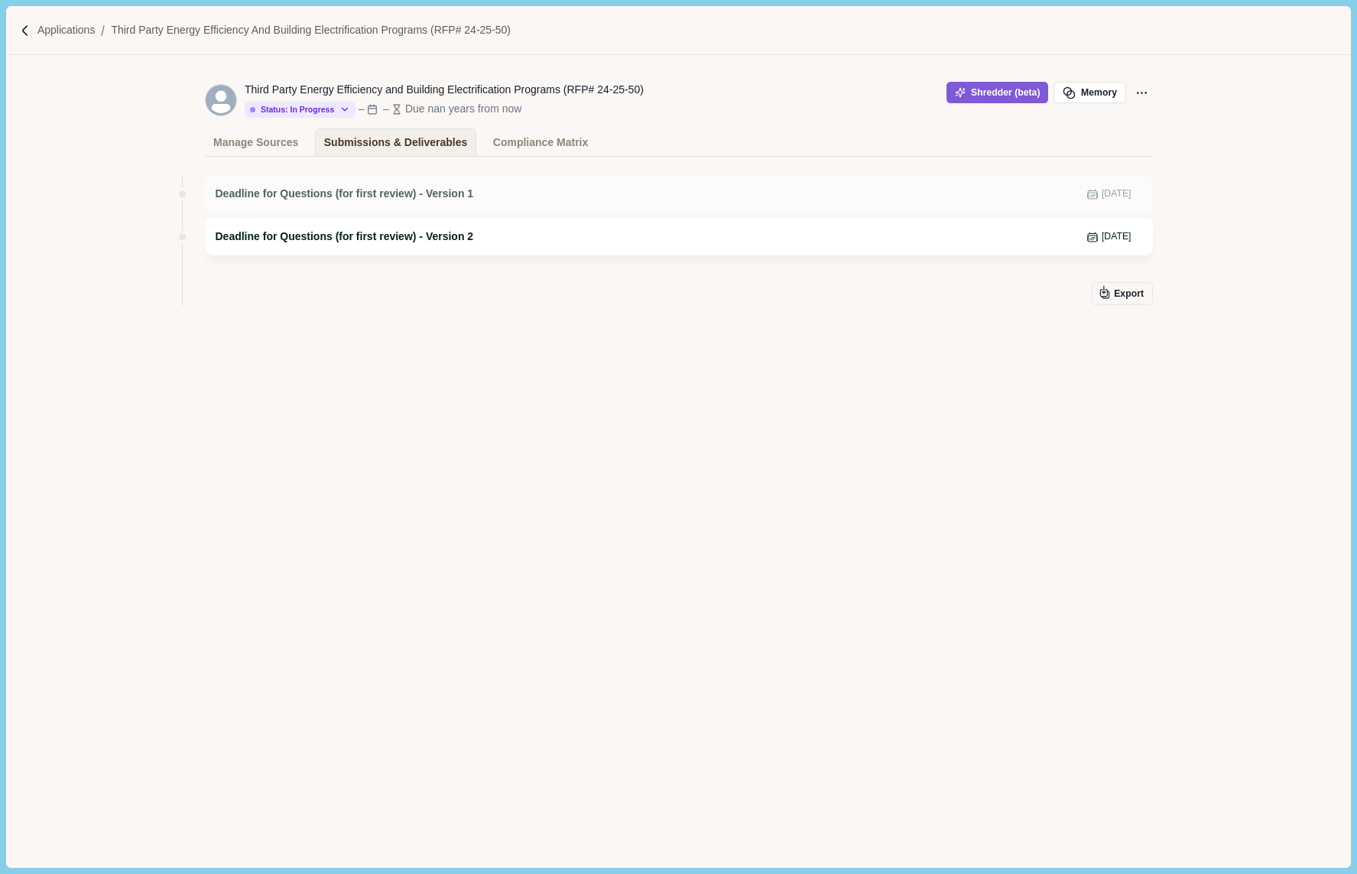
click at [463, 236] on span "Deadline for Questions (for first review) - Version 2" at bounding box center [345, 237] width 258 height 16
click at [982, 91] on button "Shredder (beta)" at bounding box center [997, 92] width 102 height 21
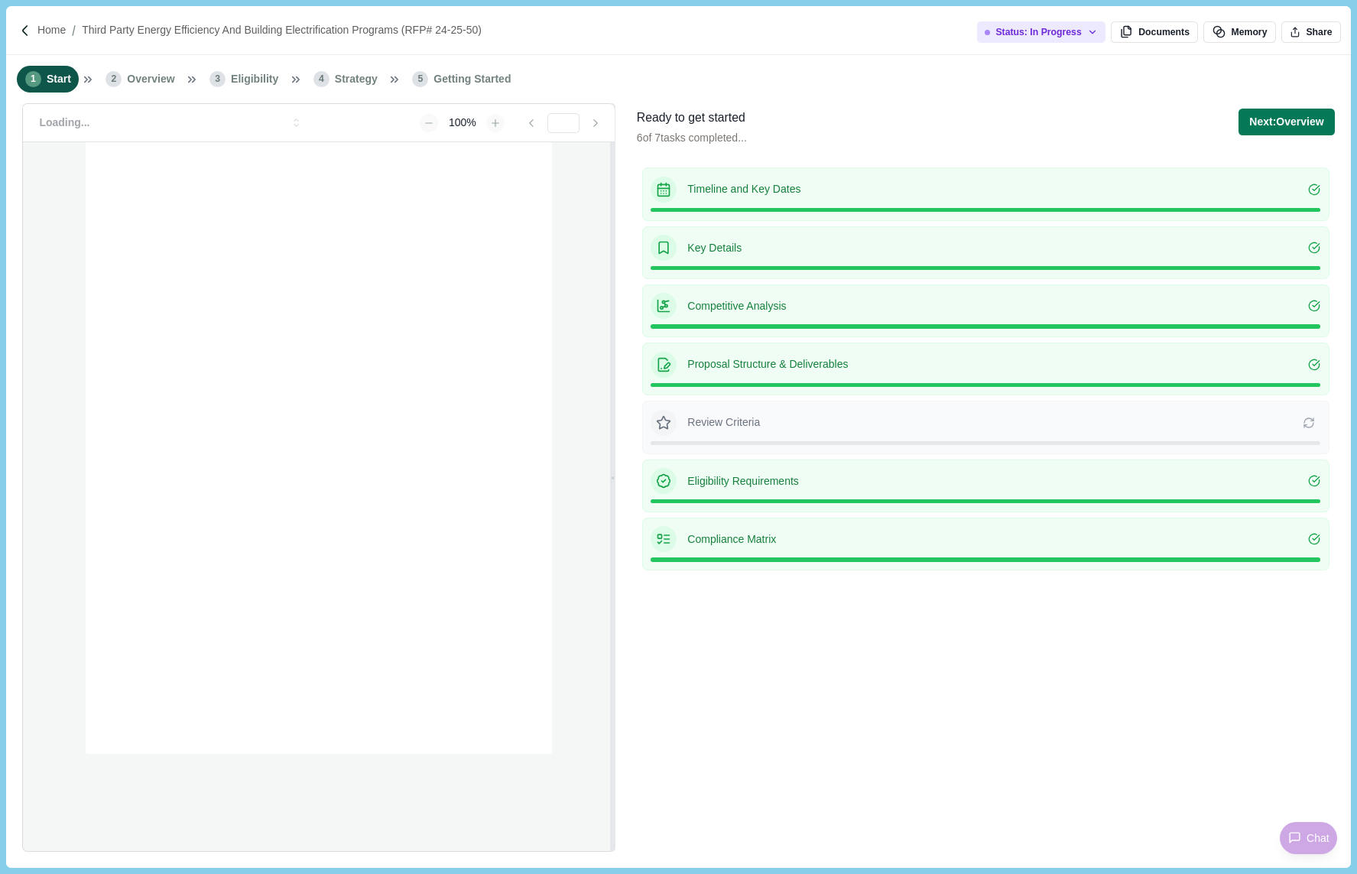
click at [476, 71] on span "Getting Started" at bounding box center [471, 79] width 77 height 16
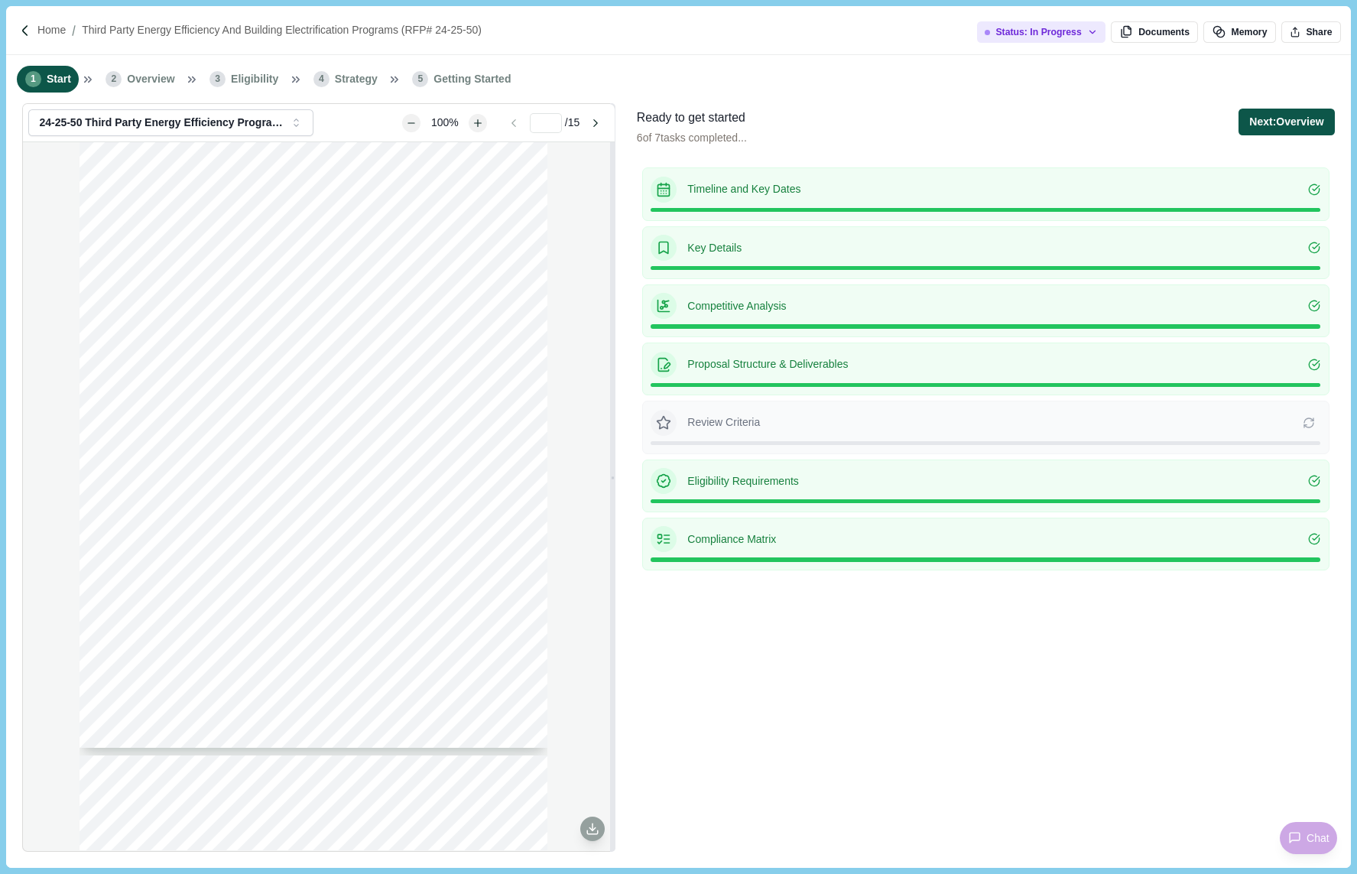
click at [1304, 112] on button "Next: Overview" at bounding box center [1286, 122] width 96 height 27
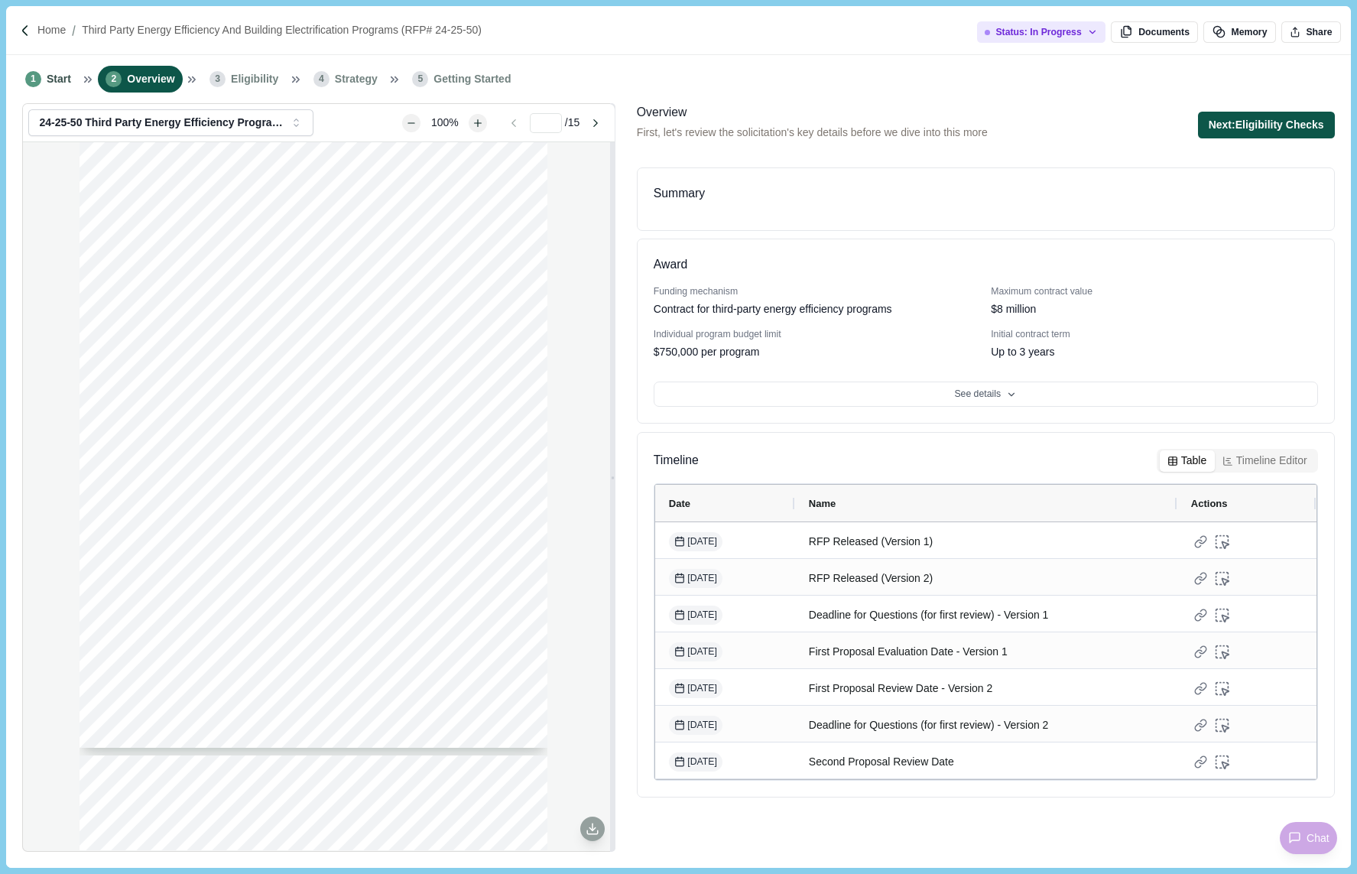
click at [1290, 116] on button "Next: Eligibility Checks" at bounding box center [1266, 125] width 137 height 27
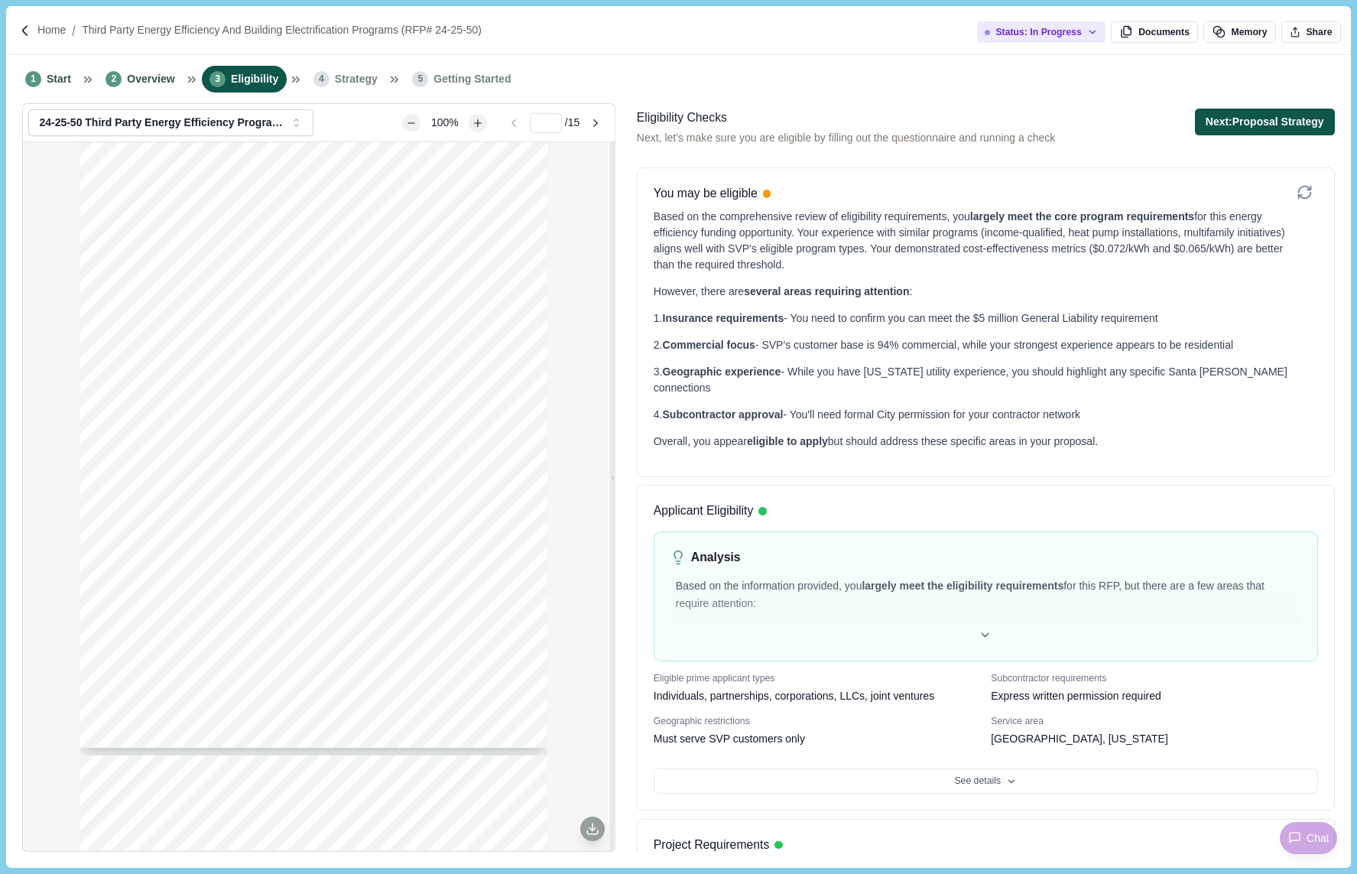
click at [1290, 117] on button "Next: Proposal Strategy" at bounding box center [1265, 122] width 140 height 27
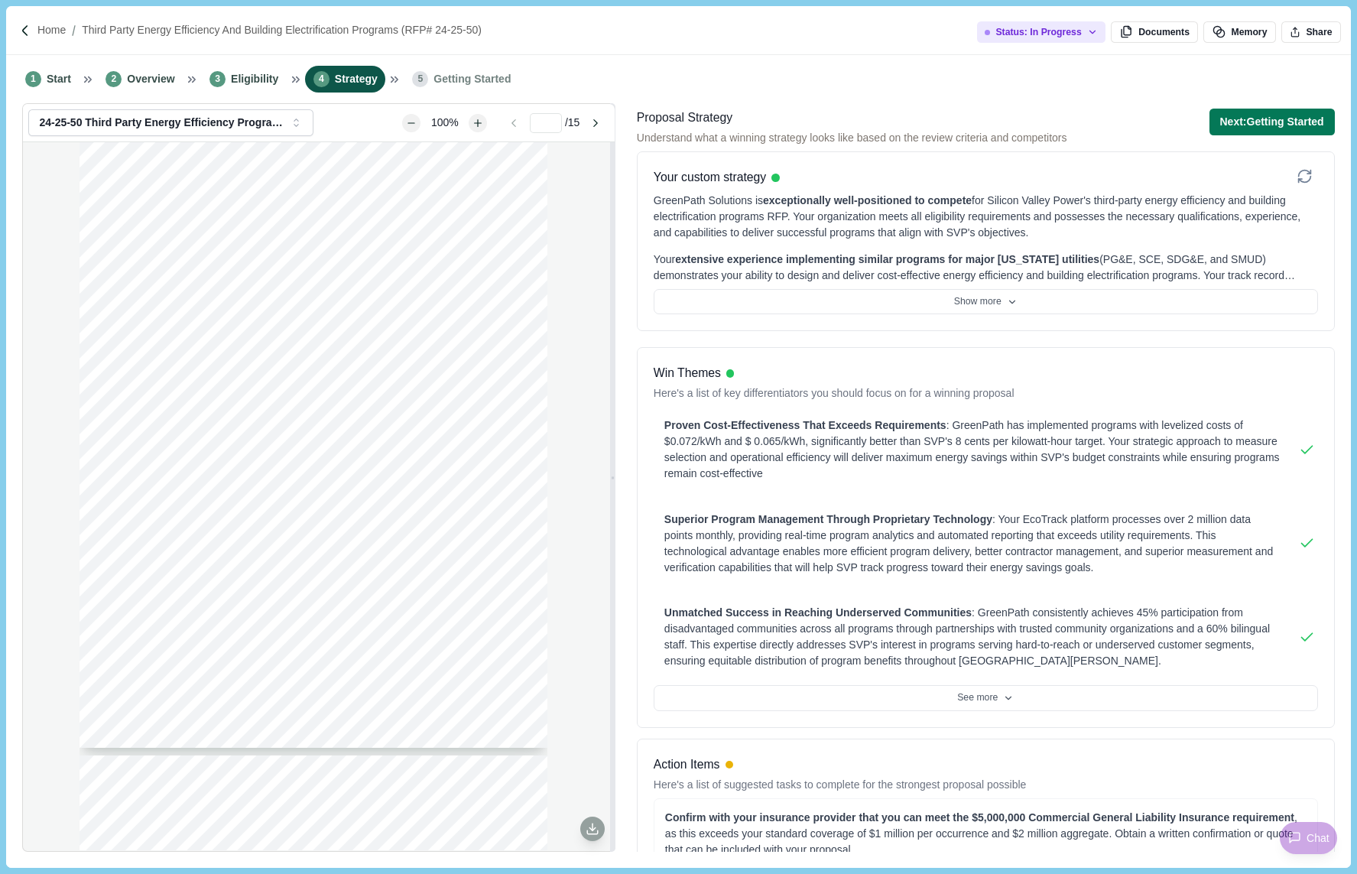
click at [1290, 117] on button "Next: Getting Started" at bounding box center [1271, 122] width 125 height 27
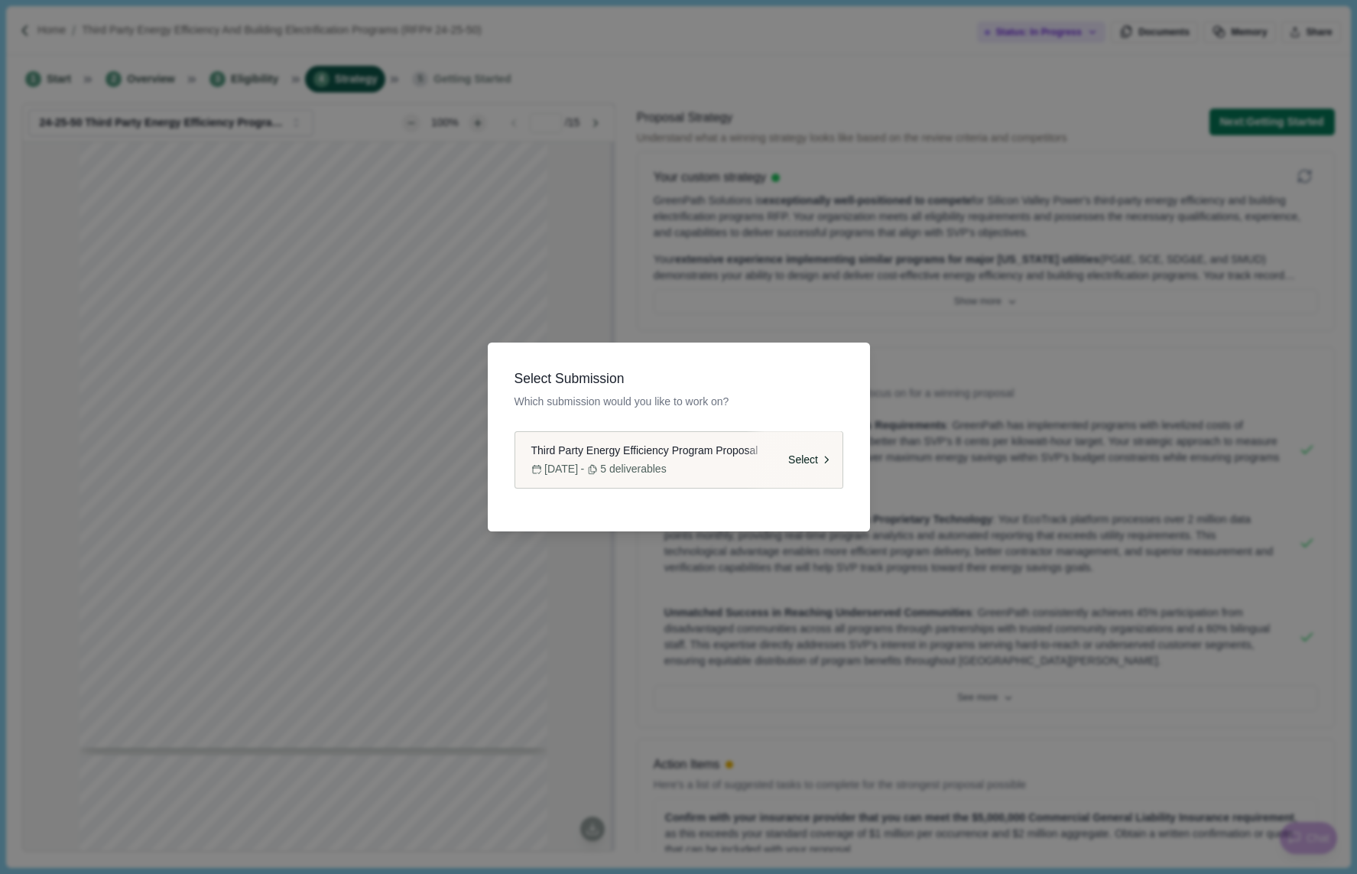
click at [719, 449] on span "Third Party Energy Efficiency Program Proposal" at bounding box center [644, 451] width 227 height 16
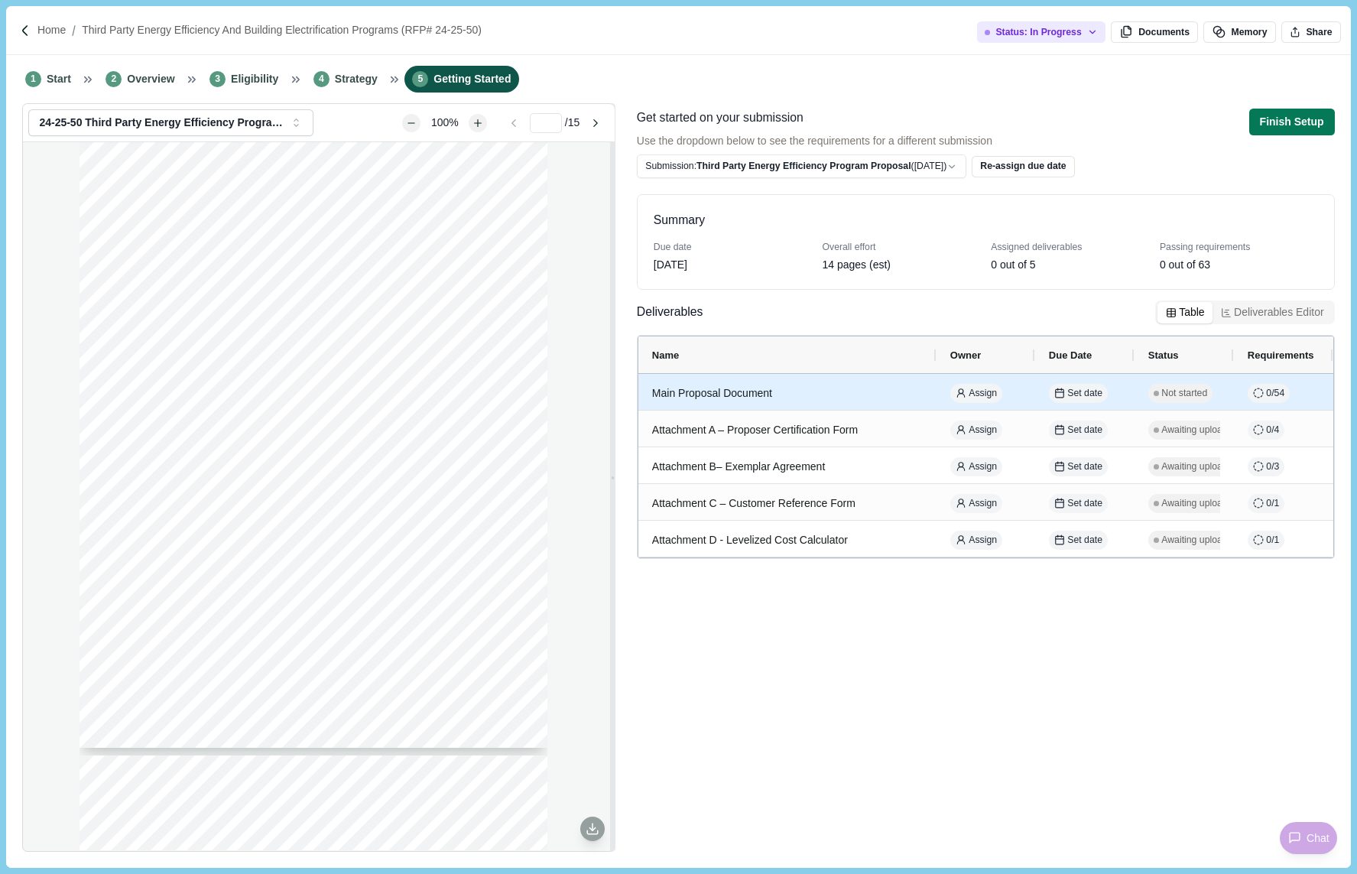
click at [852, 392] on div "Main Proposal Document" at bounding box center [787, 393] width 271 height 30
select select "********"
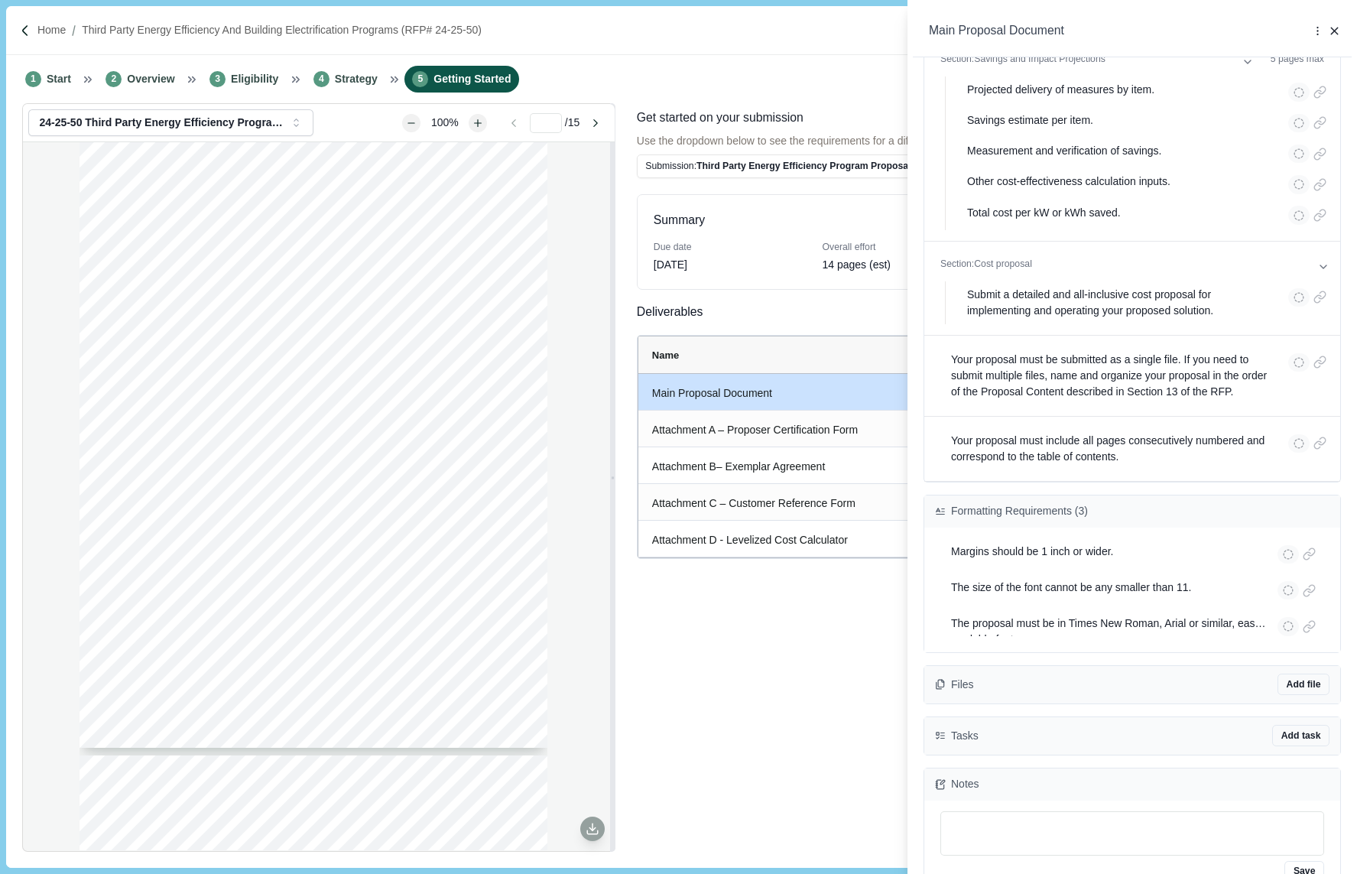
scroll to position [2944, 0]
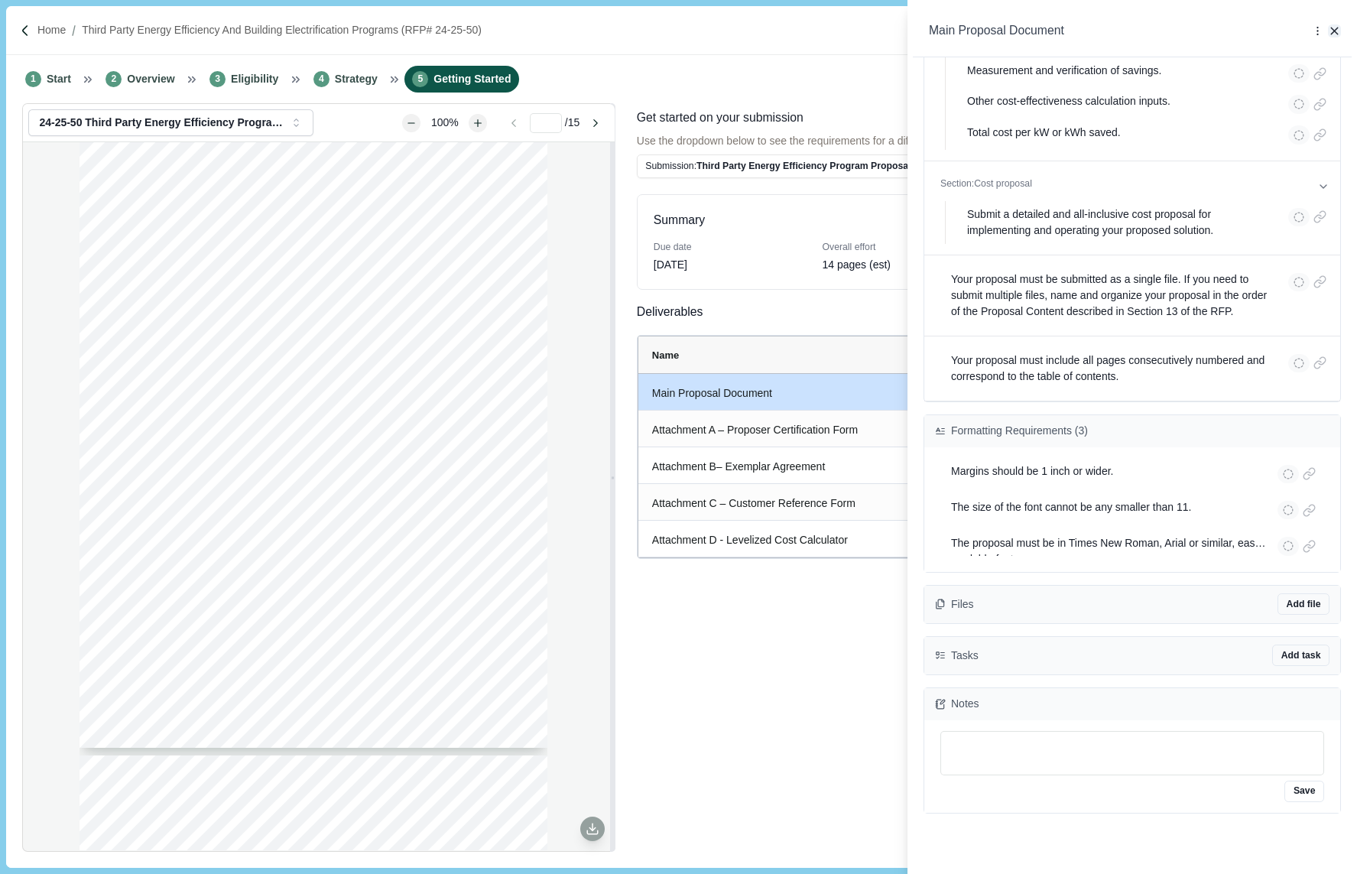
click at [1334, 31] on icon "button" at bounding box center [1334, 31] width 7 height 7
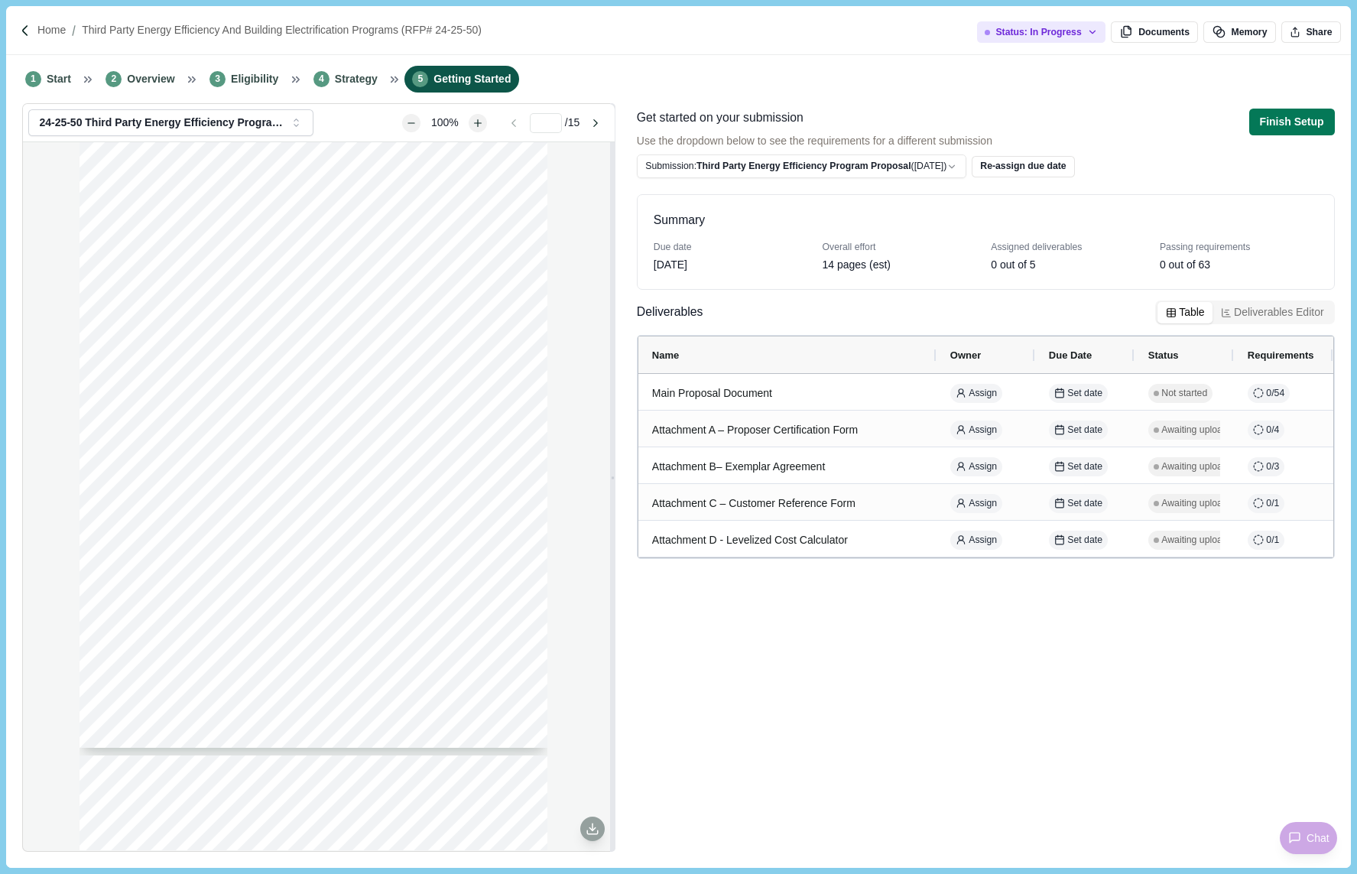
click at [880, 640] on div "Summary Due date Jan 16, 2025 Overall effort 14 pages (est) Assigned deliverabl…" at bounding box center [986, 516] width 698 height 667
click at [892, 663] on div "Summary Due date Jan 16, 2025 Overall effort 14 pages (est) Assigned deliverabl…" at bounding box center [986, 516] width 698 height 667
click at [1292, 122] on button "Finish Setup" at bounding box center [1292, 122] width 86 height 27
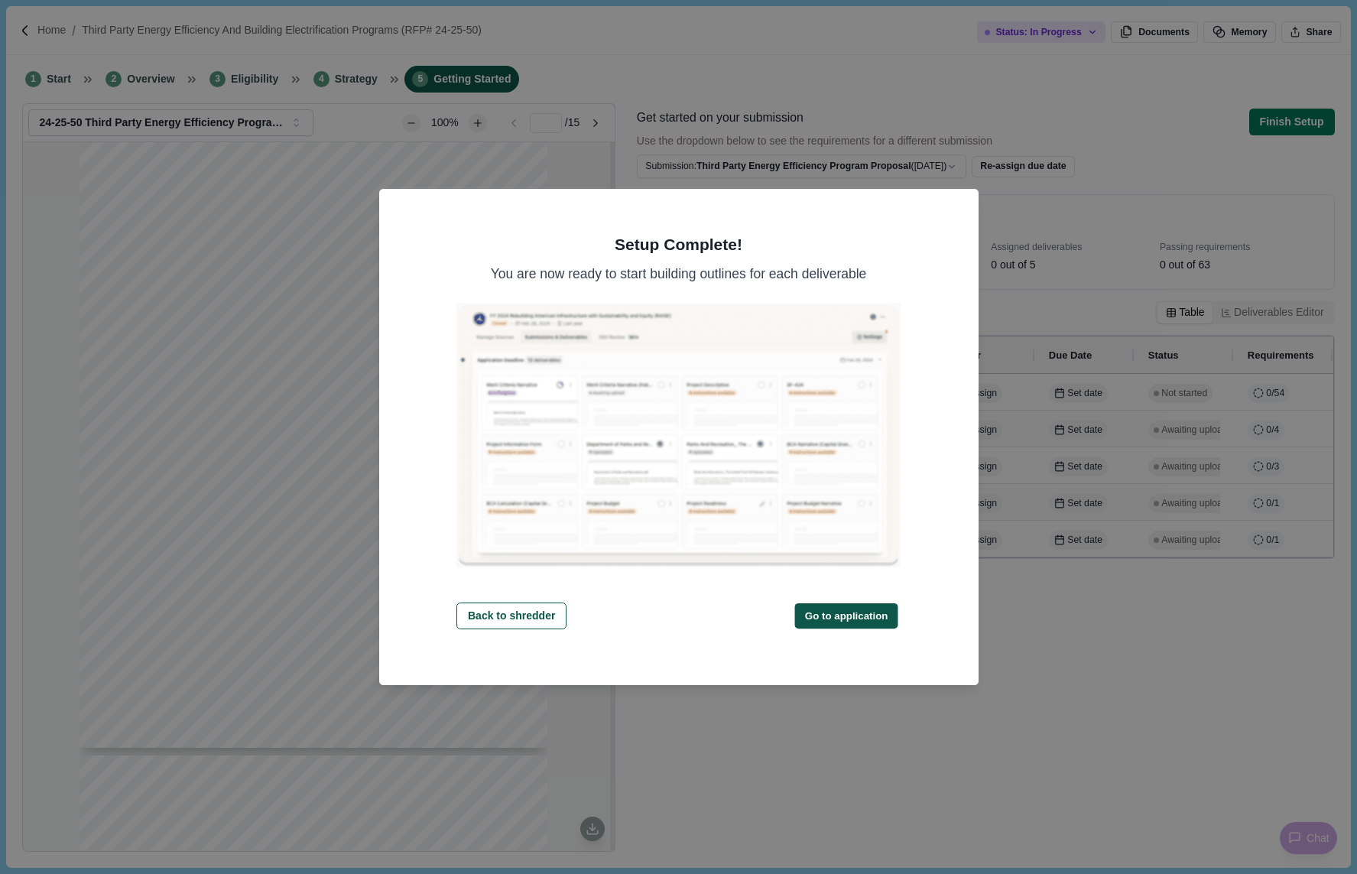
click at [848, 616] on button "Go to application" at bounding box center [845, 614] width 103 height 25
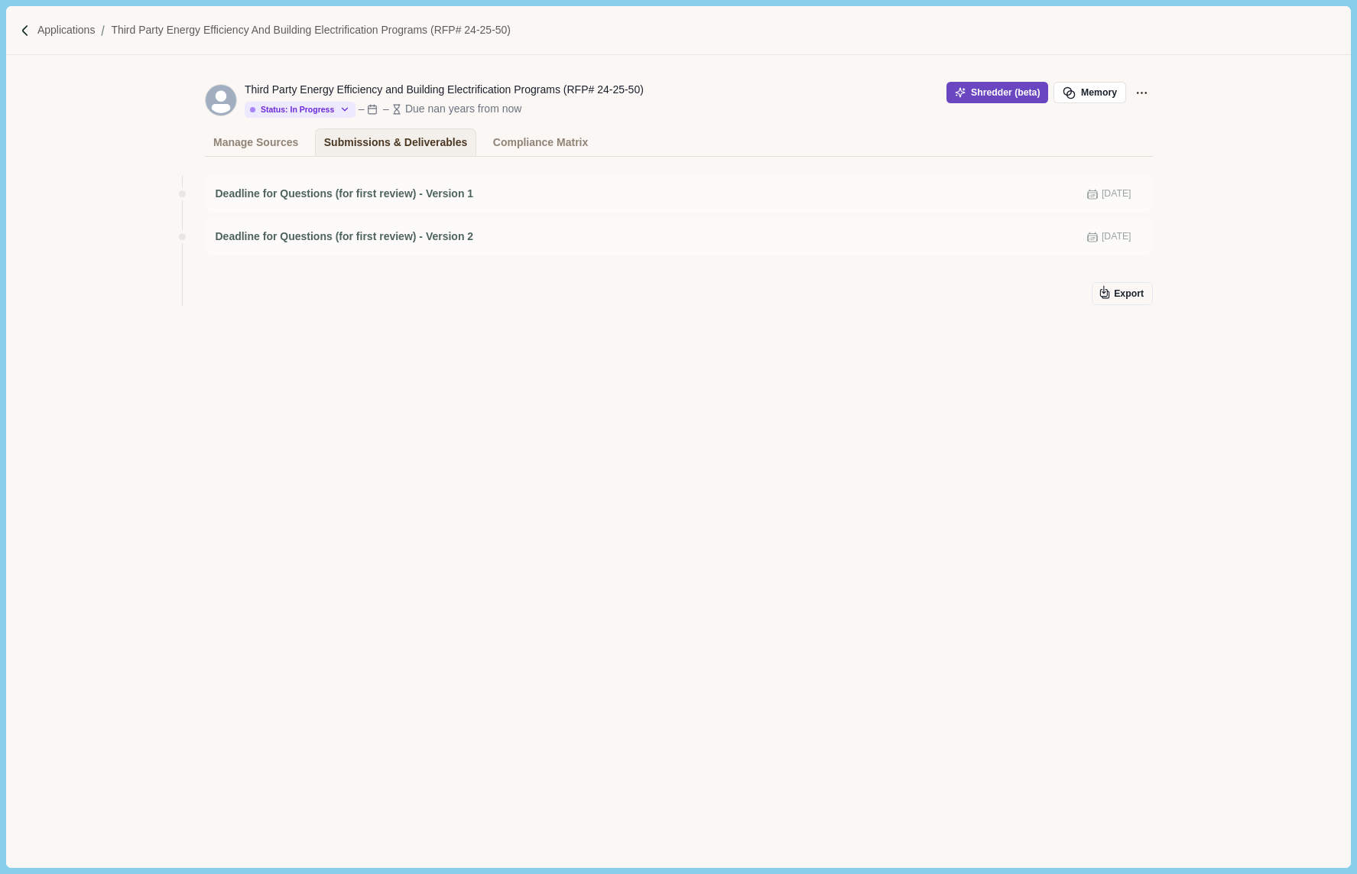
click at [980, 84] on button "Shredder (beta)" at bounding box center [997, 92] width 102 height 21
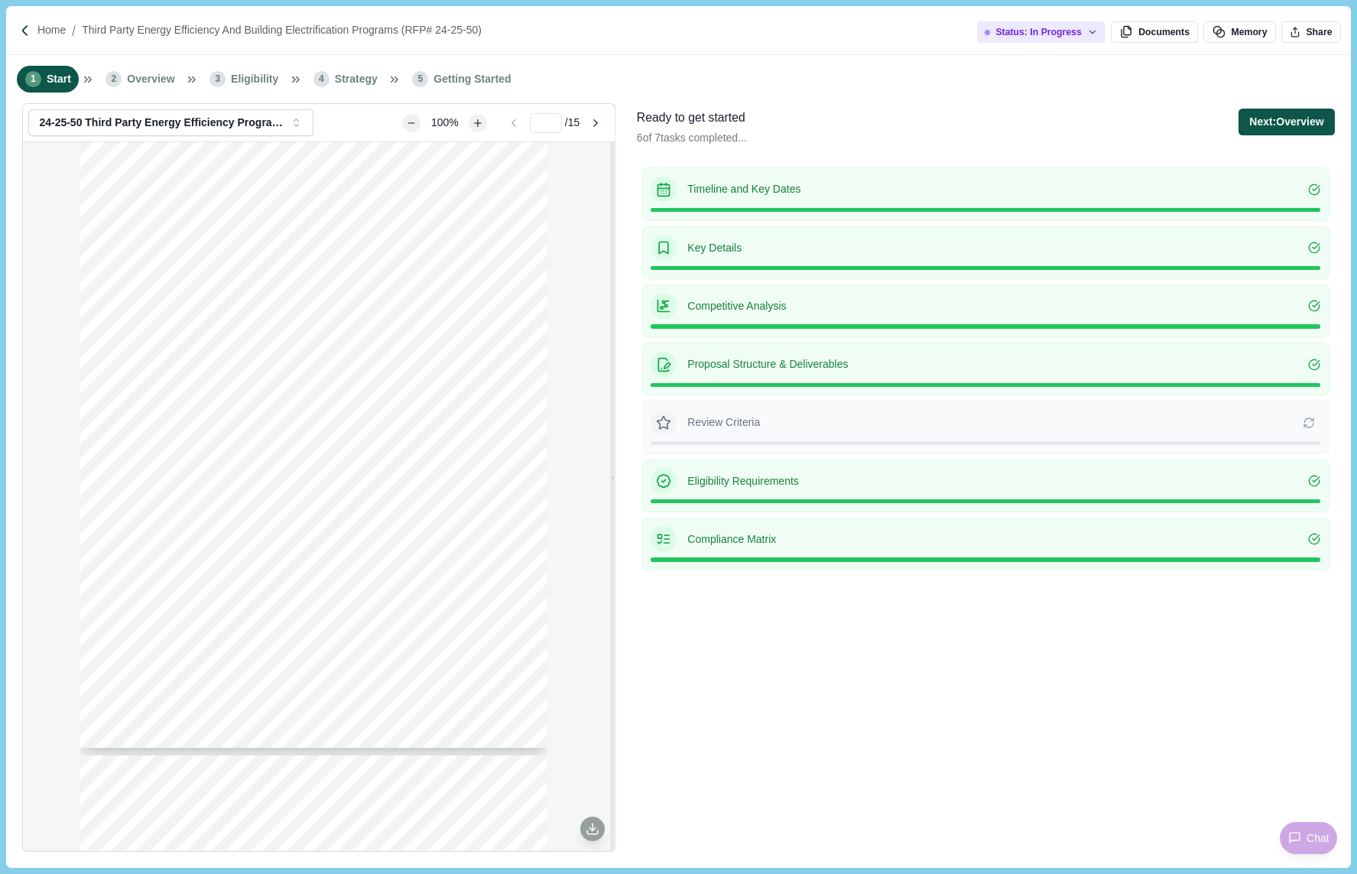
click at [1280, 112] on button "Next: Overview" at bounding box center [1286, 122] width 96 height 27
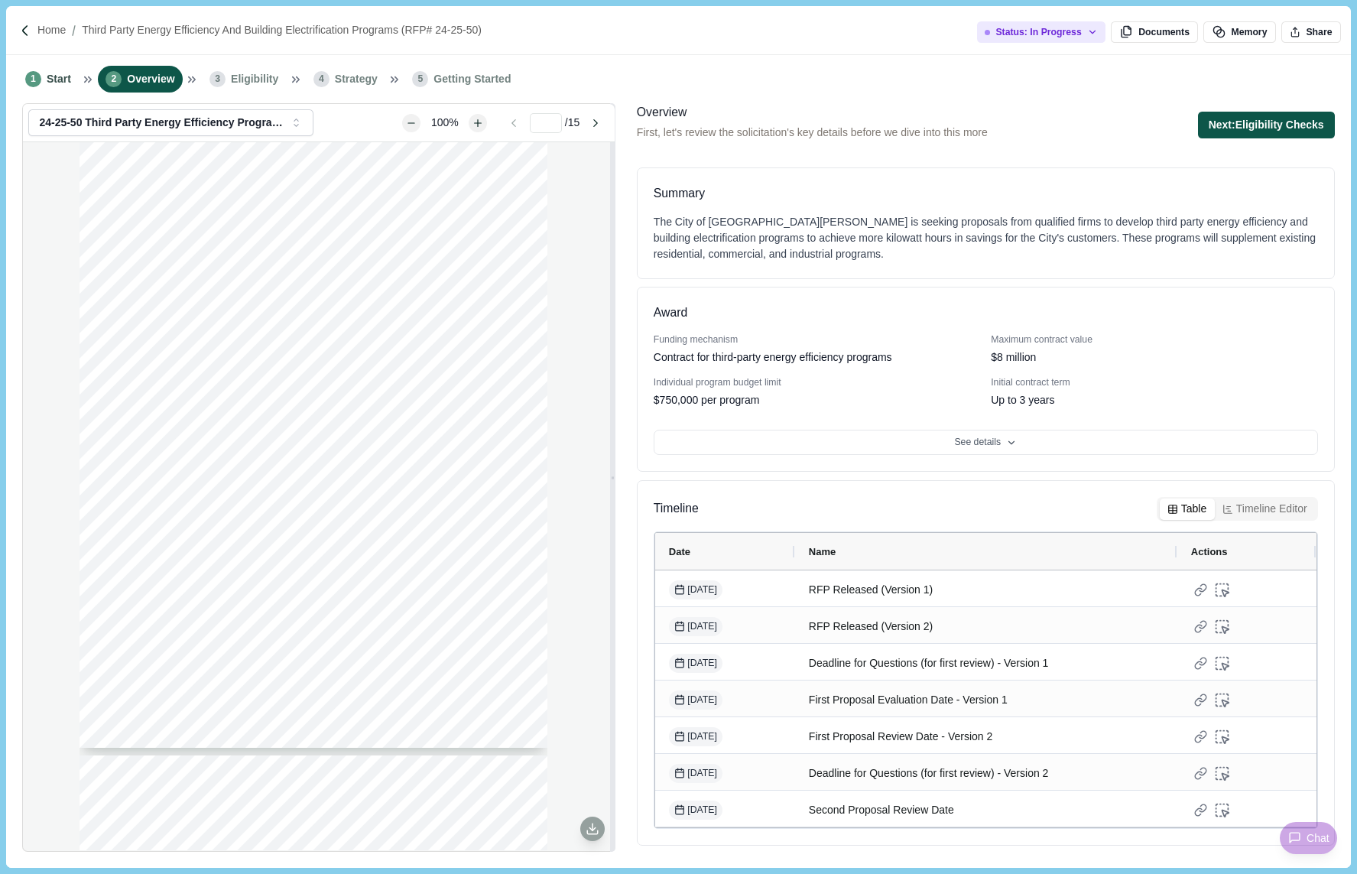
click at [1274, 122] on button "Next: Eligibility Checks" at bounding box center [1266, 125] width 137 height 27
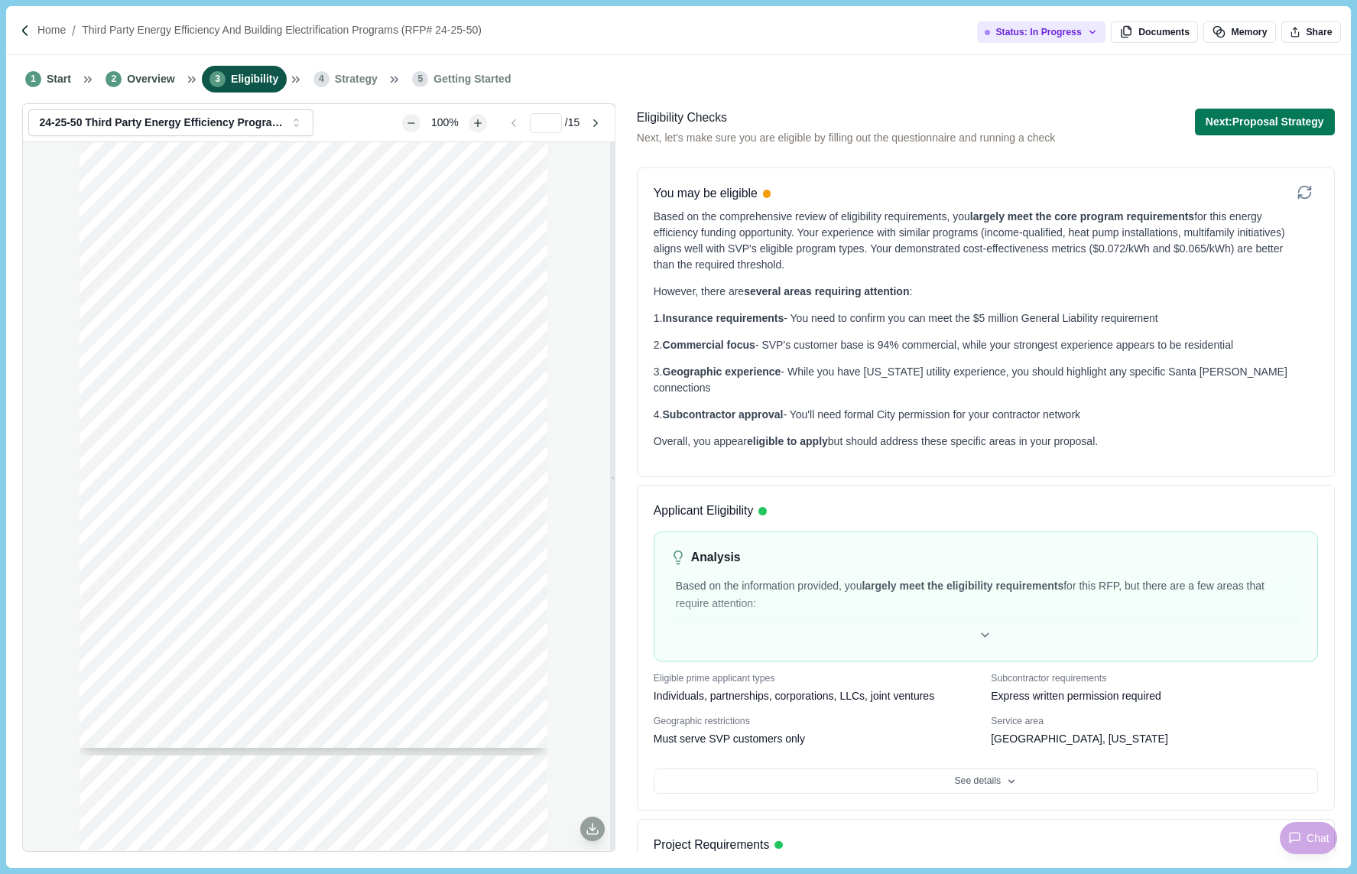
click at [1274, 122] on button "Next: Proposal Strategy" at bounding box center [1265, 122] width 140 height 27
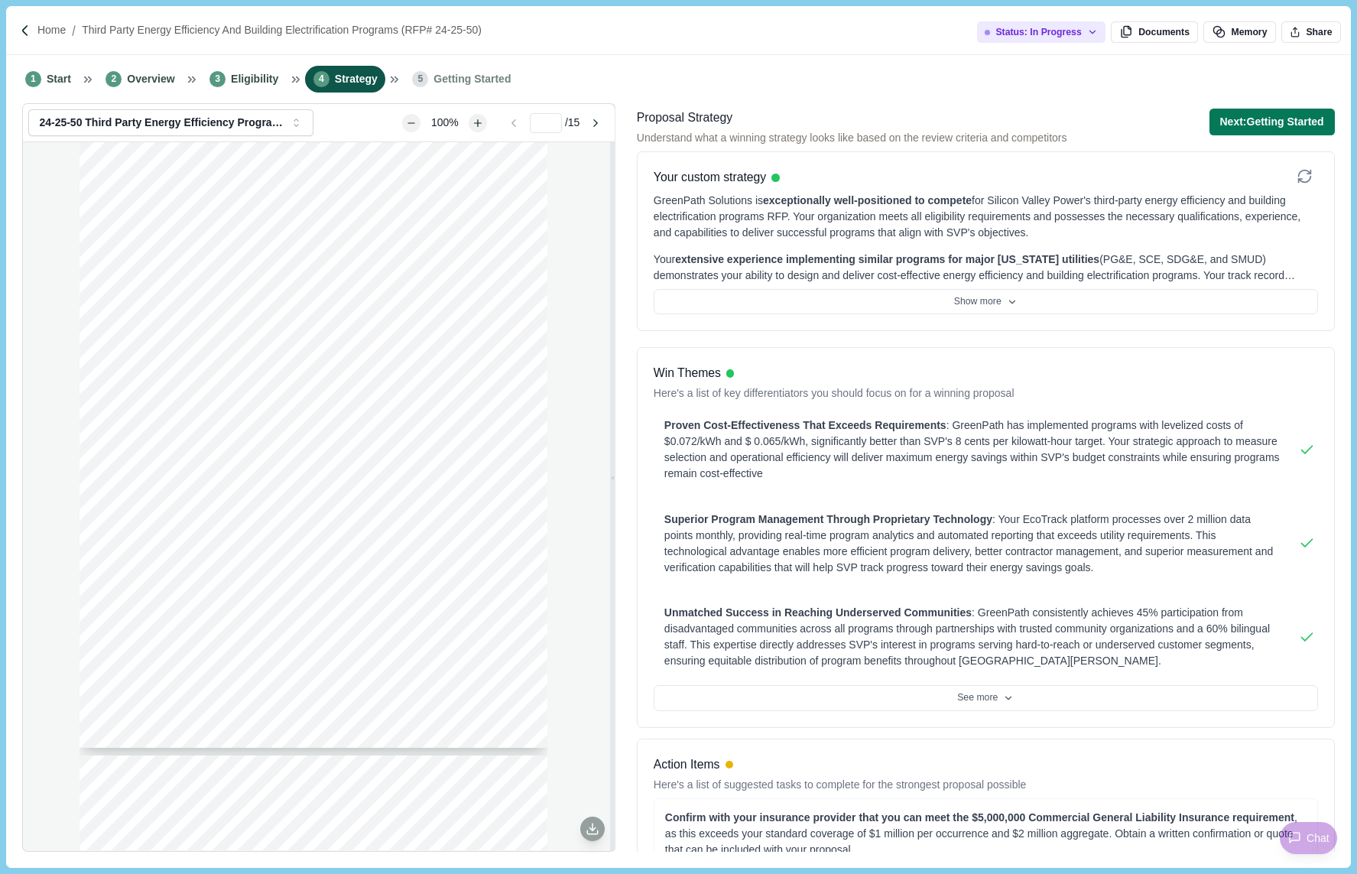
click at [1274, 122] on button "Next: Getting Started" at bounding box center [1271, 122] width 125 height 27
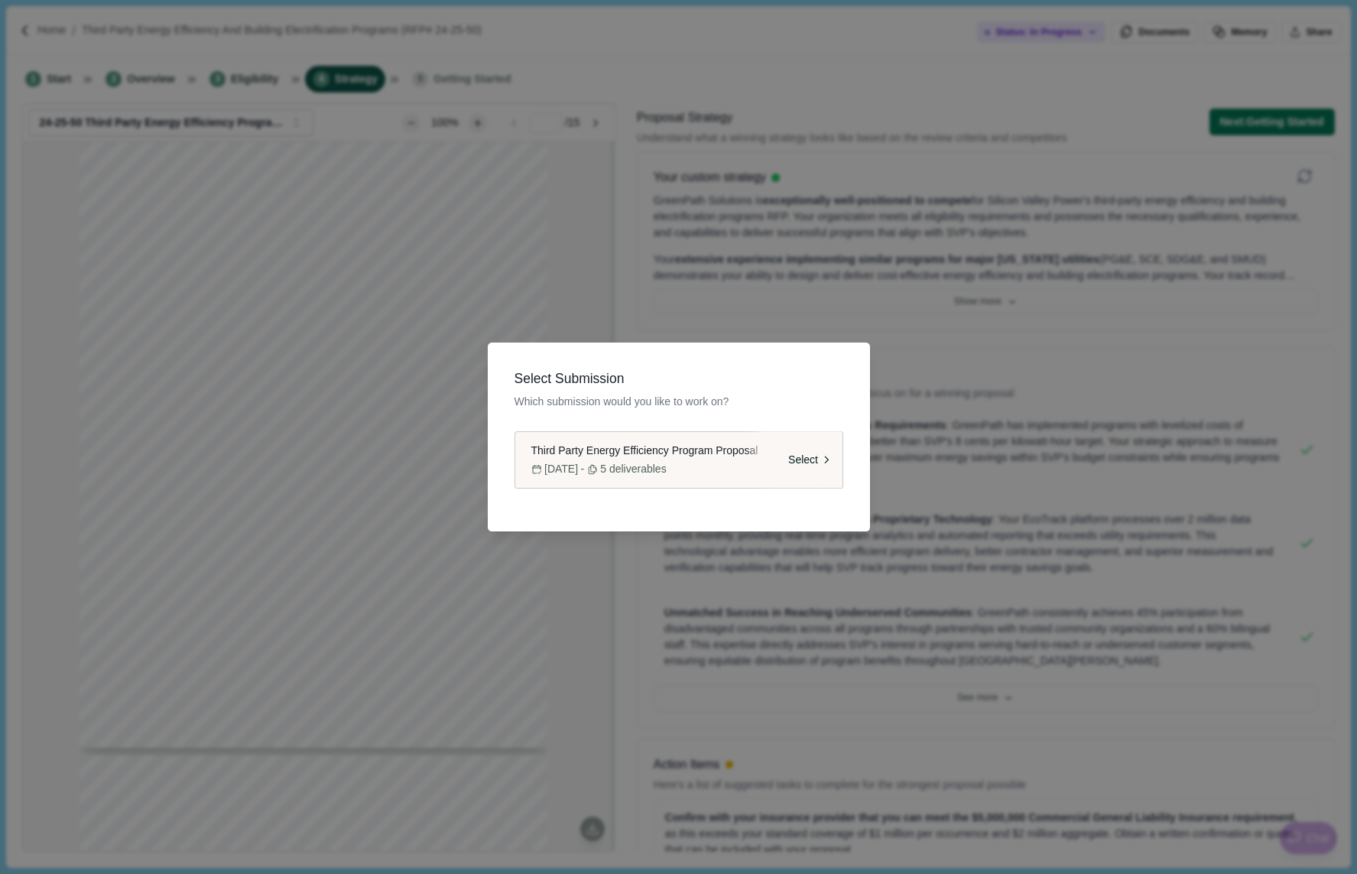
click at [682, 459] on button "Third Party Energy Efficiency Program Proposal [DATE] - 5 deliverables Select" at bounding box center [679, 460] width 329 height 58
